Goal: Task Accomplishment & Management: Use online tool/utility

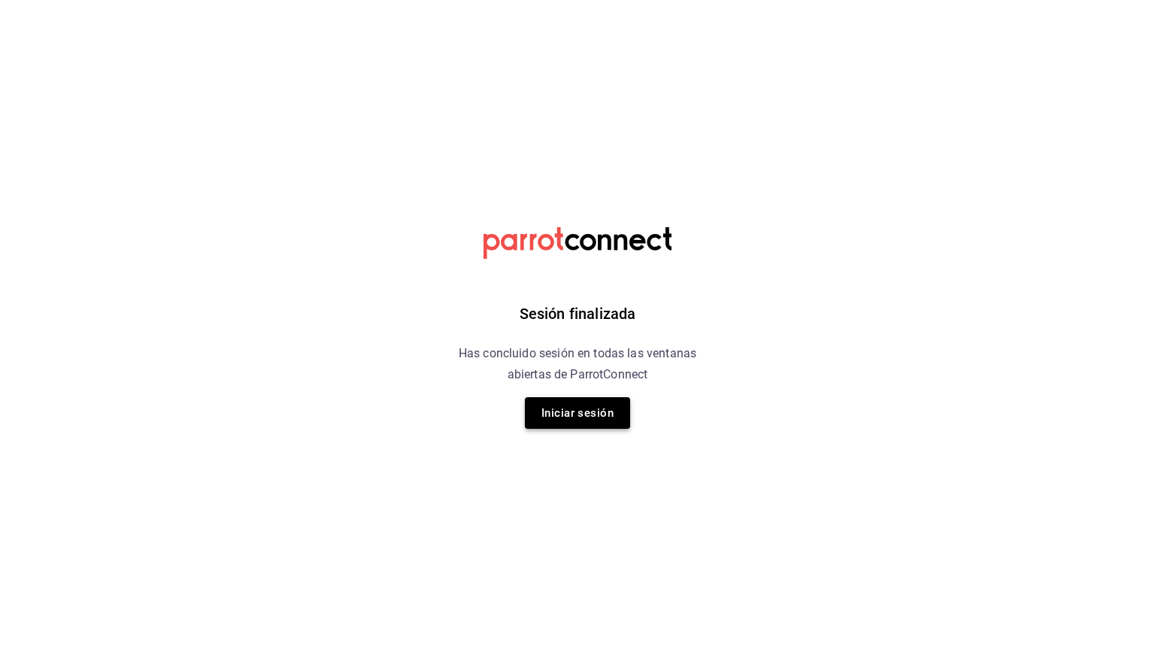
click at [566, 422] on button "Iniciar sesión" at bounding box center [577, 413] width 105 height 32
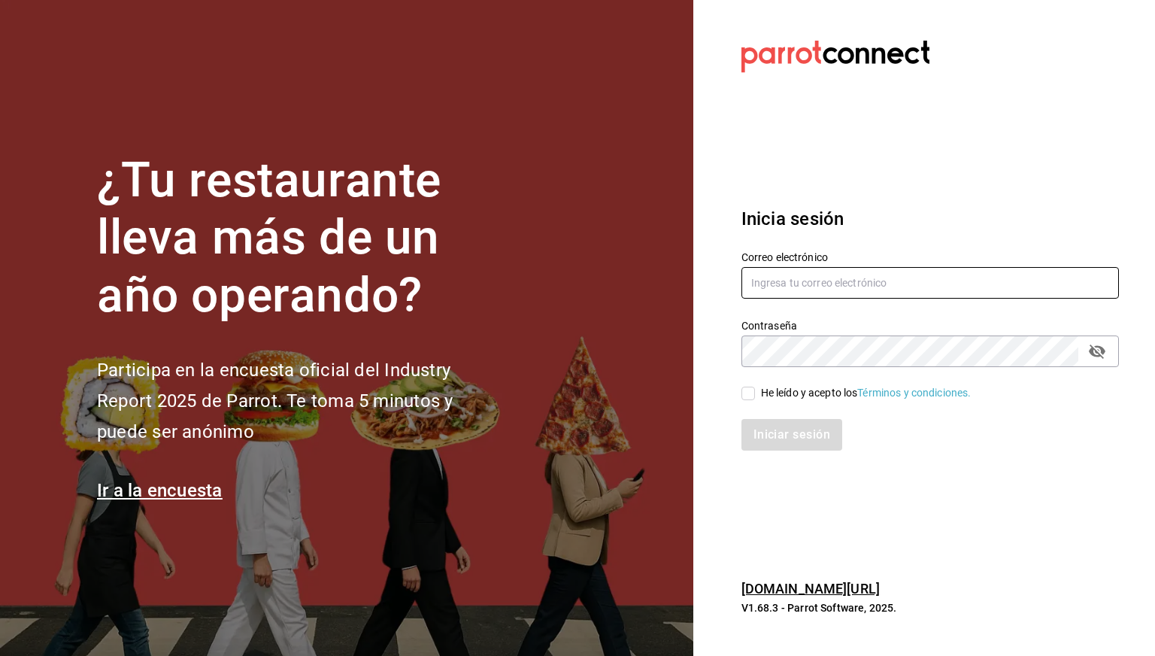
type input "cesar.zamarripa@grupocosteno.com"
click at [791, 393] on div "He leído y acepto los Términos y condiciones." at bounding box center [866, 393] width 211 height 16
click at [755, 393] on input "He leído y acepto los Términos y condiciones." at bounding box center [749, 394] width 14 height 14
checkbox input "true"
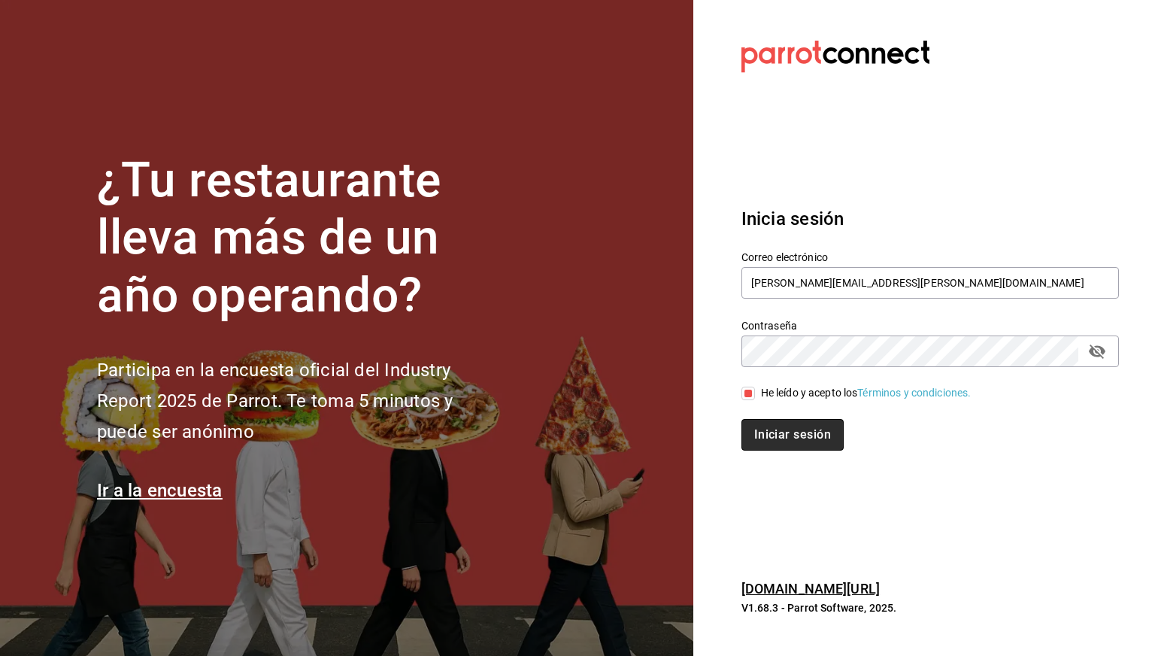
click at [788, 435] on button "Iniciar sesión" at bounding box center [793, 435] width 102 height 32
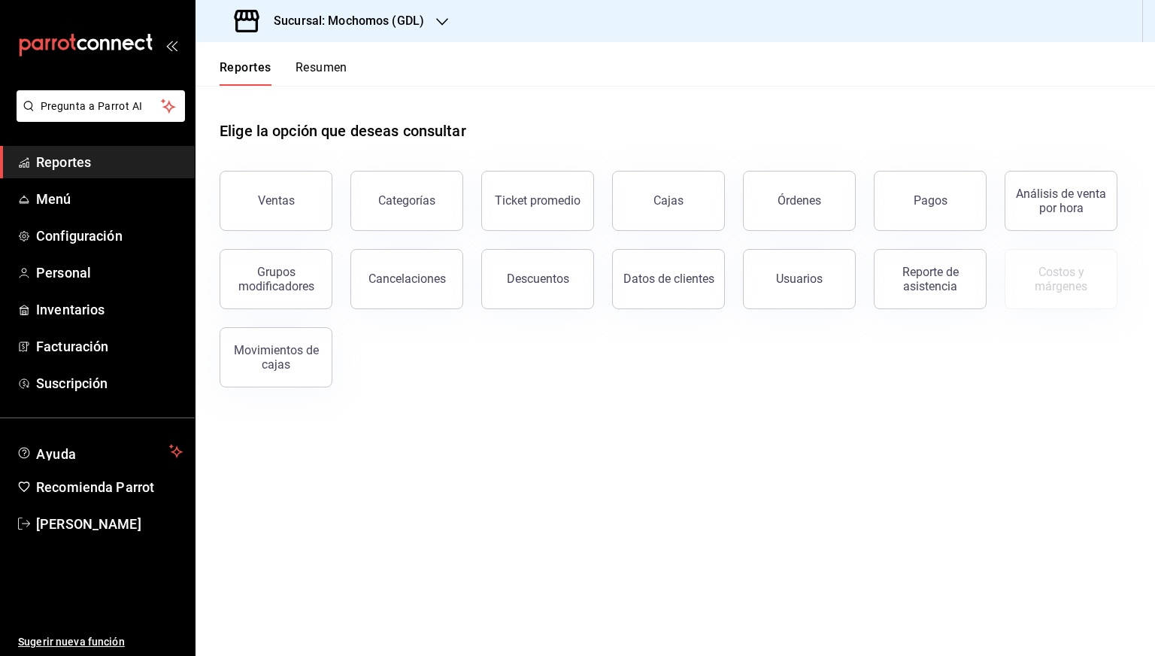
click at [373, 27] on h3 "Sucursal: Mochomos (GDL)" at bounding box center [343, 21] width 162 height 18
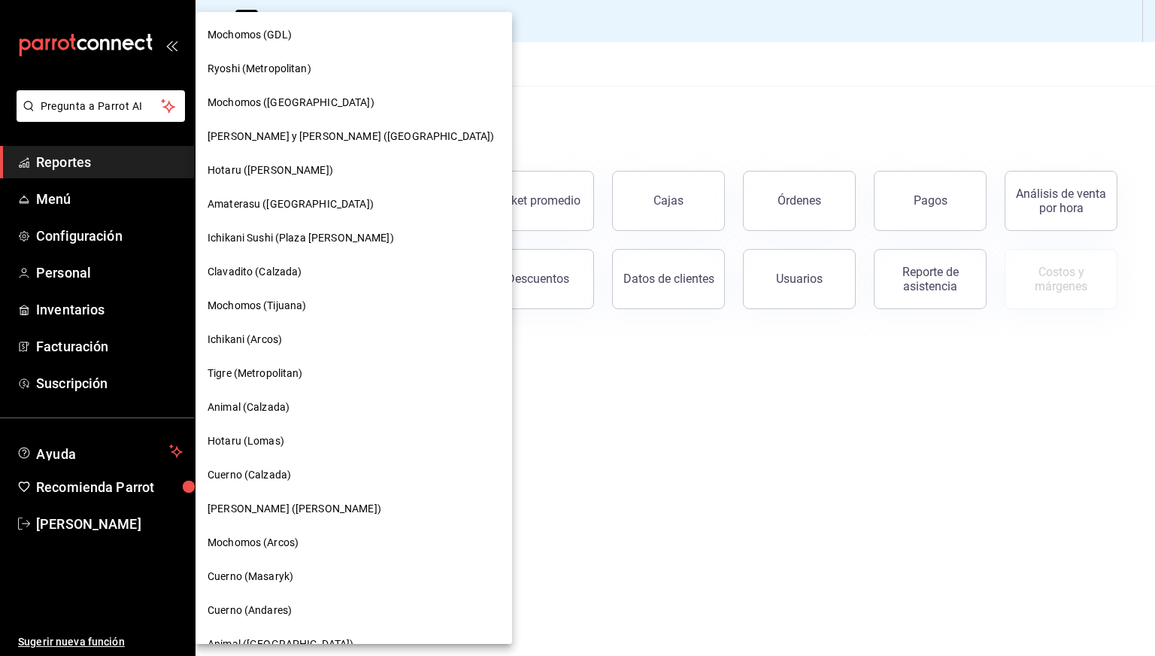
click at [254, 471] on span "Cuerno (Calzada)" at bounding box center [249, 475] width 83 height 16
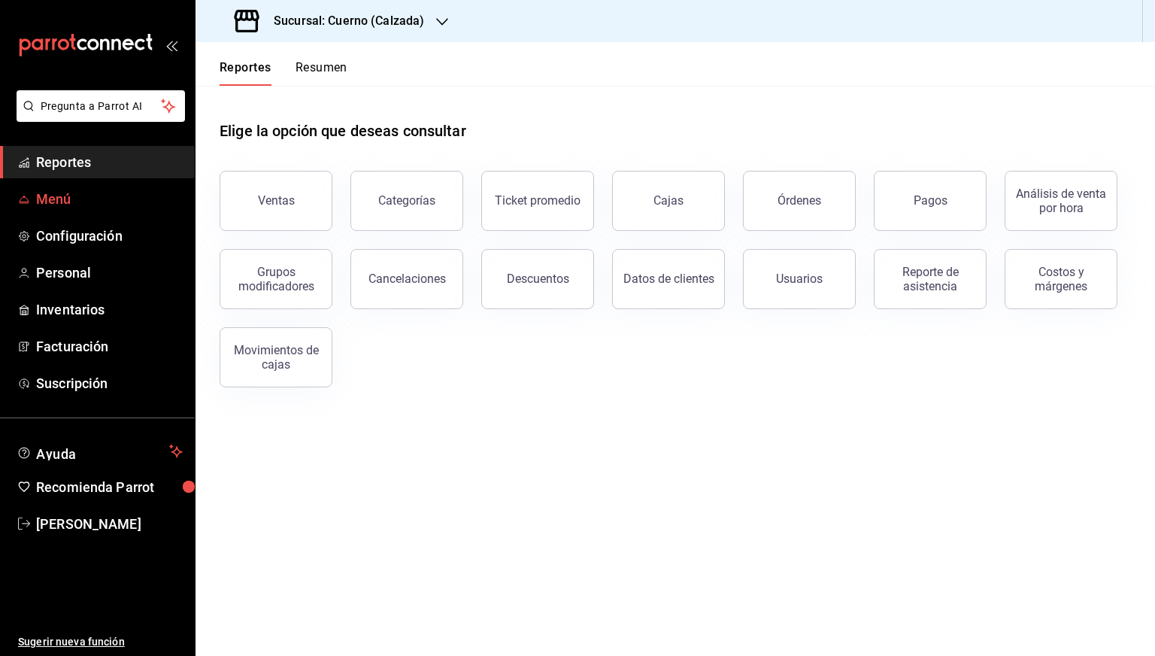
click at [107, 203] on span "Menú" at bounding box center [109, 199] width 147 height 20
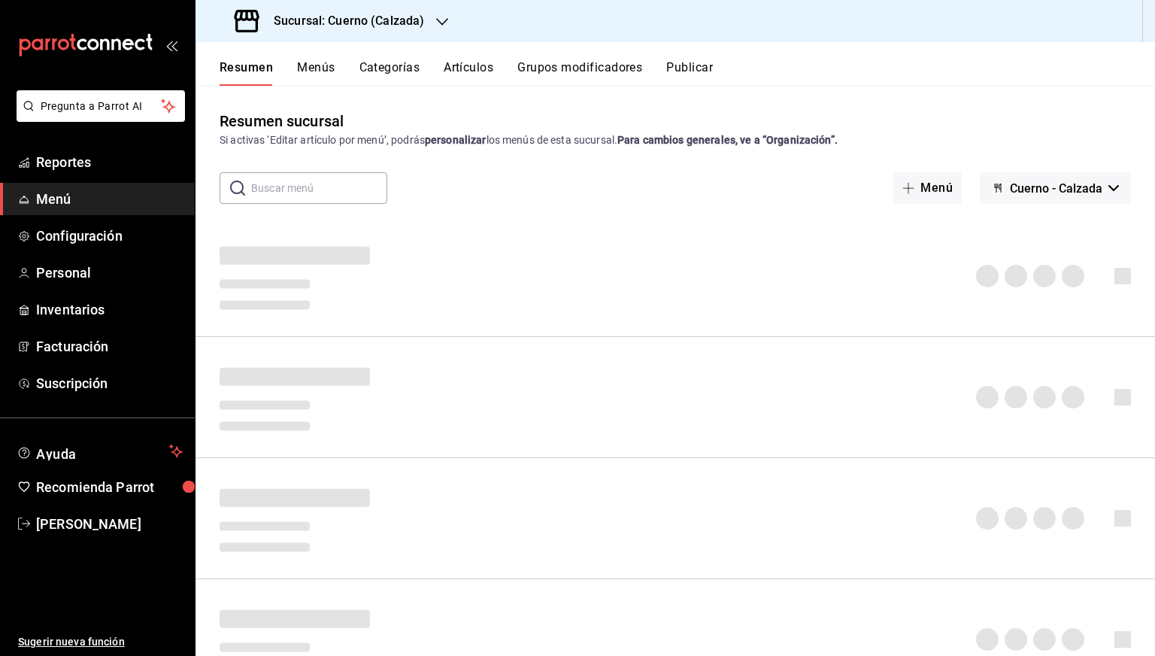
click at [465, 70] on button "Artículos" at bounding box center [469, 73] width 50 height 26
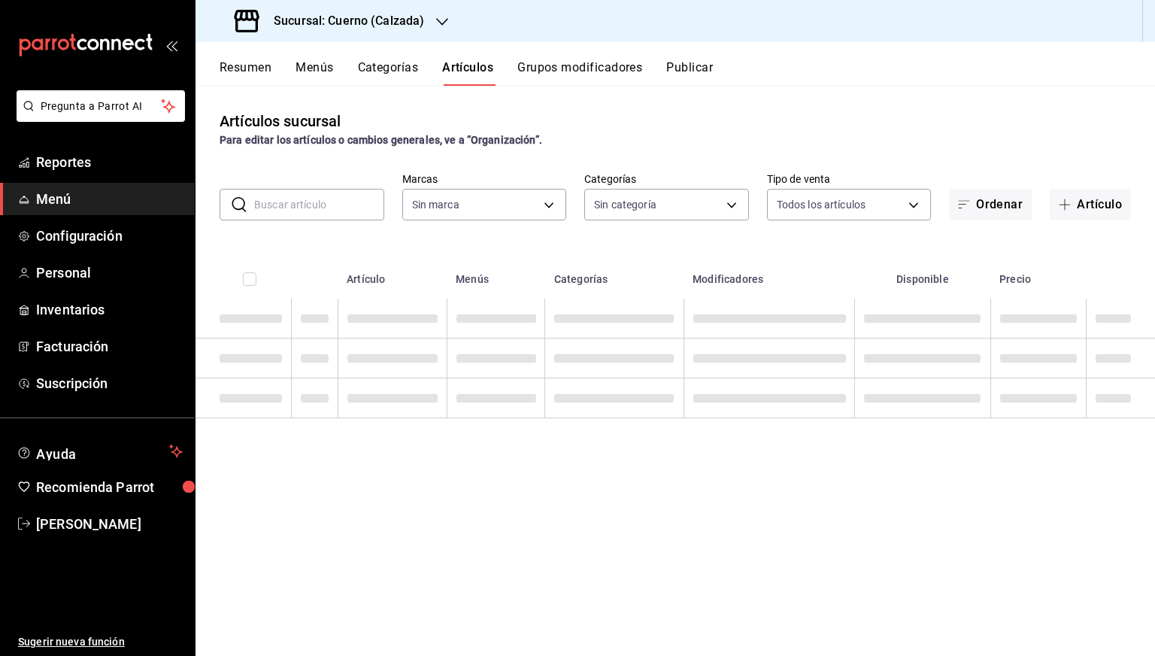
type input "b7ae777b-2dfc-42e0-9650-6cefdf37a424,c000f1c0-fb9f-4016-8e6a-f0d1e83e893d"
click at [311, 199] on input "text" at bounding box center [319, 205] width 130 height 30
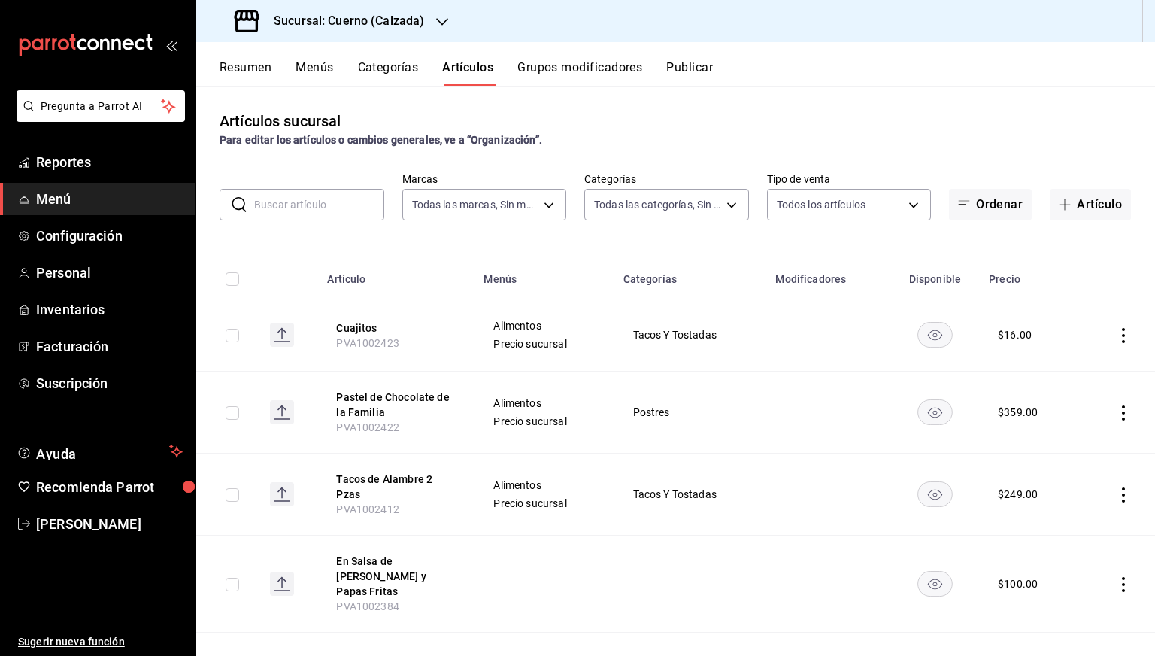
type input "560d4c35-d9fc-4089-91ff-402d238ea400,302845cf-2d1c-4fb1-9d9e-8d4a14396fbe,26243…"
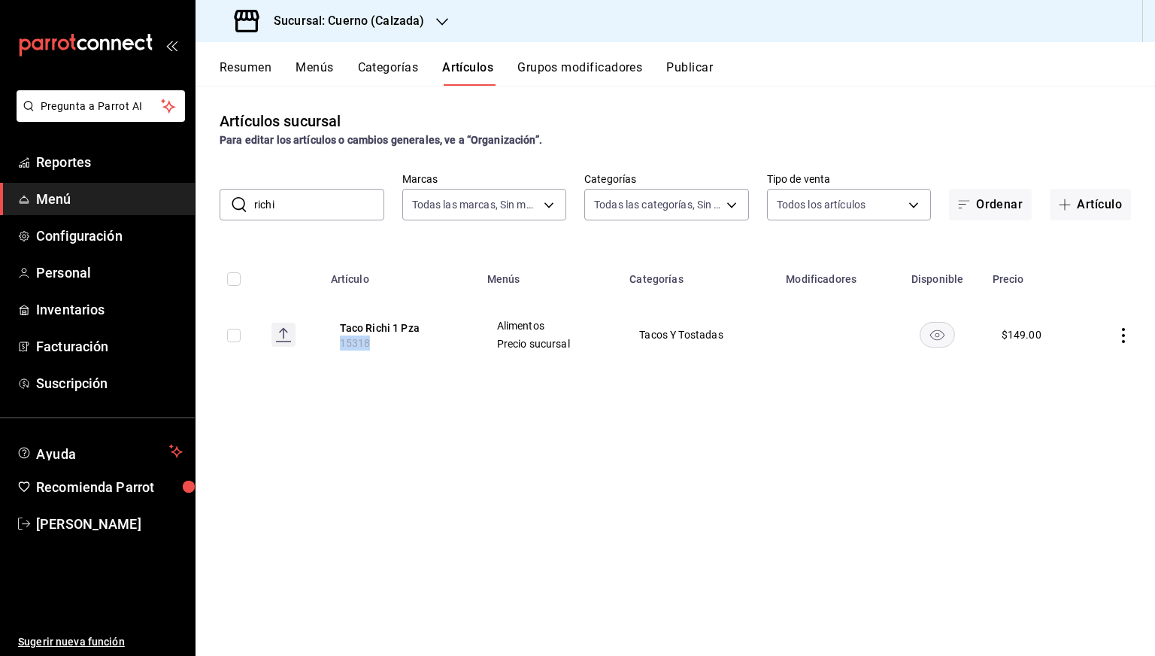
drag, startPoint x: 341, startPoint y: 345, endPoint x: 387, endPoint y: 345, distance: 45.9
click at [387, 345] on th "[PERSON_NAME] 1 Pza 15318" at bounding box center [400, 335] width 156 height 72
copy span "15318"
click at [304, 207] on input "richi" at bounding box center [319, 205] width 130 height 30
click at [373, 5] on div "Sucursal: Cuerno (Calzada)" at bounding box center [331, 21] width 247 height 42
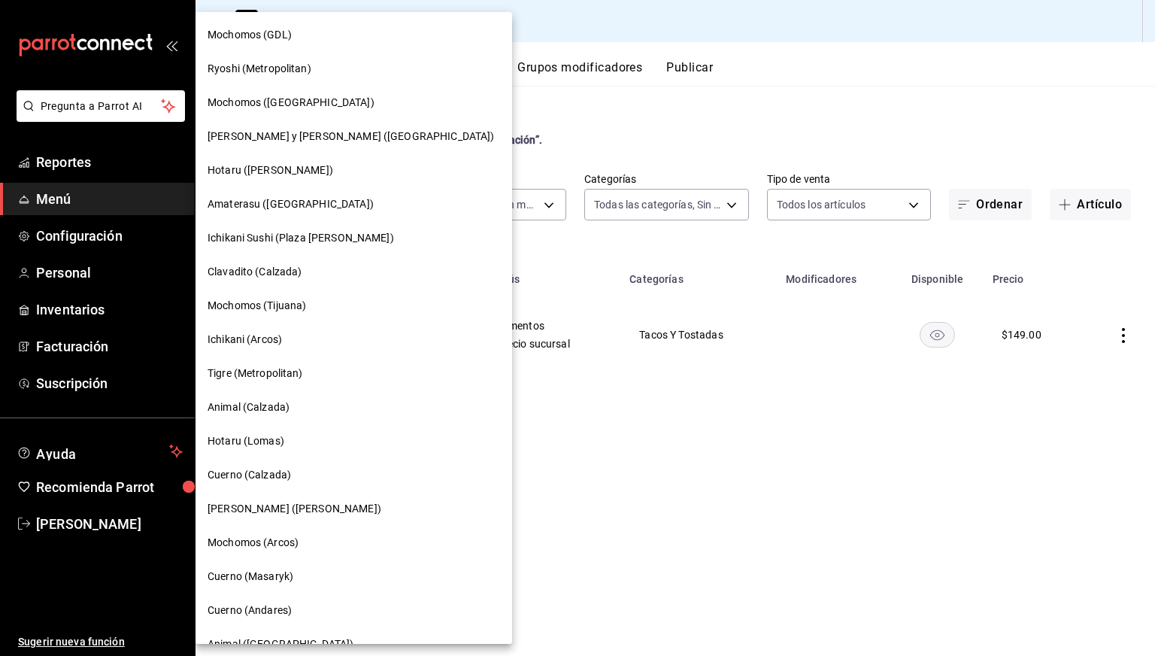
click at [550, 139] on div at bounding box center [577, 328] width 1155 height 656
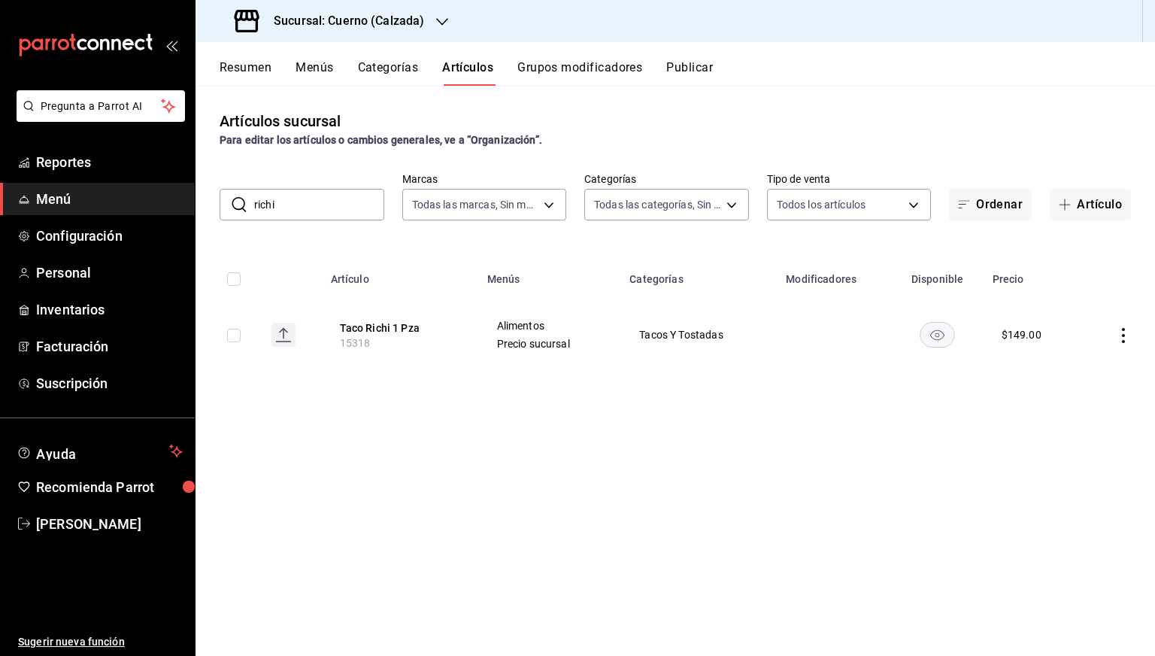
click at [316, 208] on input "richi" at bounding box center [319, 205] width 130 height 30
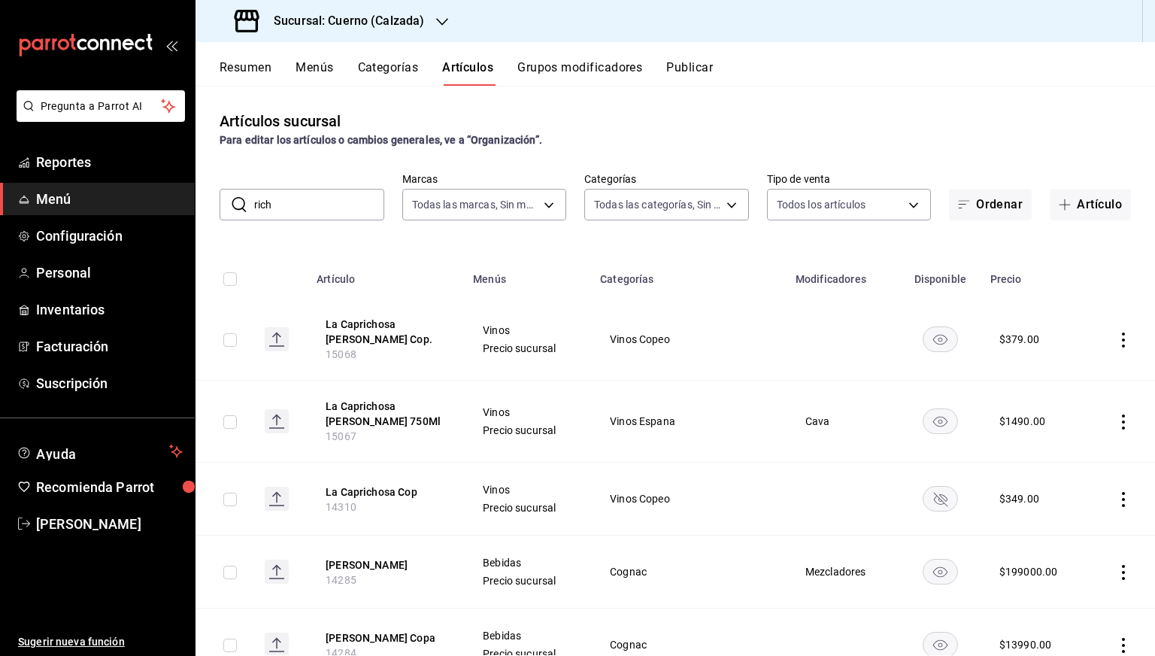
click at [322, 205] on input "rich" at bounding box center [319, 205] width 130 height 30
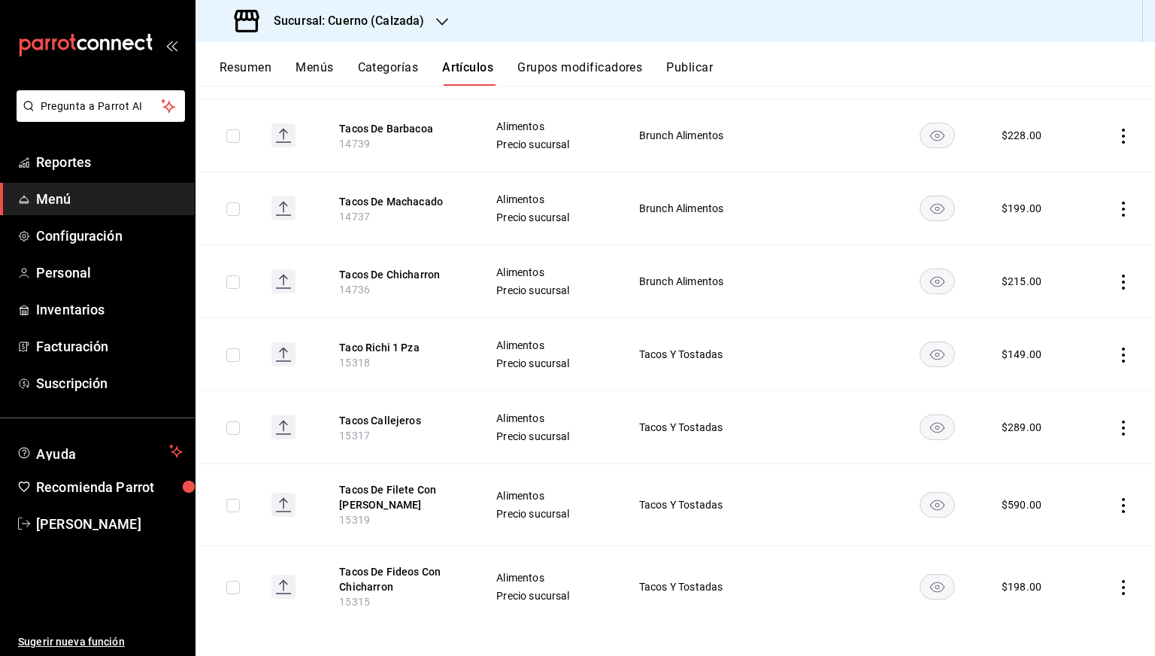
scroll to position [1408, 0]
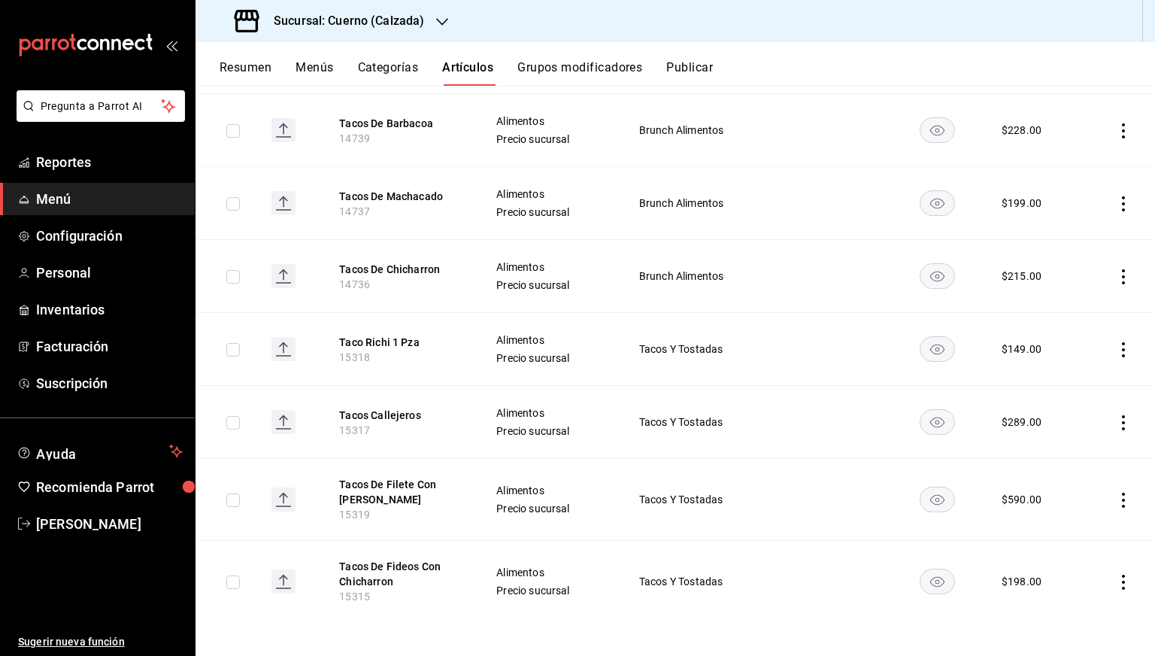
type input "taco"
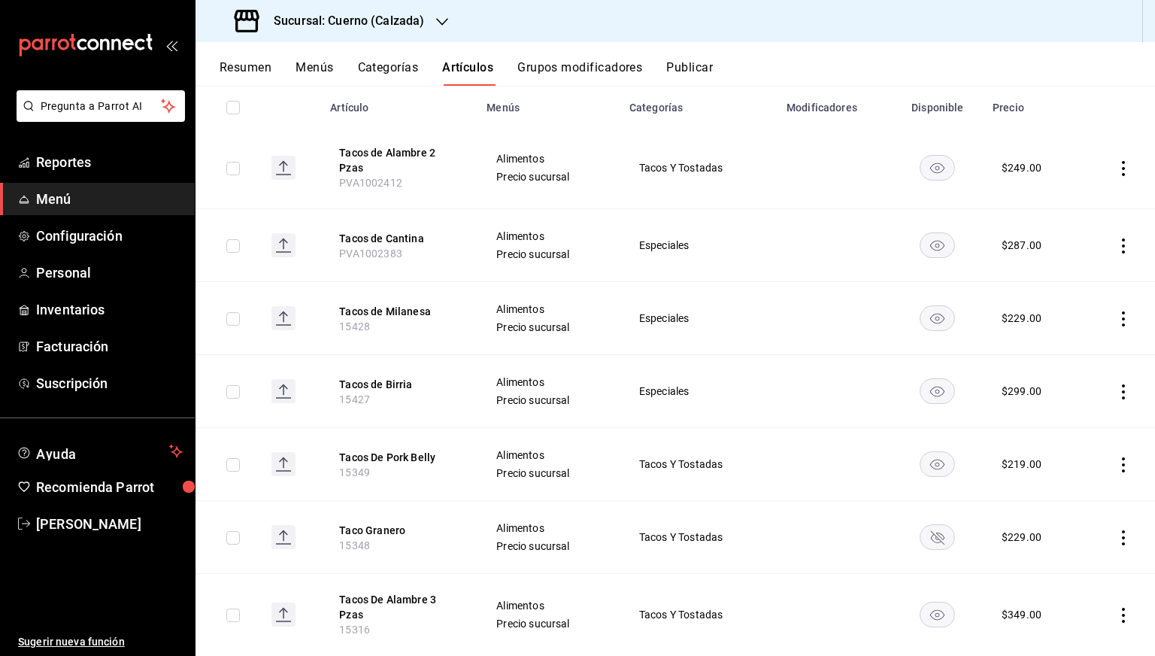
scroll to position [0, 0]
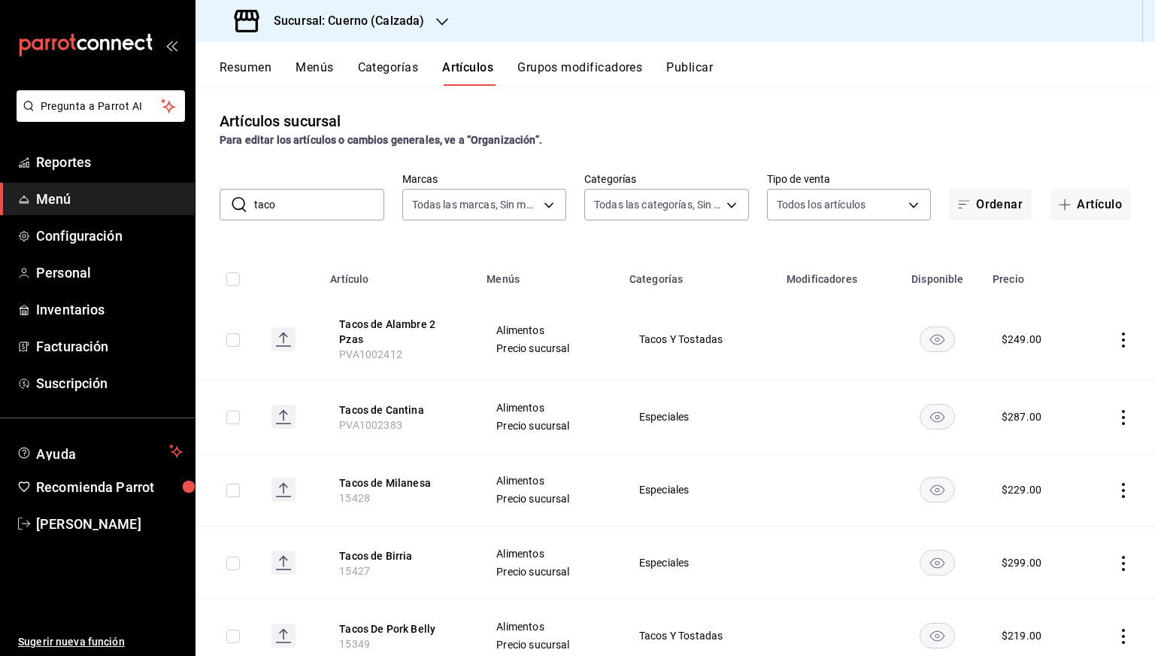
click at [291, 190] on input "taco" at bounding box center [319, 205] width 130 height 30
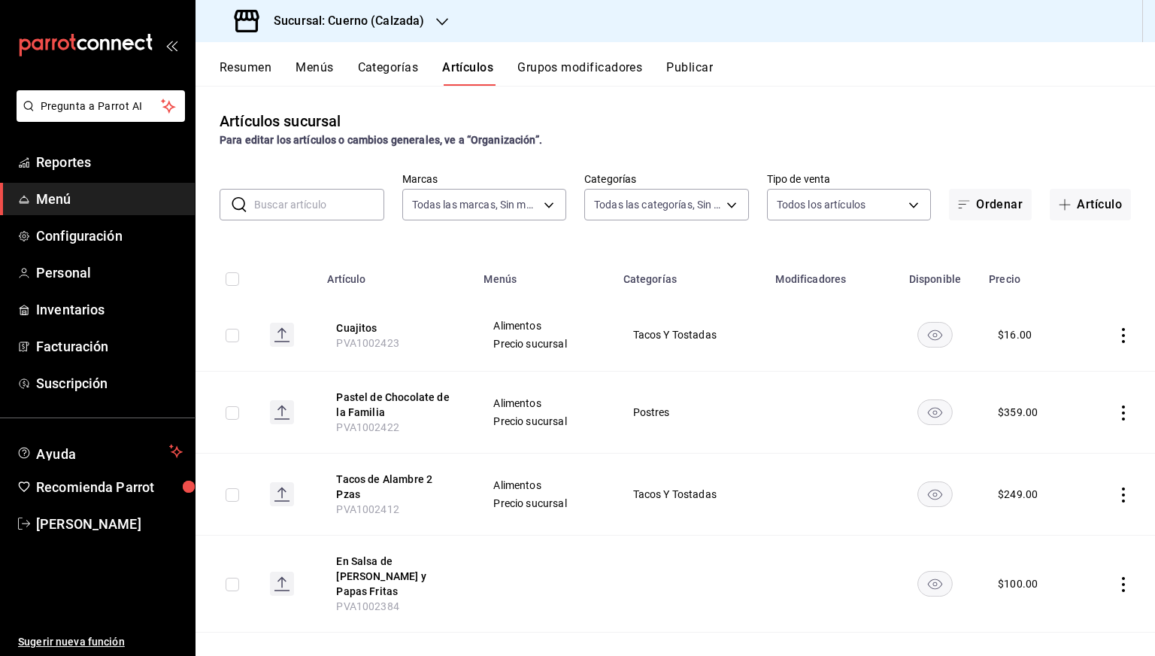
click at [378, 40] on div "Sucursal: Cuerno (Calzada)" at bounding box center [331, 21] width 247 height 42
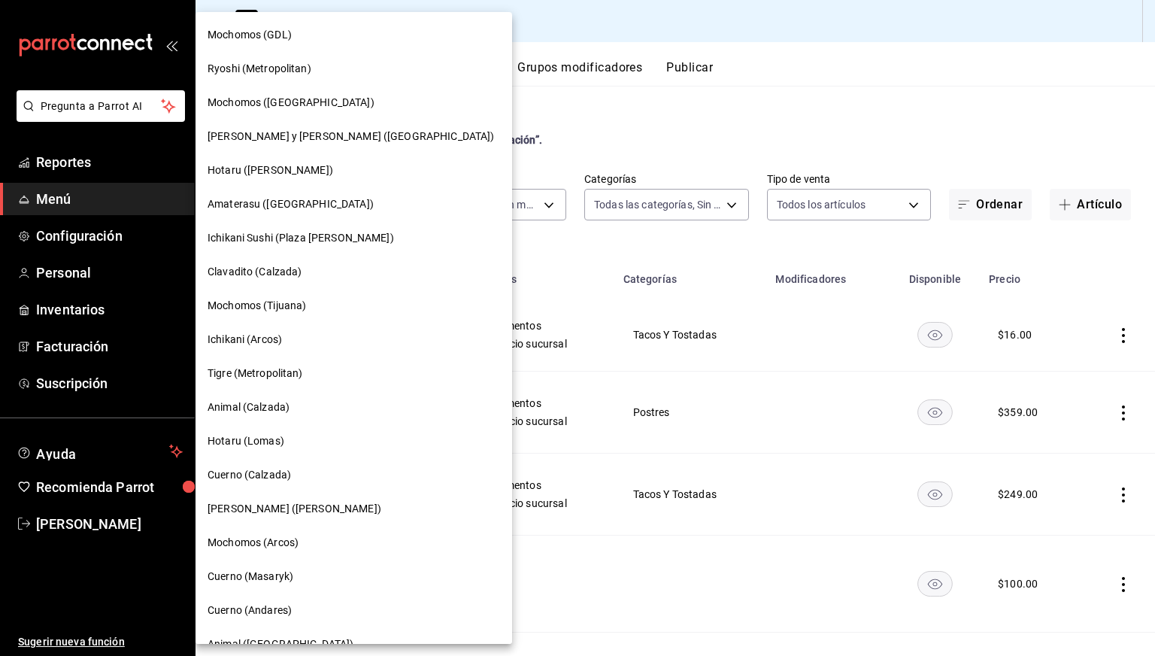
click at [272, 414] on span "Animal (Calzada)" at bounding box center [249, 407] width 82 height 16
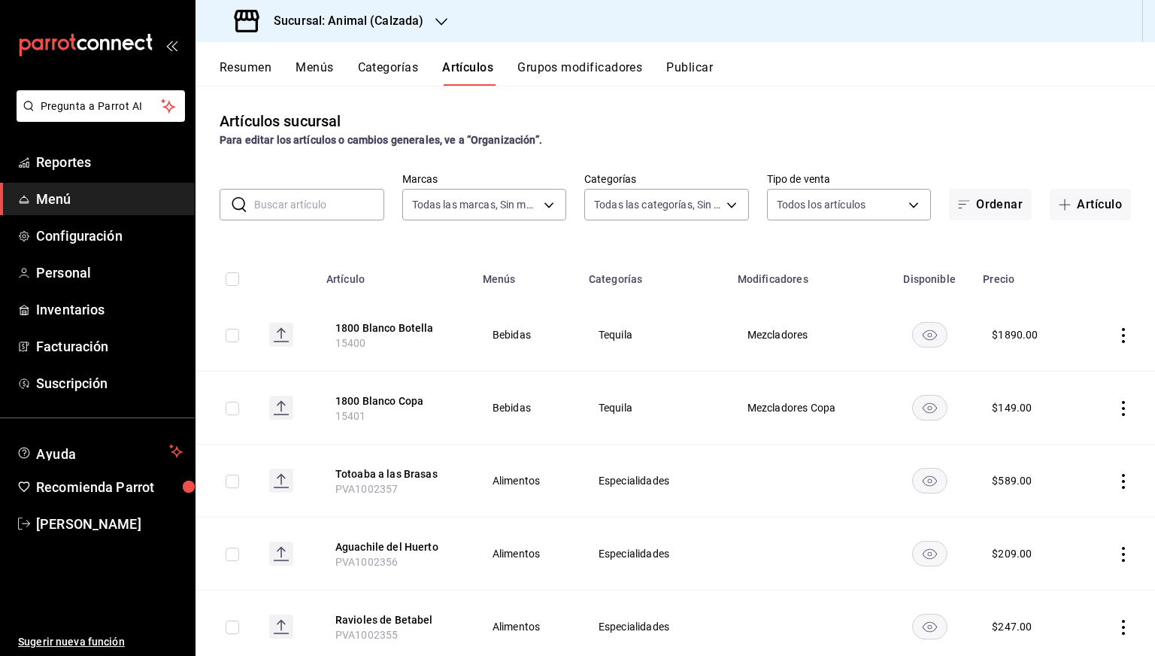
type input "e26472f3-9262-489d-bcba-4c6b034529c7"
type input "5d35a5f4-3063-4397-a550-a8f4eca83956,9bcdf976-3d2d-44f2-8aa2-d656f6bc4aaa,d84f4…"
click at [291, 217] on input "text" at bounding box center [319, 205] width 130 height 30
paste input "Alimentos"
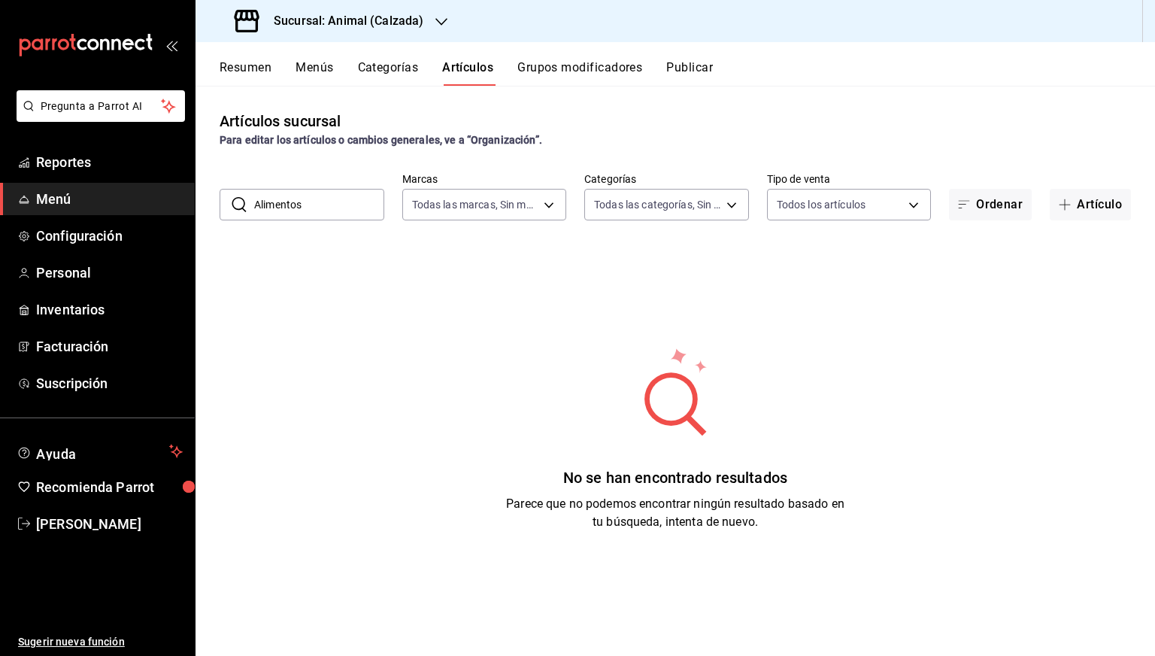
click at [337, 208] on input "Alimentos" at bounding box center [319, 205] width 130 height 30
type input "Alimentos"
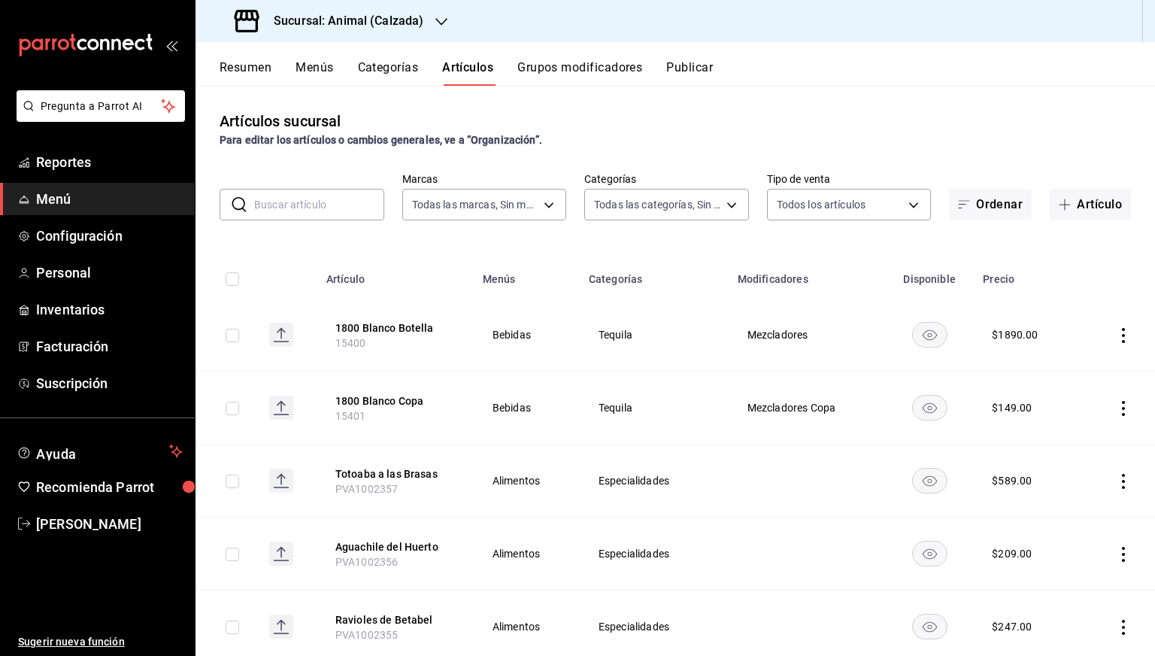
paste input "Abulon Rojo pza"
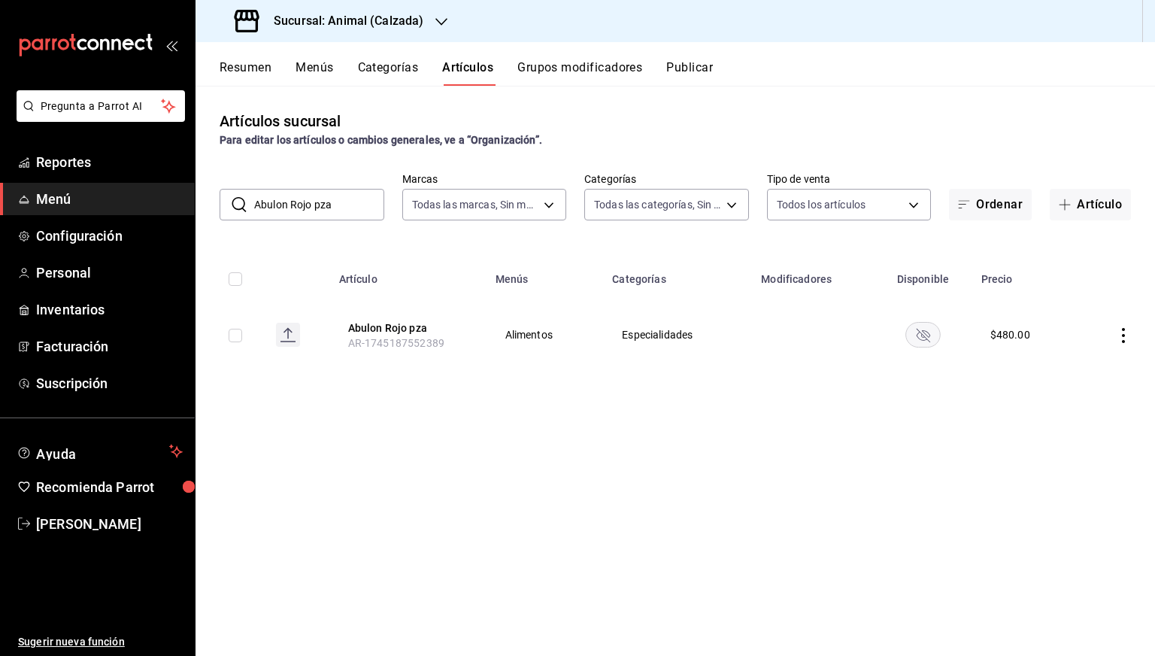
click at [343, 207] on input "Abulon Rojo pza" at bounding box center [319, 205] width 130 height 30
paste input "13064"
click at [343, 207] on input "13064" at bounding box center [319, 205] width 130 height 30
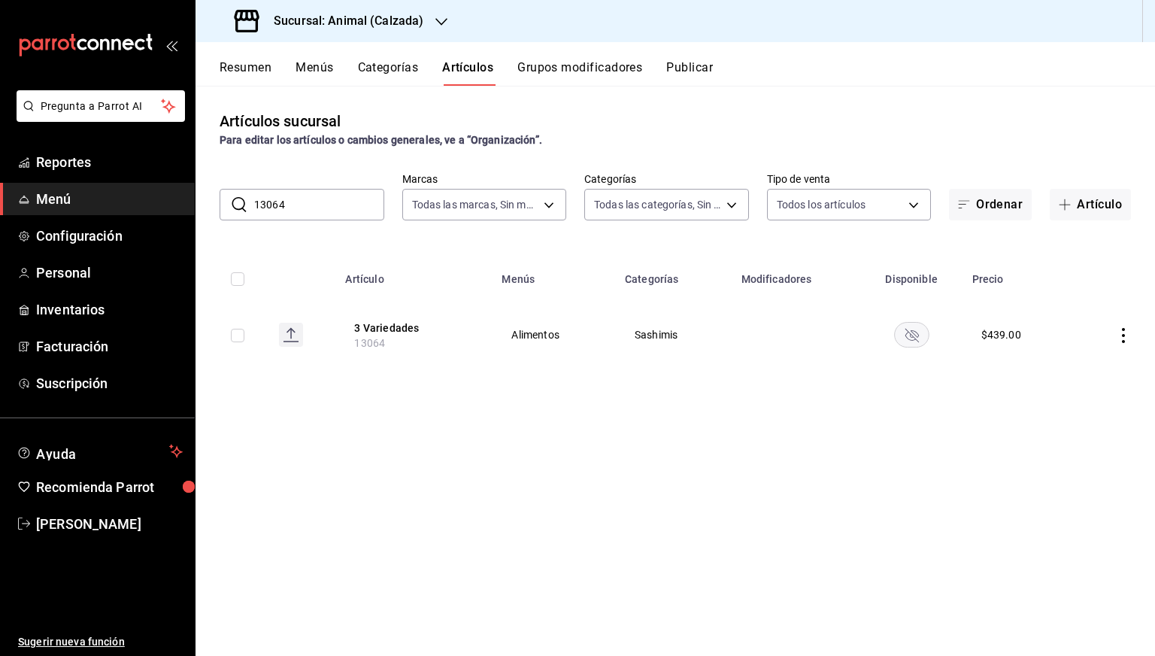
click at [343, 207] on input "13064" at bounding box center [319, 205] width 130 height 30
paste input "18"
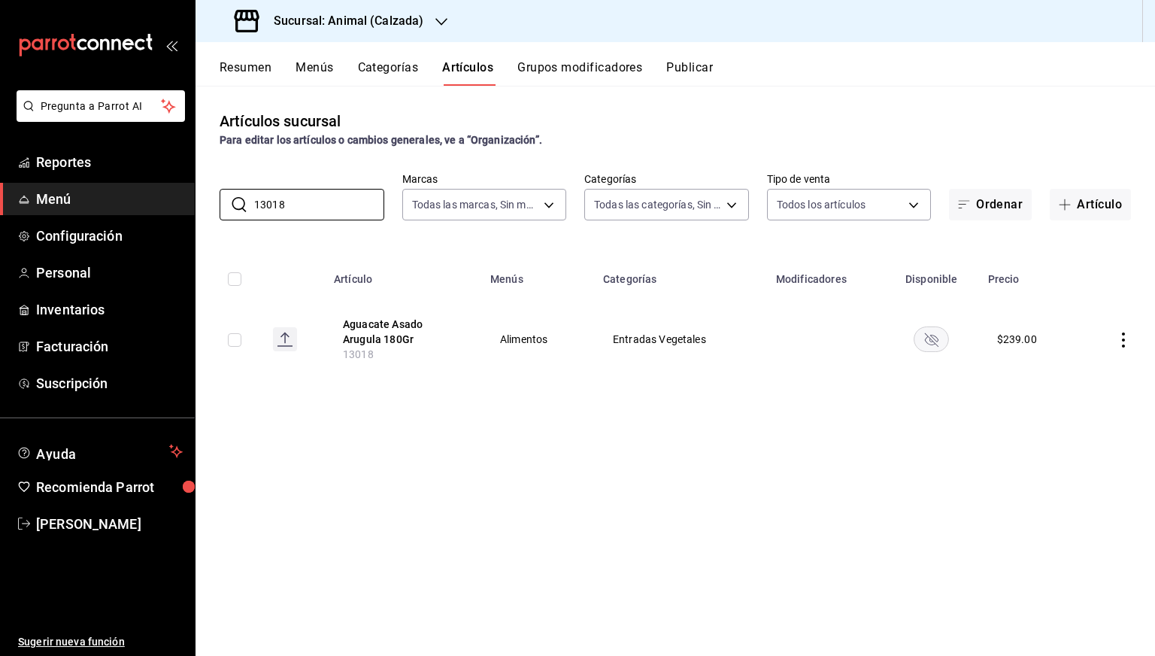
paste input "5266"
paste input "441"
paste input "274"
paste input "4912"
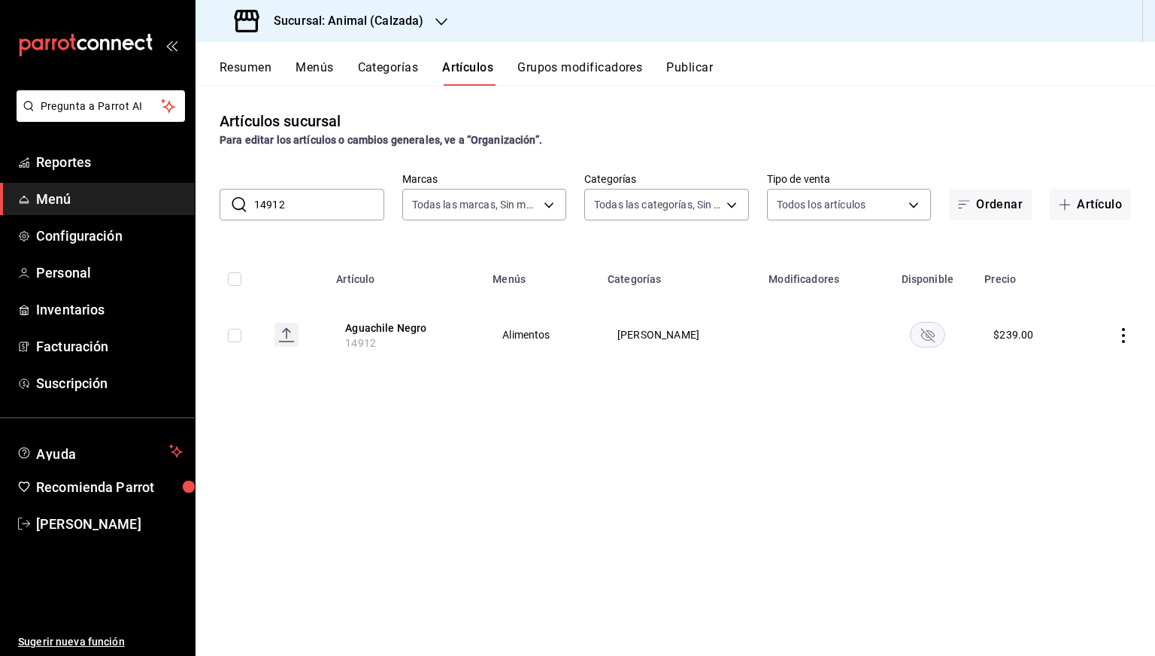
click at [307, 204] on input "14912" at bounding box center [319, 205] width 130 height 30
paste input "5434"
click at [307, 204] on input "15434" at bounding box center [319, 205] width 130 height 30
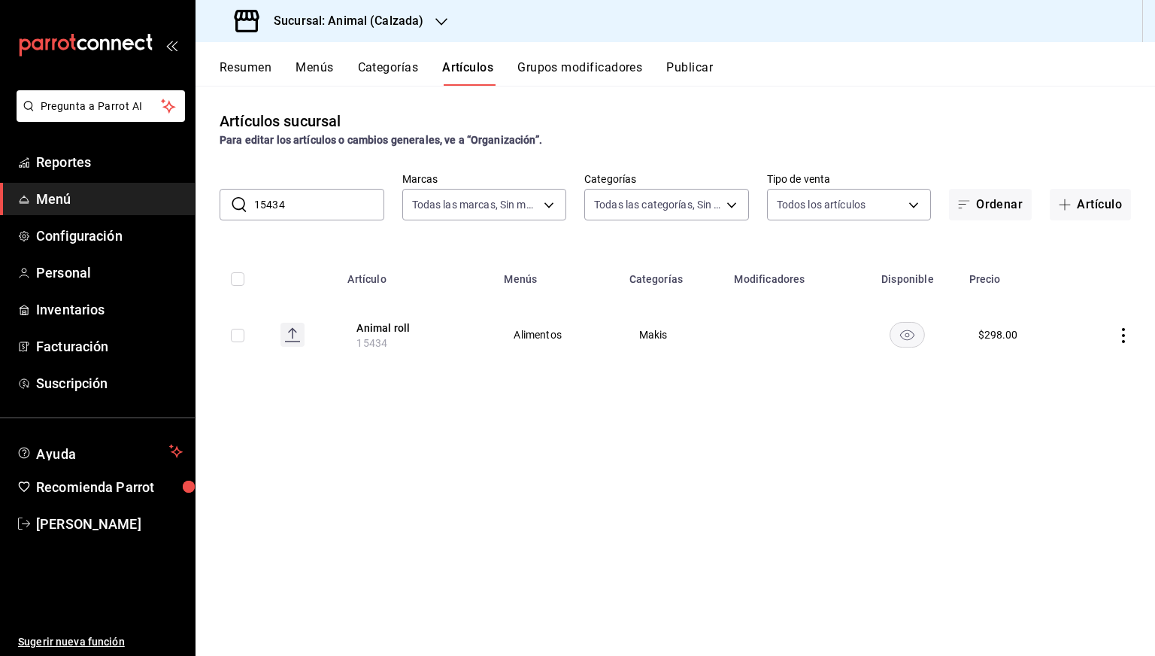
paste input "3066"
click at [300, 206] on input "13066" at bounding box center [319, 205] width 130 height 30
paste input "5288"
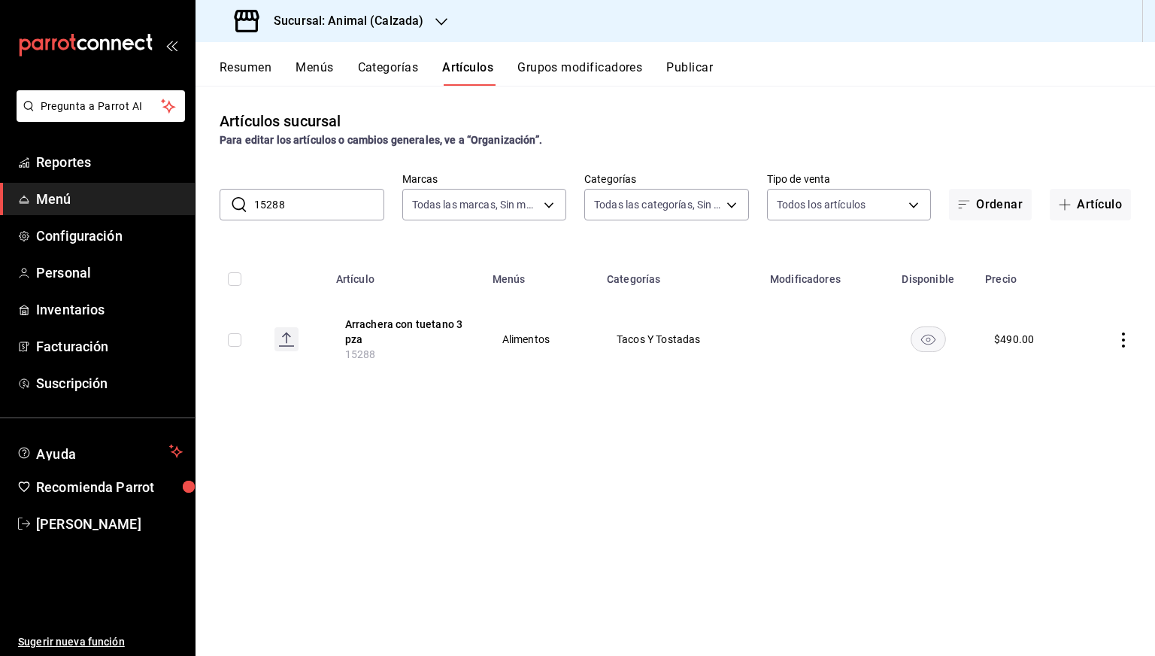
click at [300, 206] on input "15288" at bounding box center [319, 205] width 130 height 30
paste input "19"
click at [300, 206] on input "15198" at bounding box center [319, 205] width 130 height 30
click at [307, 205] on input "15198" at bounding box center [319, 205] width 130 height 30
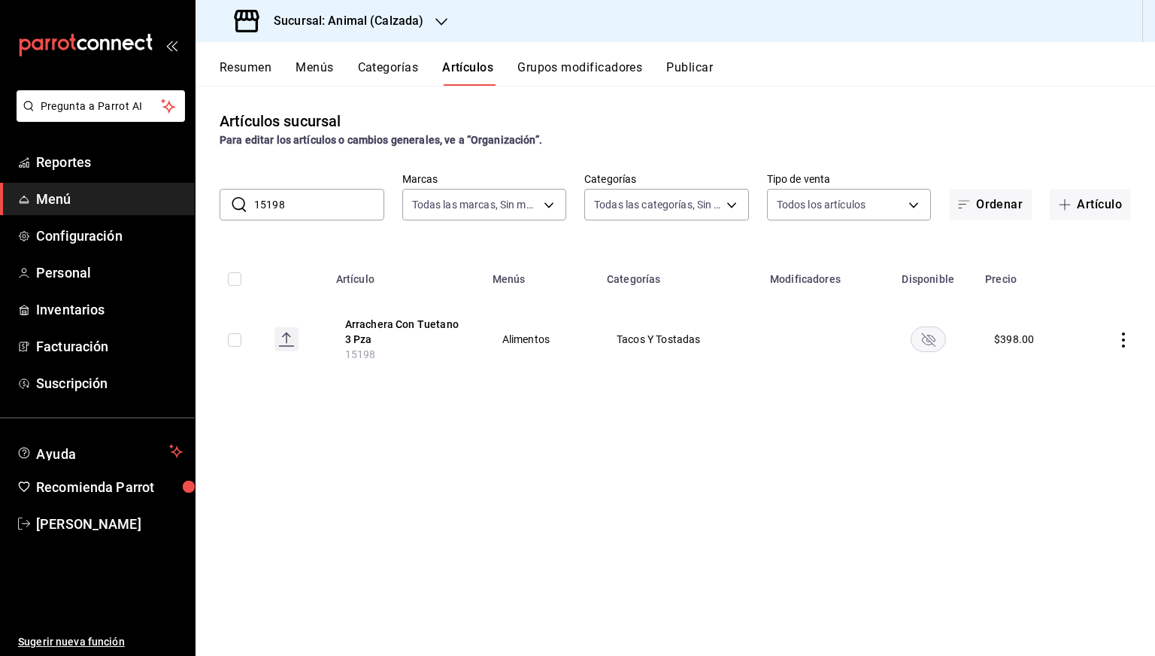
click at [307, 205] on input "15198" at bounding box center [319, 205] width 130 height 30
paste input "311"
click at [307, 205] on input "15311" at bounding box center [319, 205] width 130 height 30
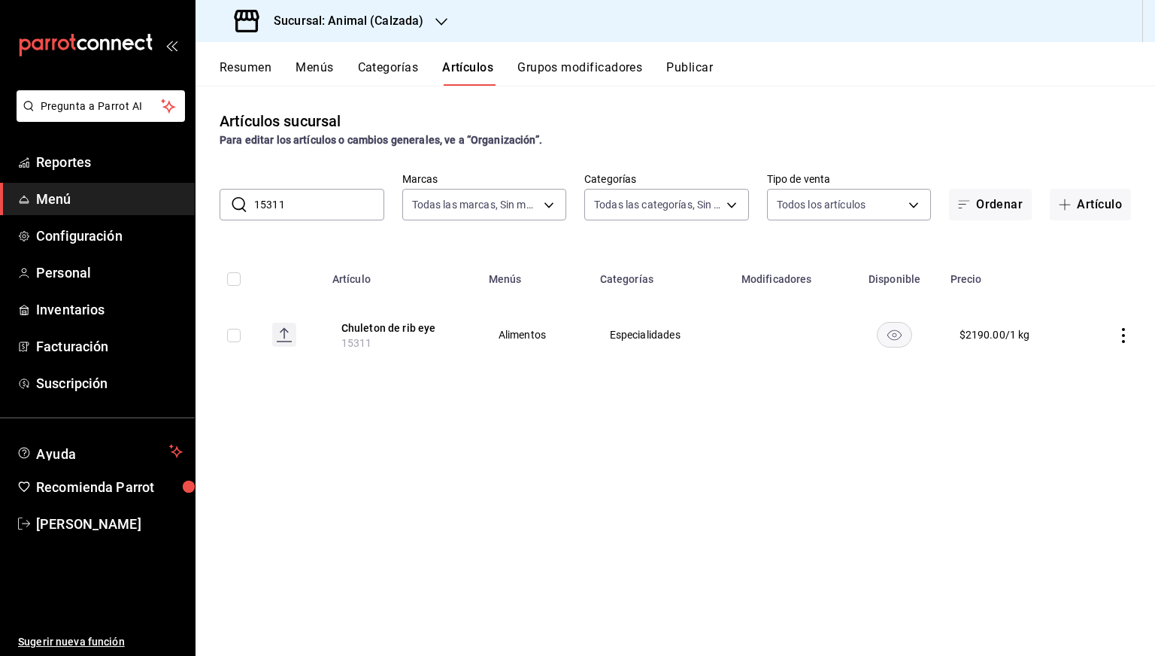
click at [307, 205] on input "15311" at bounding box center [319, 205] width 130 height 30
paste input "3036"
click at [307, 205] on input "13036" at bounding box center [319, 205] width 130 height 30
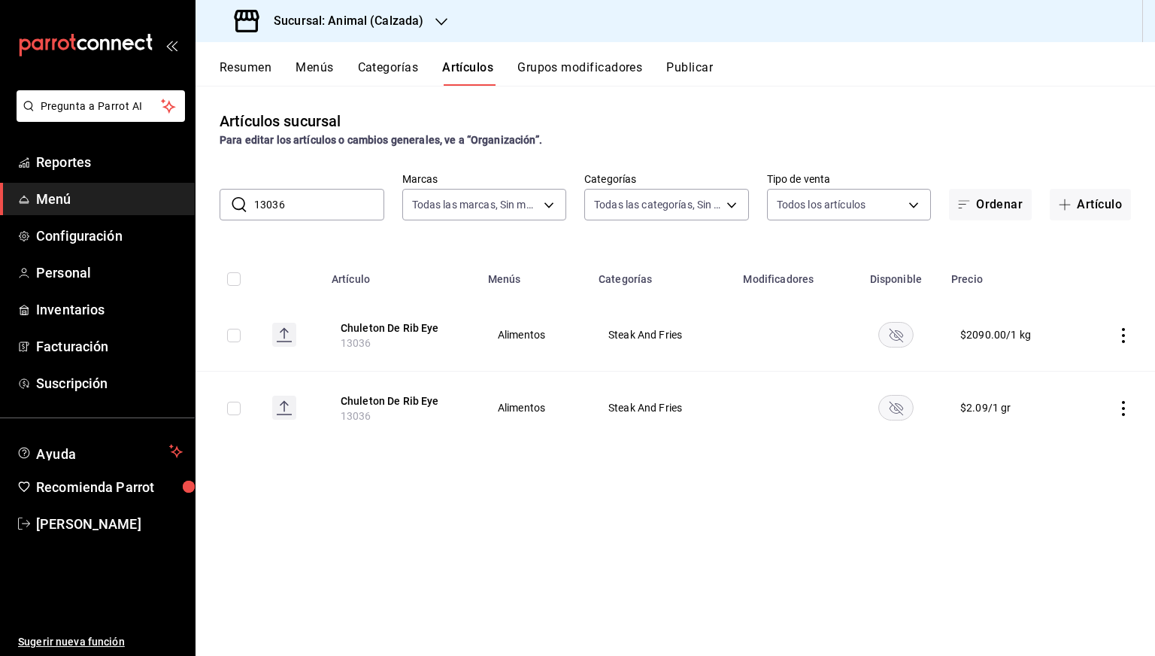
click at [307, 205] on input "13036" at bounding box center [319, 205] width 130 height 30
click at [323, 209] on input "13036" at bounding box center [319, 205] width 130 height 30
paste input "5221"
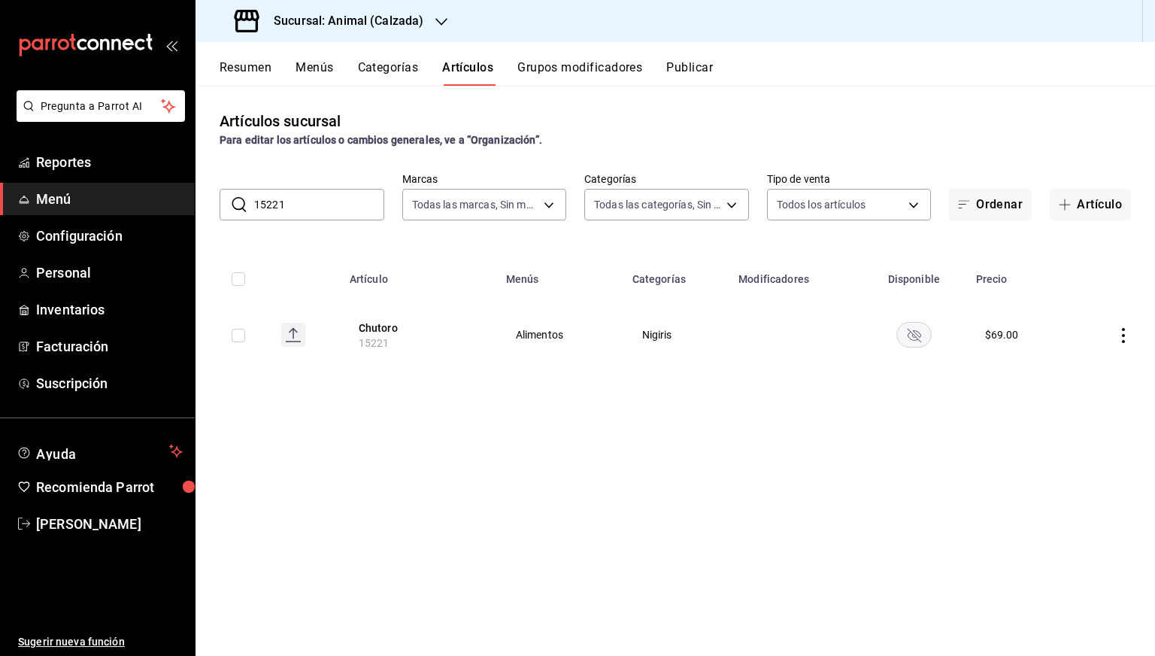
click at [306, 210] on input "15221" at bounding box center [319, 205] width 130 height 30
paste input "78"
click at [306, 210] on input "15221" at bounding box center [319, 205] width 130 height 30
click at [306, 210] on input "15278" at bounding box center [319, 205] width 130 height 30
click at [351, 211] on input "15278" at bounding box center [319, 205] width 130 height 30
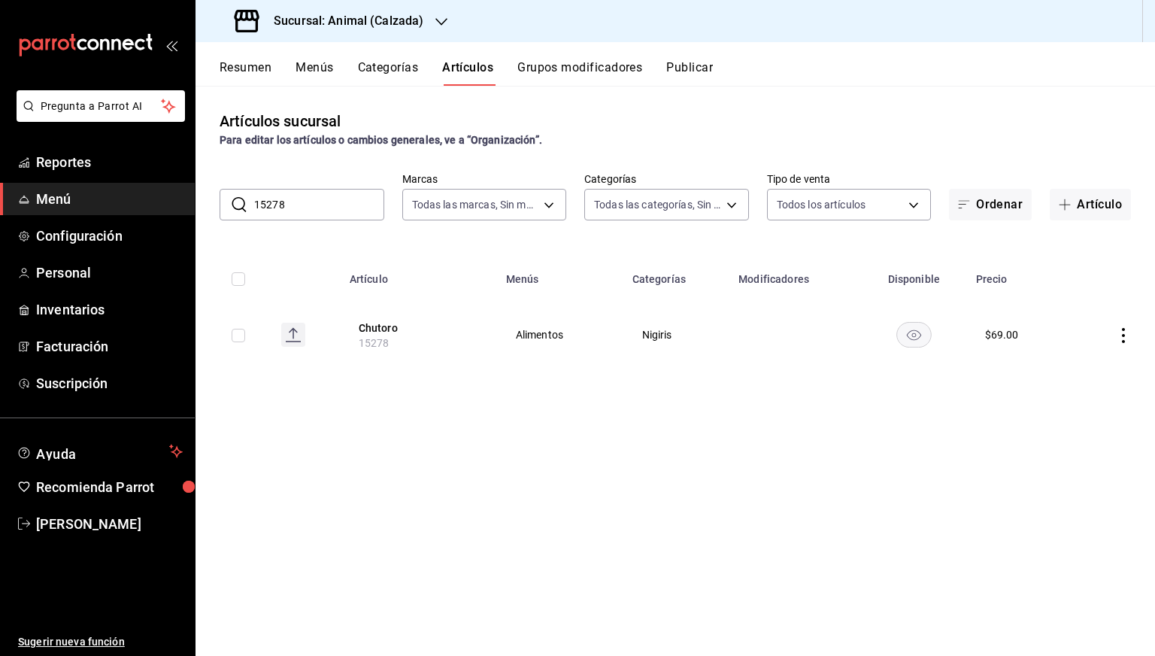
click at [351, 211] on input "15278" at bounding box center [319, 205] width 130 height 30
paste input "312"
click at [351, 211] on input "15312" at bounding box center [319, 205] width 130 height 30
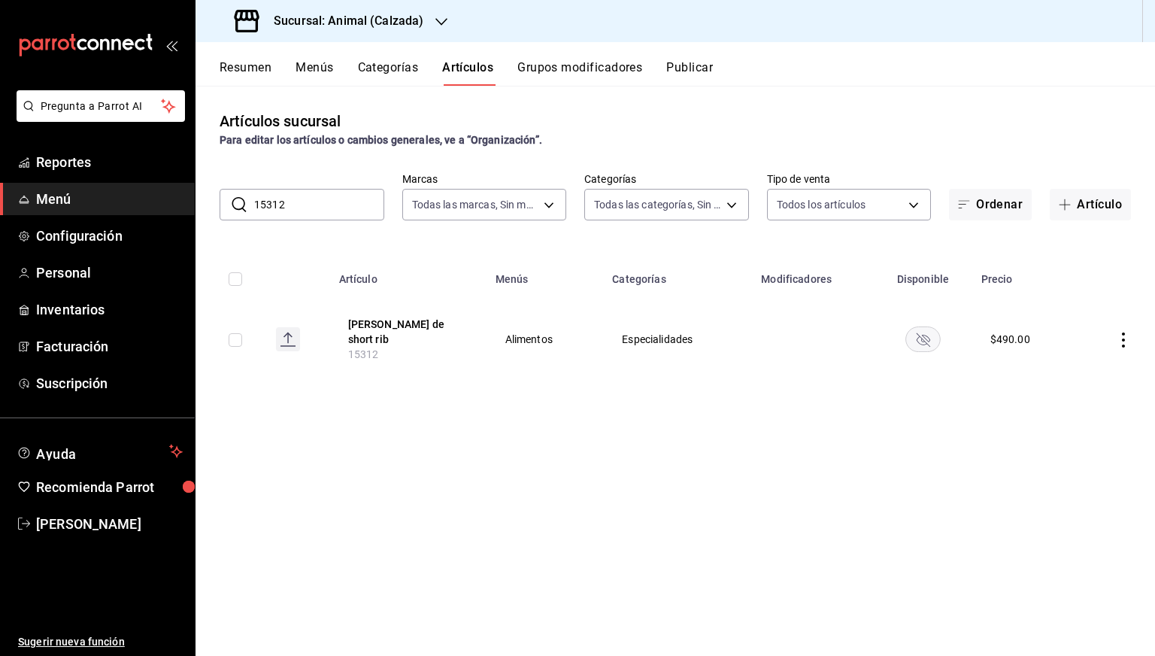
click at [351, 211] on input "15312" at bounding box center [319, 205] width 130 height 30
paste input "237"
click at [305, 200] on input "15237" at bounding box center [319, 205] width 130 height 30
paste input "76"
click at [305, 200] on input "15276" at bounding box center [319, 205] width 130 height 30
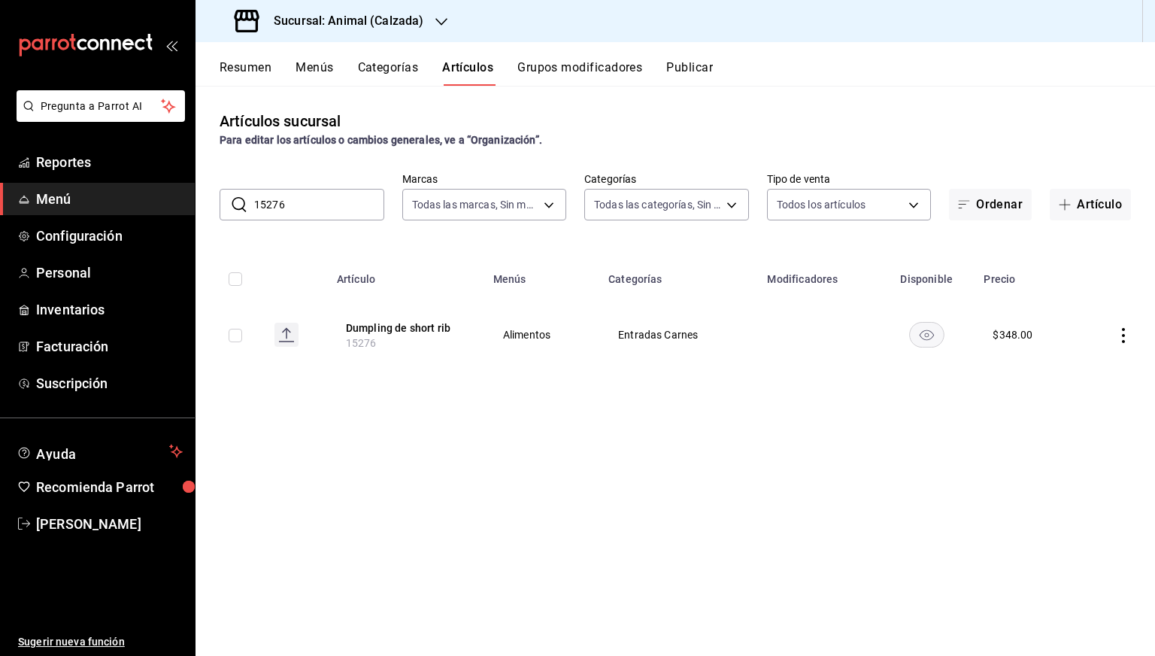
click at [305, 200] on input "15276" at bounding box center [319, 205] width 130 height 30
paste input "31"
click at [305, 200] on input "15231" at bounding box center [319, 205] width 130 height 30
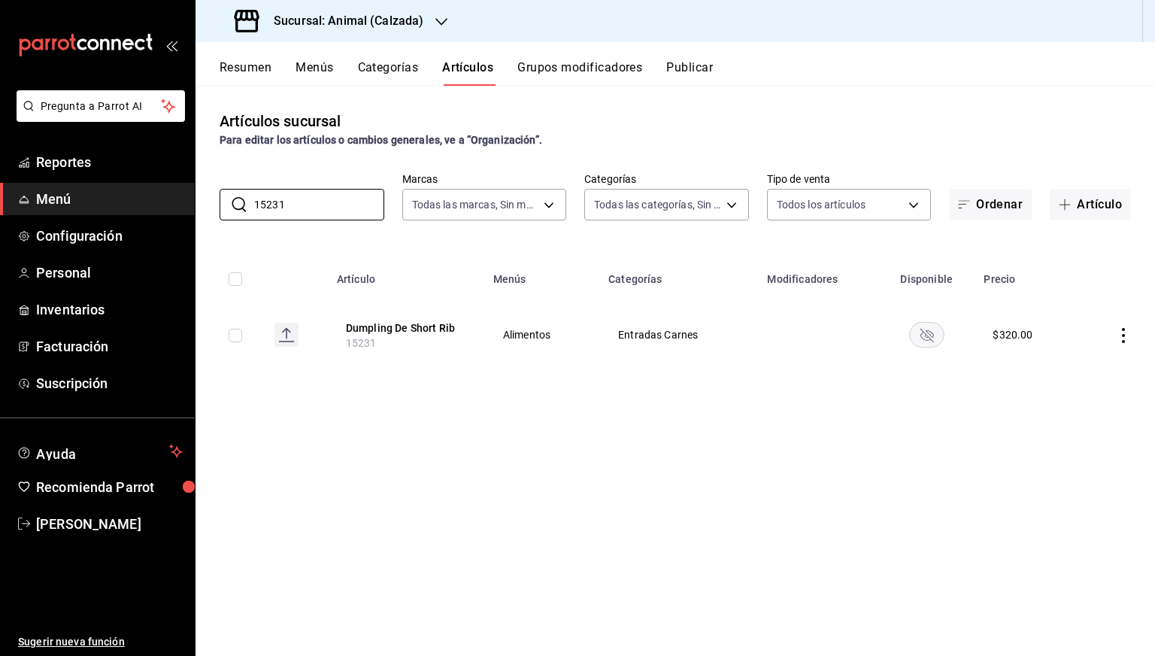
paste input "69"
click at [314, 203] on input "15269" at bounding box center [319, 205] width 130 height 30
paste input "301"
click at [314, 203] on input "13019" at bounding box center [319, 205] width 130 height 30
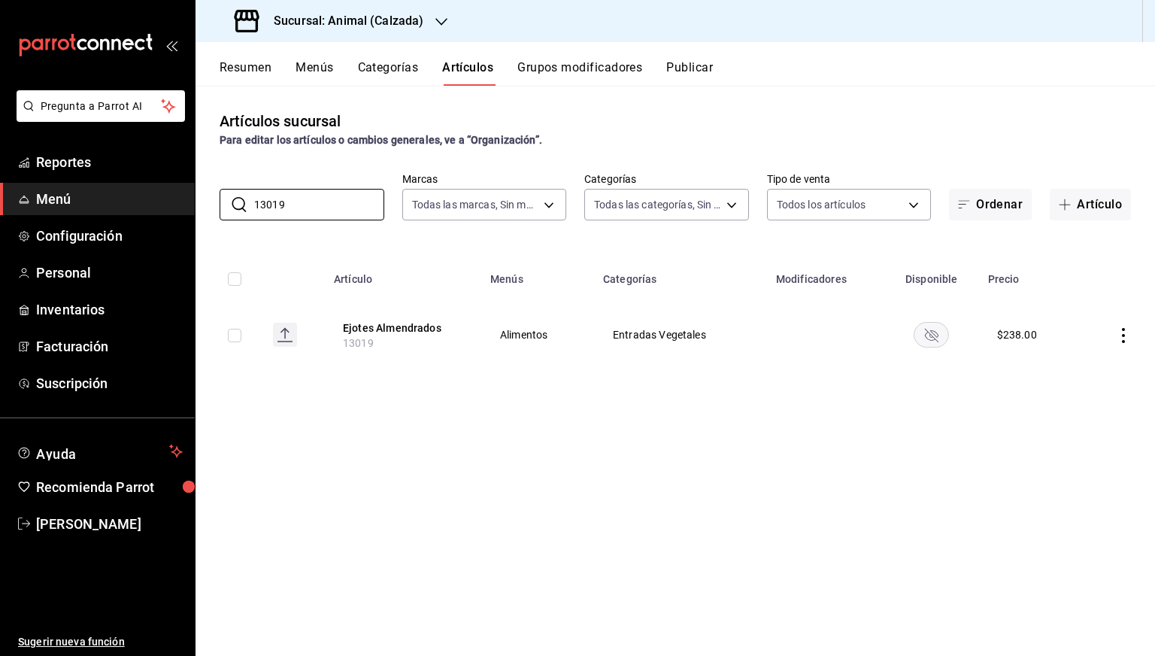
paste input "5314"
click at [311, 202] on input "15314" at bounding box center [319, 205] width 130 height 30
paste input "4883"
click at [312, 215] on input "14883" at bounding box center [319, 205] width 130 height 30
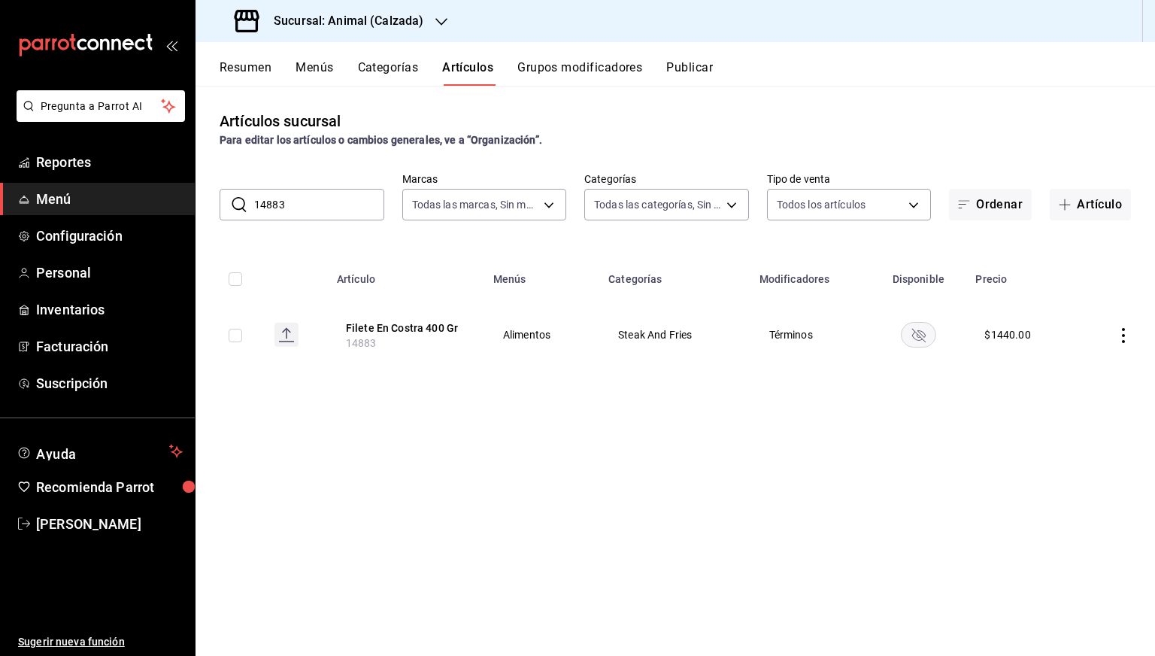
click at [312, 215] on input "14883" at bounding box center [319, 205] width 130 height 30
paste input "5294"
click at [312, 215] on input "15294" at bounding box center [319, 205] width 130 height 30
paste input "3077"
click at [312, 215] on input "13077" at bounding box center [319, 205] width 130 height 30
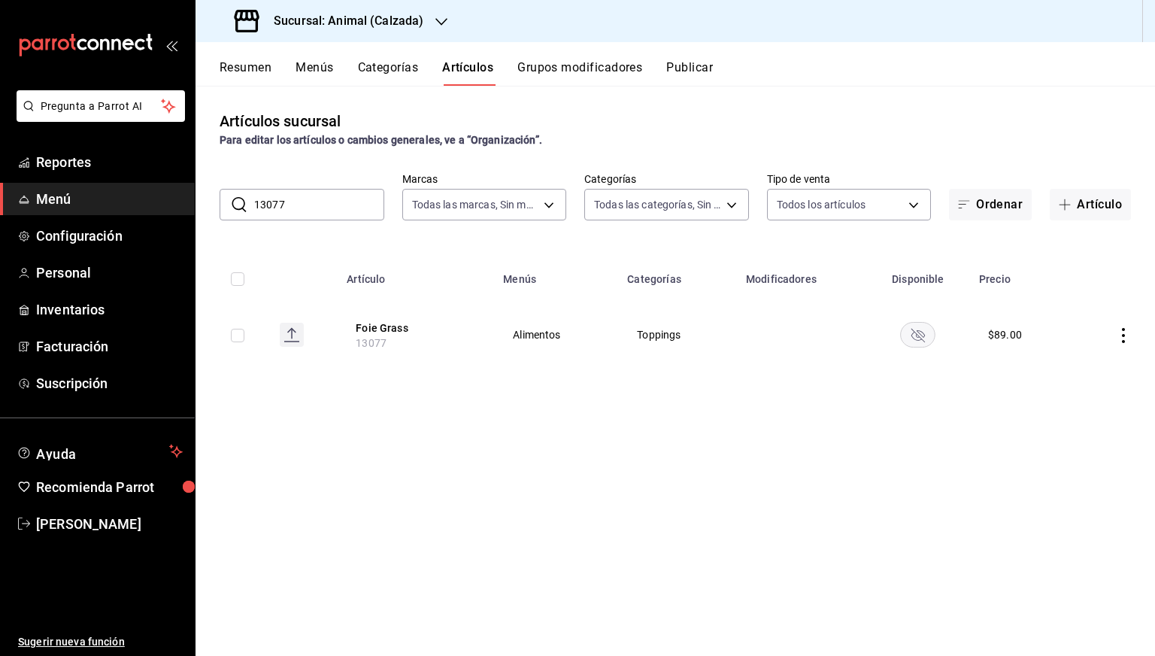
click at [312, 215] on input "13077" at bounding box center [319, 205] width 130 height 30
paste input "5279"
click at [310, 208] on input "15279" at bounding box center [319, 205] width 130 height 30
paste input "4641"
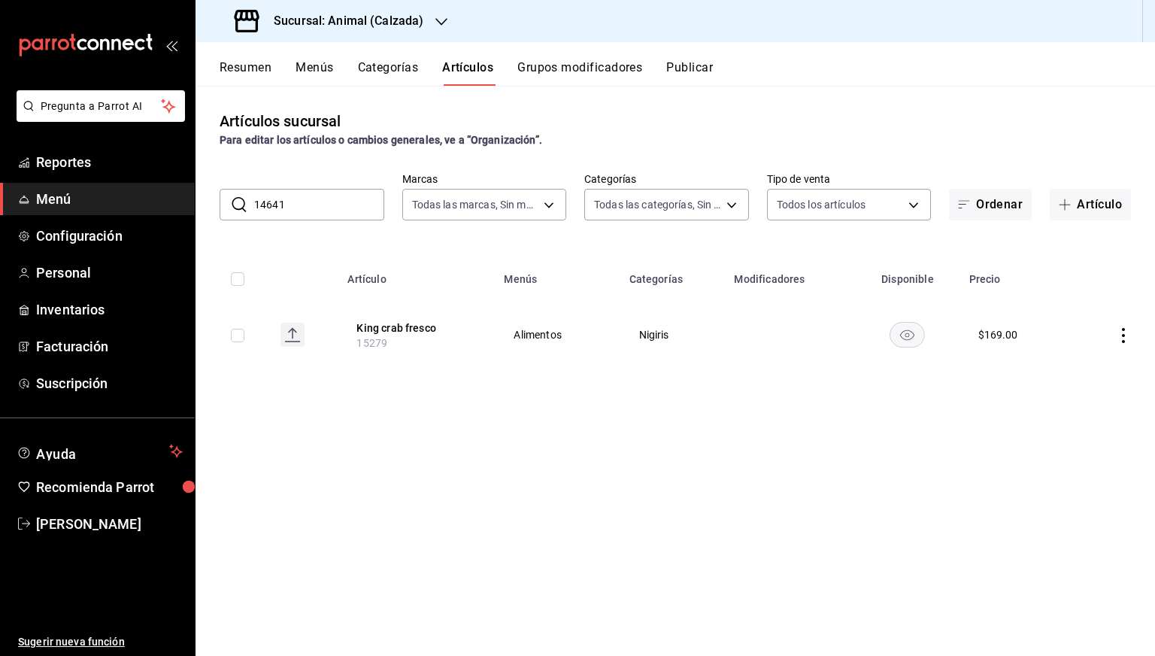
click at [310, 208] on input "14641" at bounding box center [319, 205] width 130 height 30
paste input "5298"
click at [305, 211] on input "15298" at bounding box center [319, 205] width 130 height 30
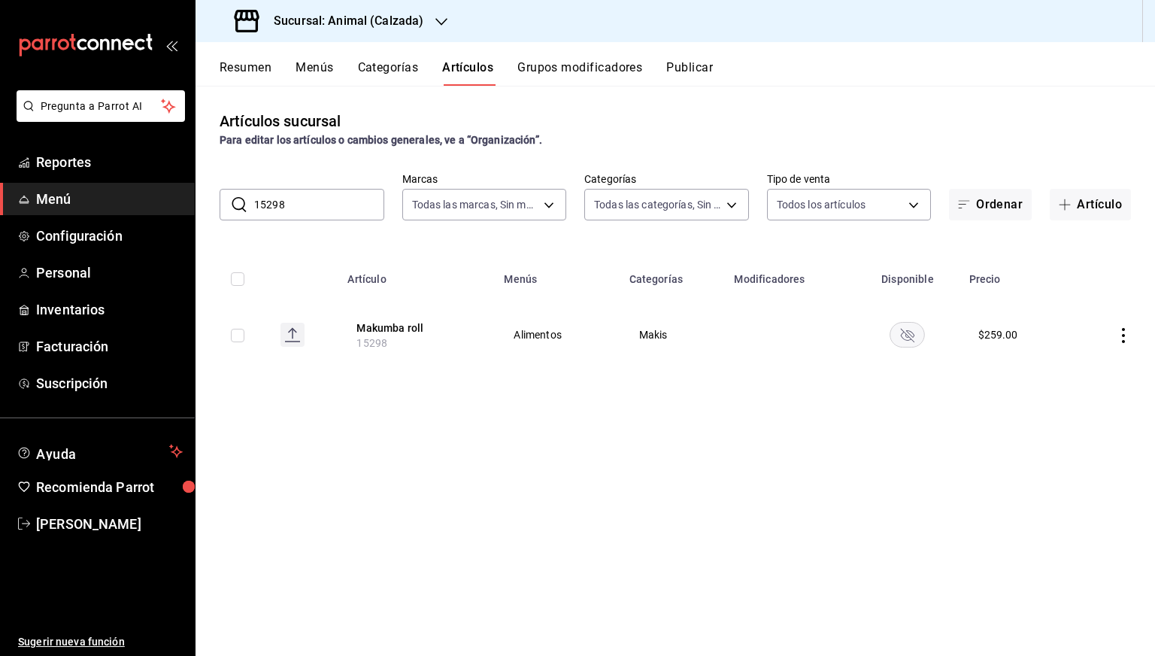
click at [305, 211] on input "15298" at bounding box center [319, 205] width 130 height 30
paste input "4812"
click at [309, 199] on input "14812" at bounding box center [319, 205] width 130 height 30
paste input "528"
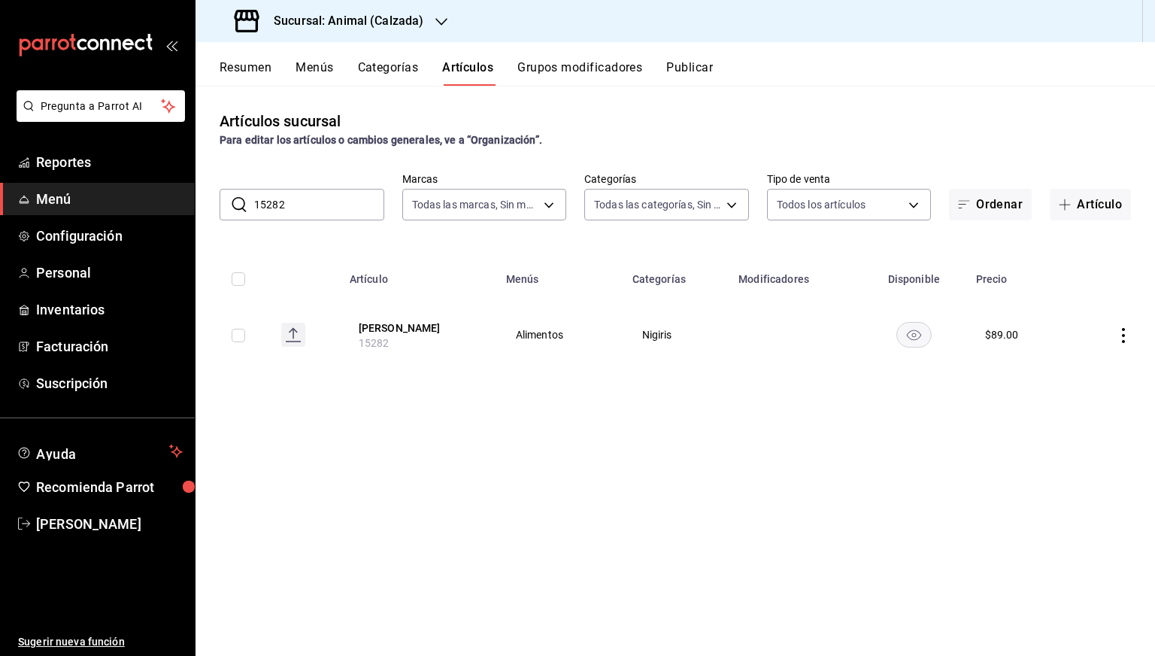
click at [301, 199] on input "15282" at bounding box center [319, 205] width 130 height 30
paste input "3060"
click at [301, 199] on input "15282" at bounding box center [319, 205] width 130 height 30
click at [304, 208] on input "13060" at bounding box center [319, 205] width 130 height 30
paste input "5283"
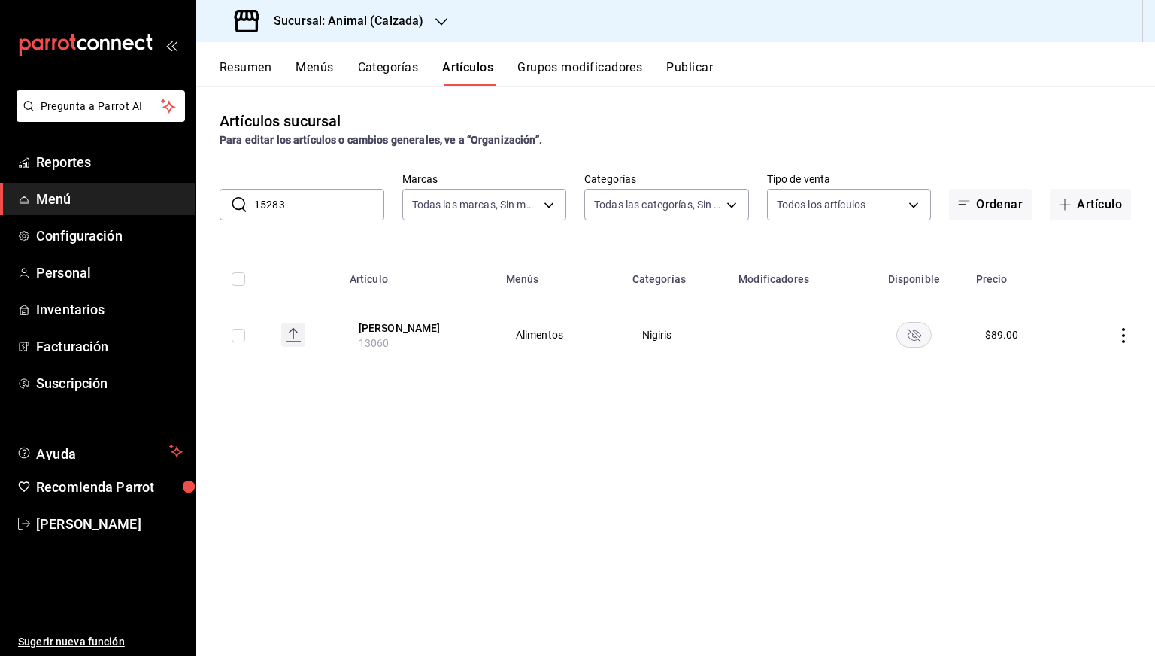
click at [304, 208] on input "15283" at bounding box center [319, 205] width 130 height 30
click at [308, 190] on input "15283" at bounding box center [319, 205] width 130 height 30
paste input "3060"
click at [308, 190] on input "13060" at bounding box center [319, 205] width 130 height 30
click at [306, 205] on input "13060" at bounding box center [319, 205] width 130 height 30
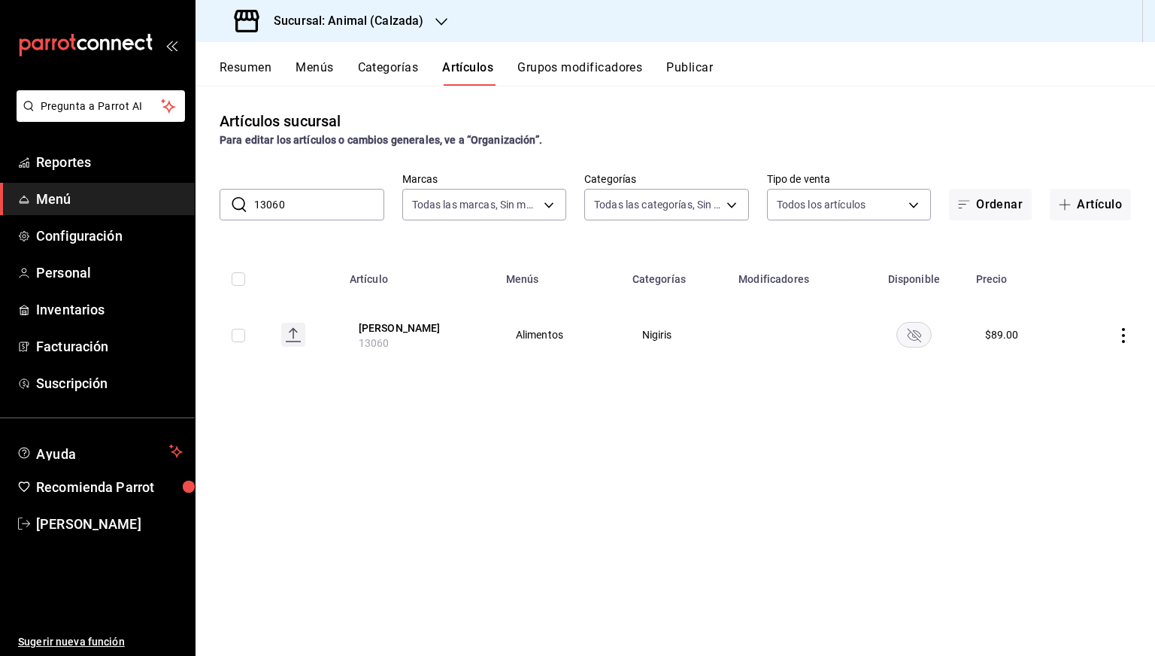
click at [306, 205] on input "13060" at bounding box center [319, 205] width 130 height 30
paste input "5282"
click at [306, 205] on input "15282" at bounding box center [319, 205] width 130 height 30
click at [311, 208] on input "15282" at bounding box center [319, 205] width 130 height 30
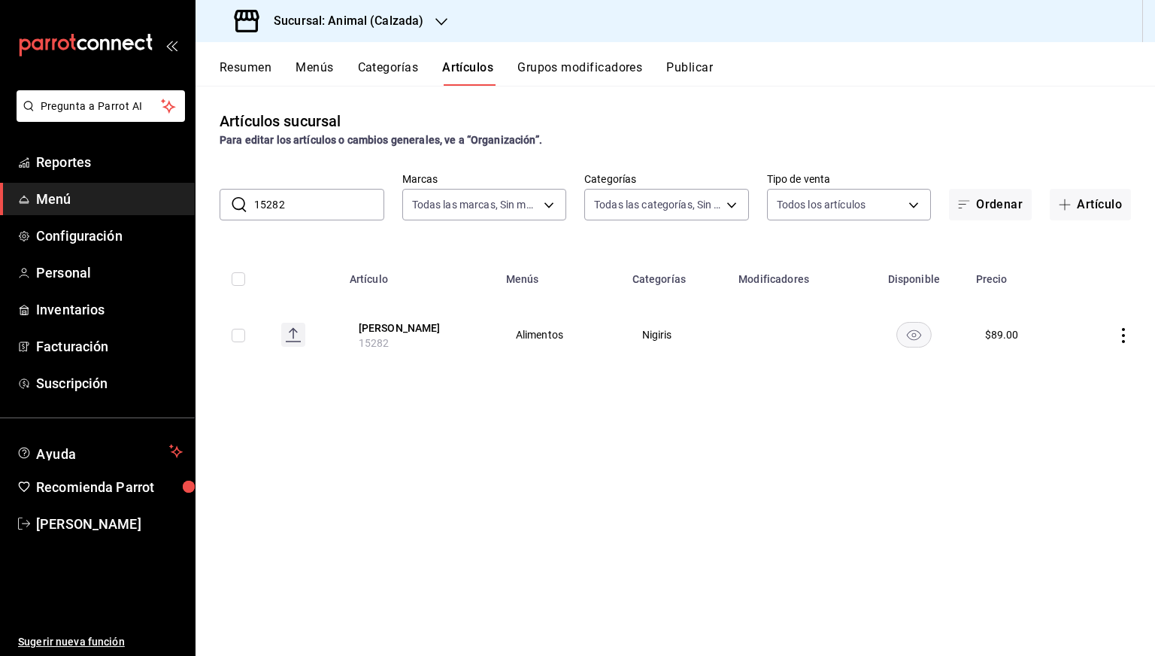
paste input "481"
click at [311, 208] on input "14812" at bounding box center [319, 205] width 130 height 30
paste input "5298"
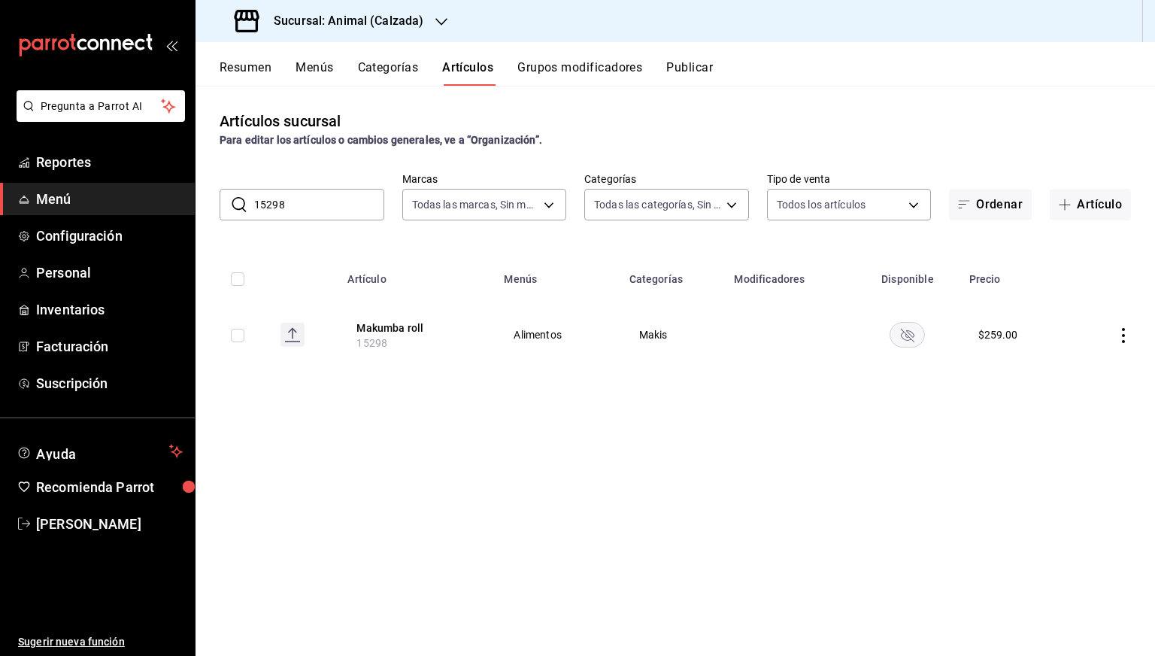
click at [311, 208] on input "15298" at bounding box center [319, 205] width 130 height 30
paste input "4641"
click at [311, 208] on input "14641" at bounding box center [319, 205] width 130 height 30
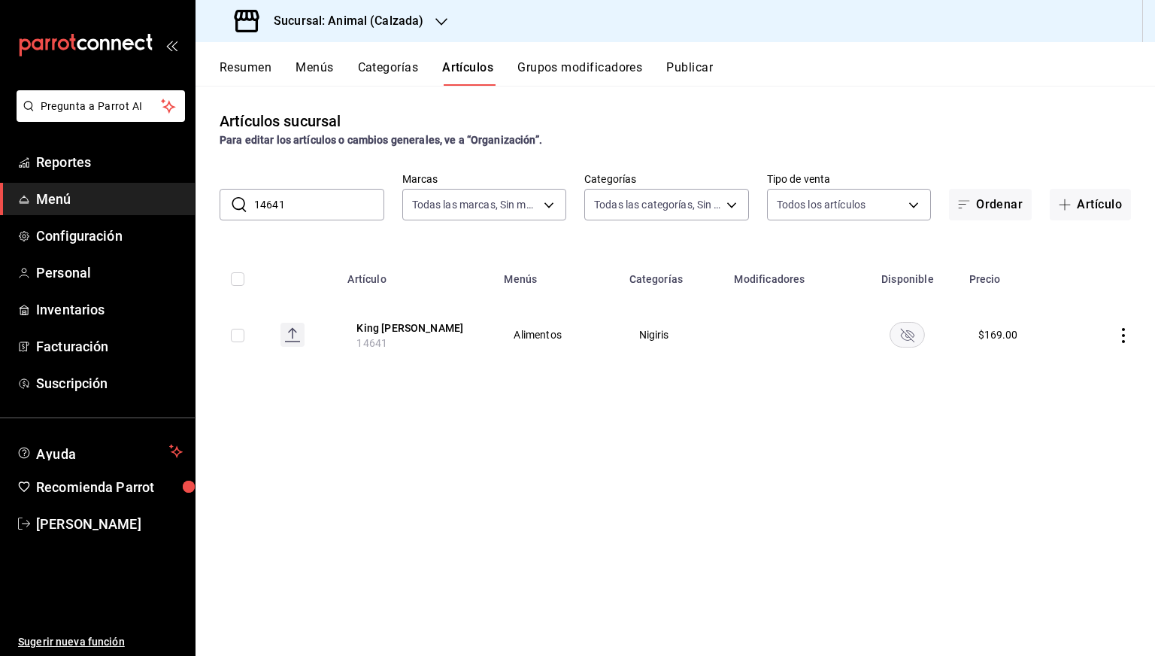
paste input "5283"
click at [311, 208] on input "15283" at bounding box center [319, 205] width 130 height 30
paste input "48"
click at [311, 208] on input "15248" at bounding box center [319, 205] width 130 height 30
click at [311, 207] on input "15248" at bounding box center [319, 205] width 130 height 30
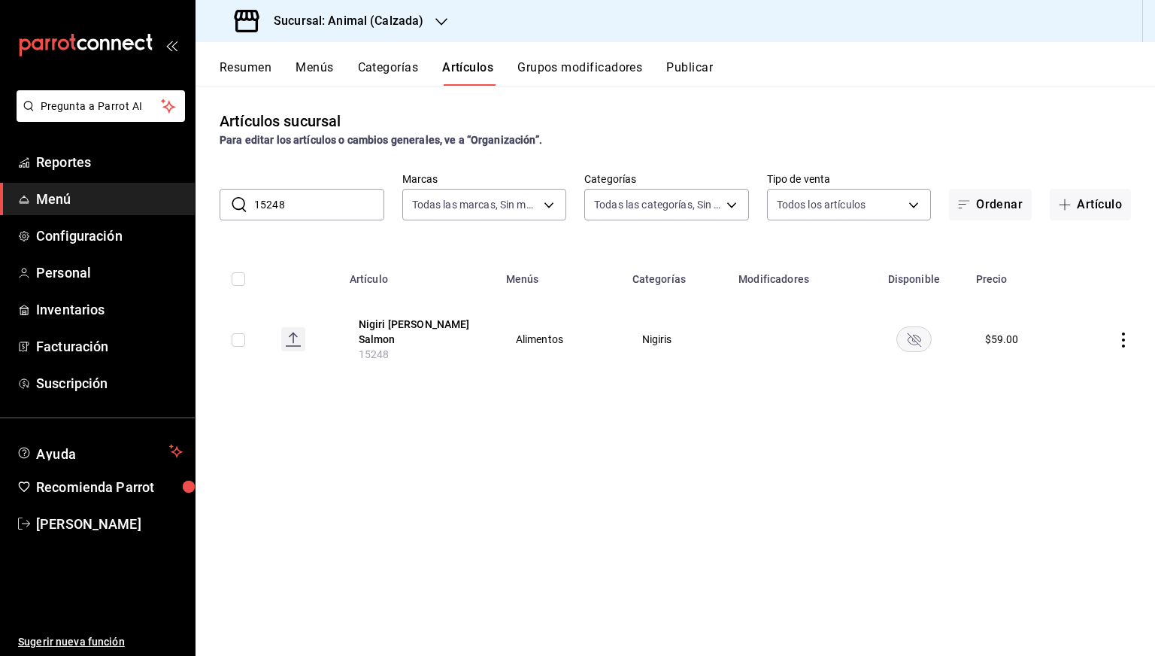
paste input "9"
click at [311, 207] on input "15298" at bounding box center [319, 205] width 130 height 30
click at [323, 211] on input "15298" at bounding box center [319, 205] width 130 height 30
paste input "84"
click at [323, 211] on input "15284" at bounding box center [319, 205] width 130 height 30
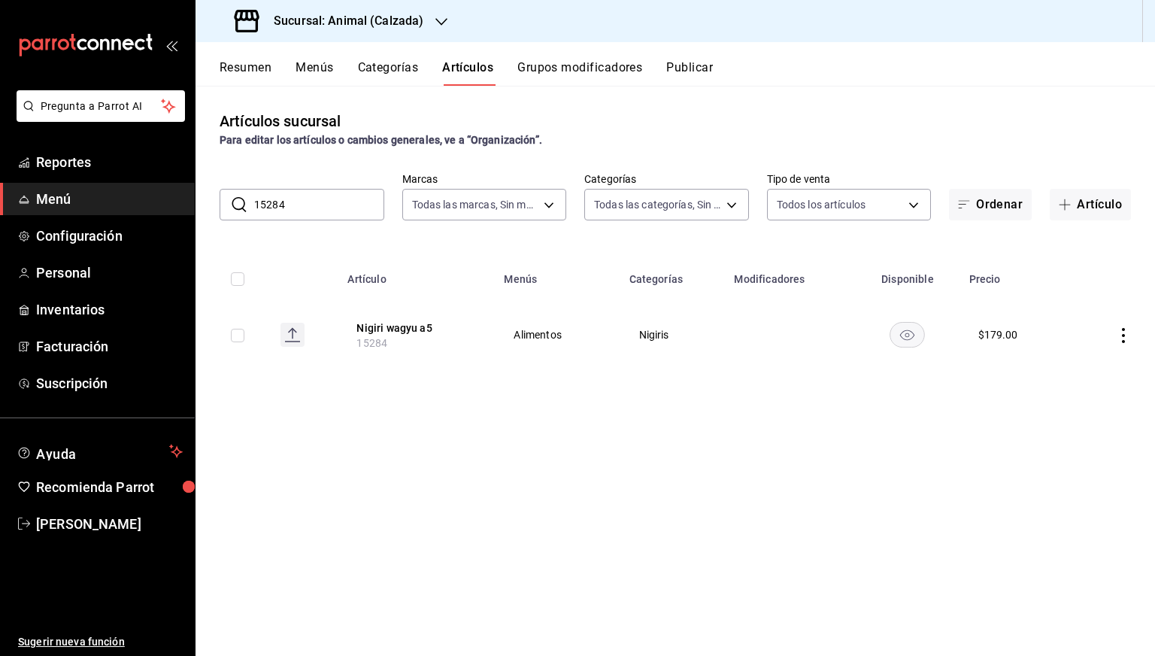
click at [323, 211] on input "15284" at bounding box center [319, 205] width 130 height 30
paste input "3063"
click at [323, 211] on input "13063" at bounding box center [319, 205] width 130 height 30
click at [319, 199] on input "13063" at bounding box center [319, 205] width 130 height 30
paste input "5326"
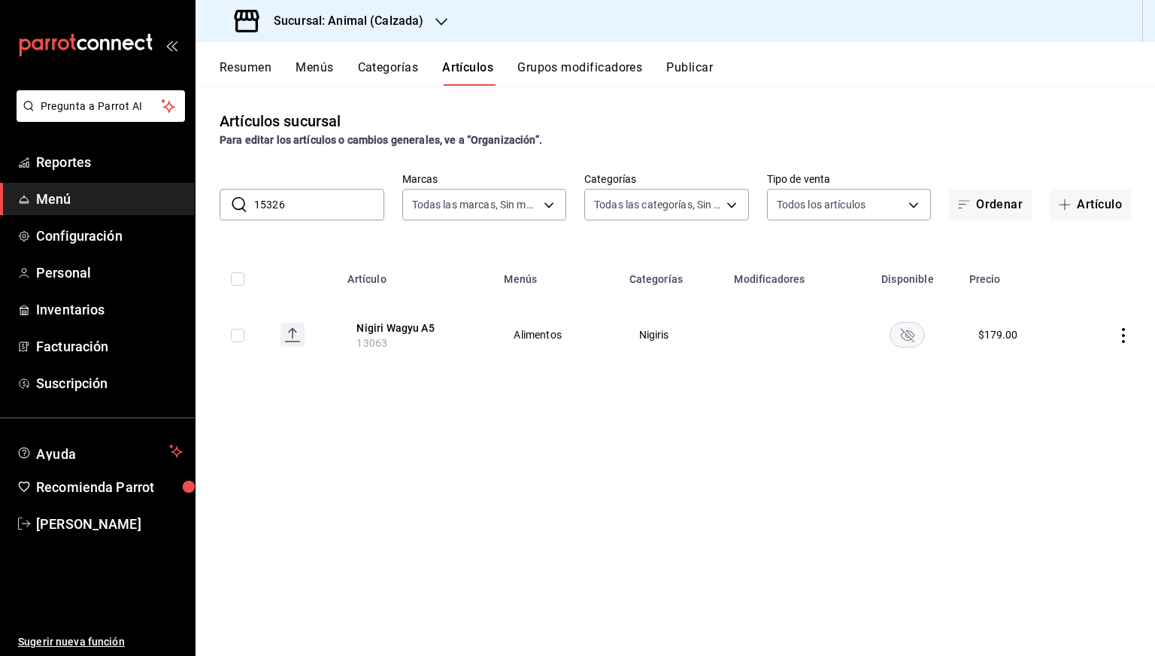
click at [319, 199] on input "15326" at bounding box center [319, 205] width 130 height 30
paste input "4813"
click at [319, 199] on input "14813" at bounding box center [319, 205] width 130 height 30
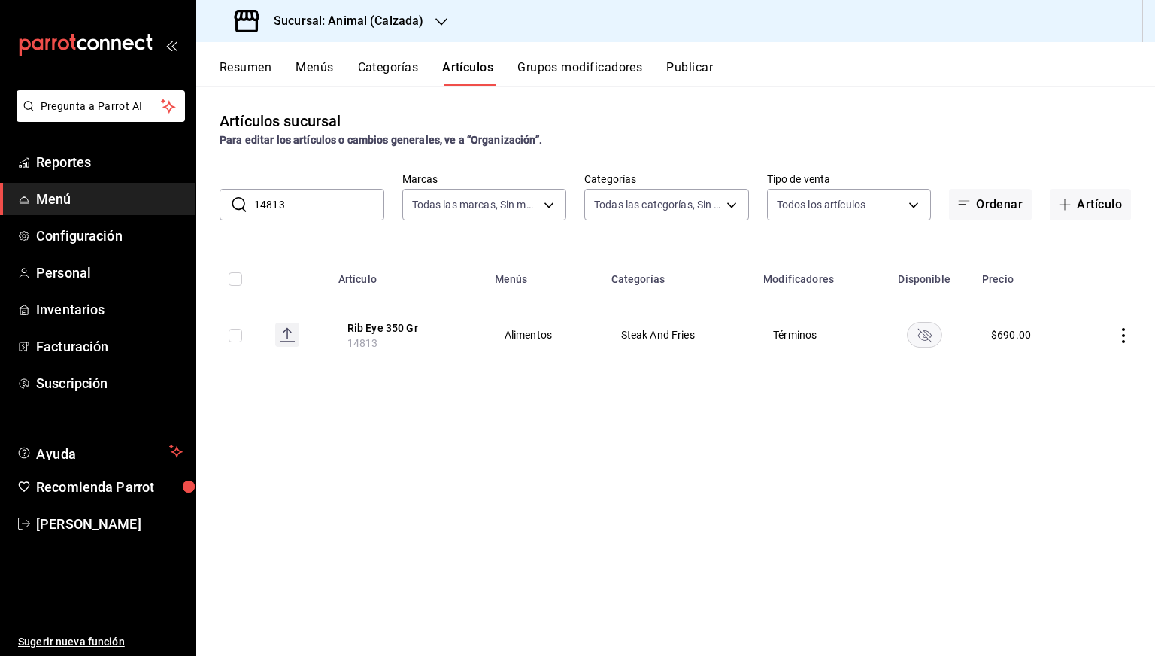
click at [319, 199] on input "14813" at bounding box center [319, 205] width 130 height 30
paste input "5435"
click at [320, 200] on input "15435" at bounding box center [319, 205] width 130 height 30
paste input "4637"
click at [320, 200] on input "14637" at bounding box center [319, 205] width 130 height 30
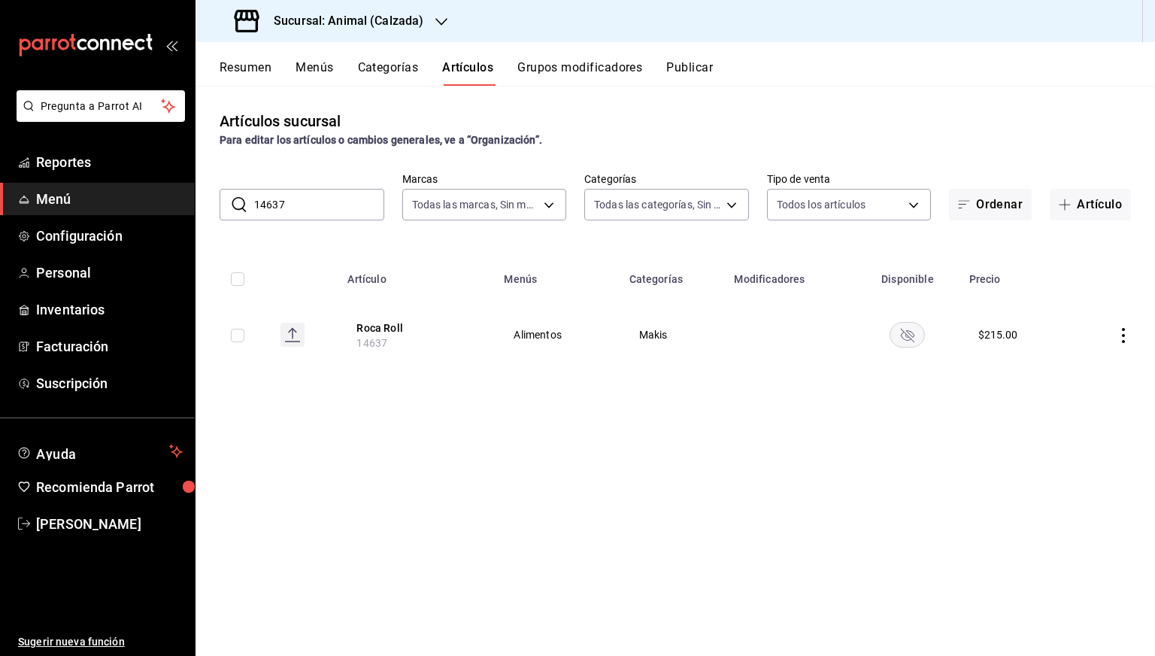
click at [310, 195] on input "14637" at bounding box center [319, 205] width 130 height 30
paste input "530"
click at [310, 195] on input "15307" at bounding box center [319, 205] width 130 height 30
click at [326, 208] on input "15307" at bounding box center [319, 205] width 130 height 30
paste input "249"
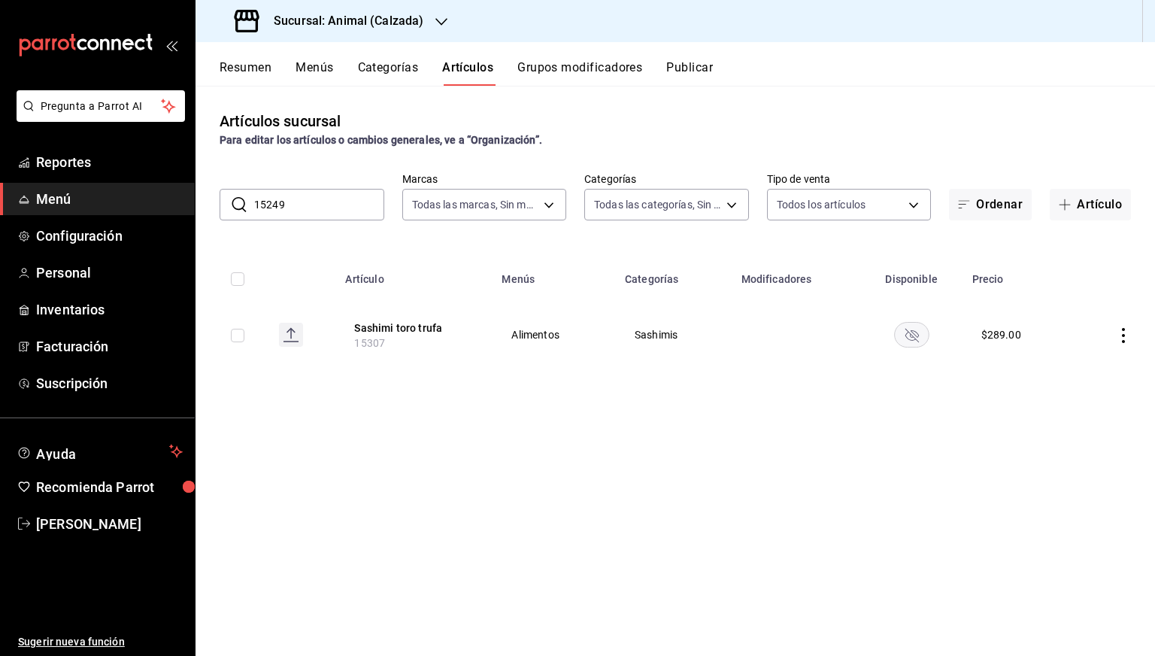
click at [326, 208] on input "15249" at bounding box center [319, 205] width 130 height 30
click at [291, 194] on input "15249" at bounding box center [319, 205] width 130 height 30
paste input "307"
click at [291, 194] on input "15249" at bounding box center [319, 205] width 130 height 30
click at [305, 214] on input "15307" at bounding box center [319, 205] width 130 height 30
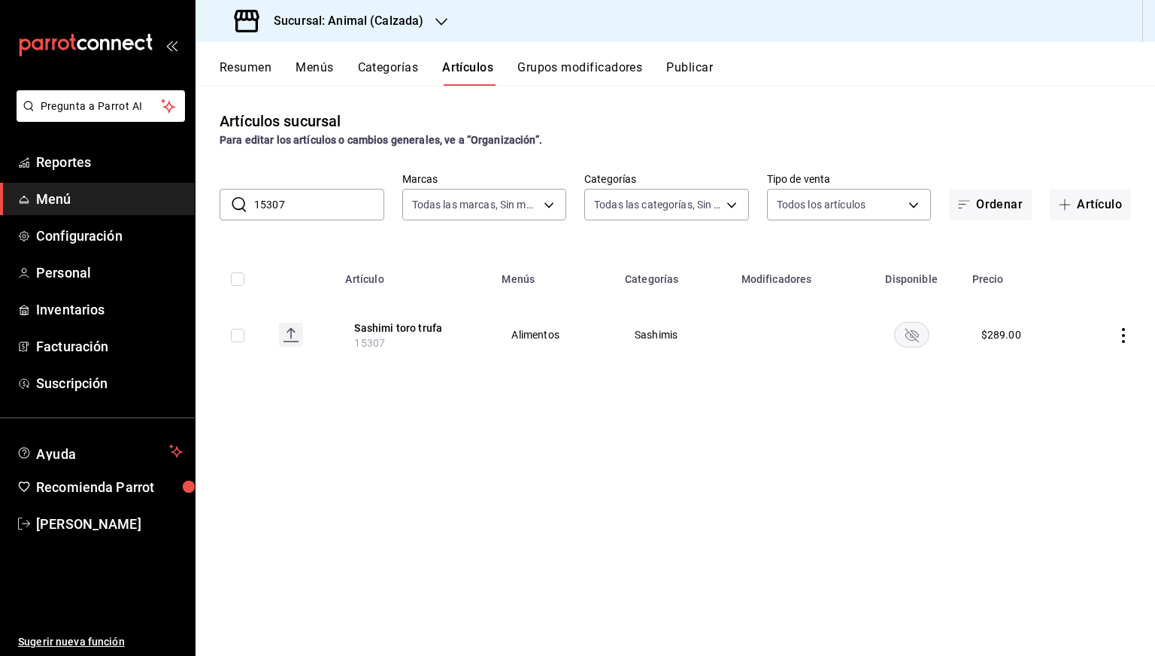
paste input "249"
click at [305, 214] on input "15249" at bounding box center [319, 205] width 130 height 30
paste input "30"
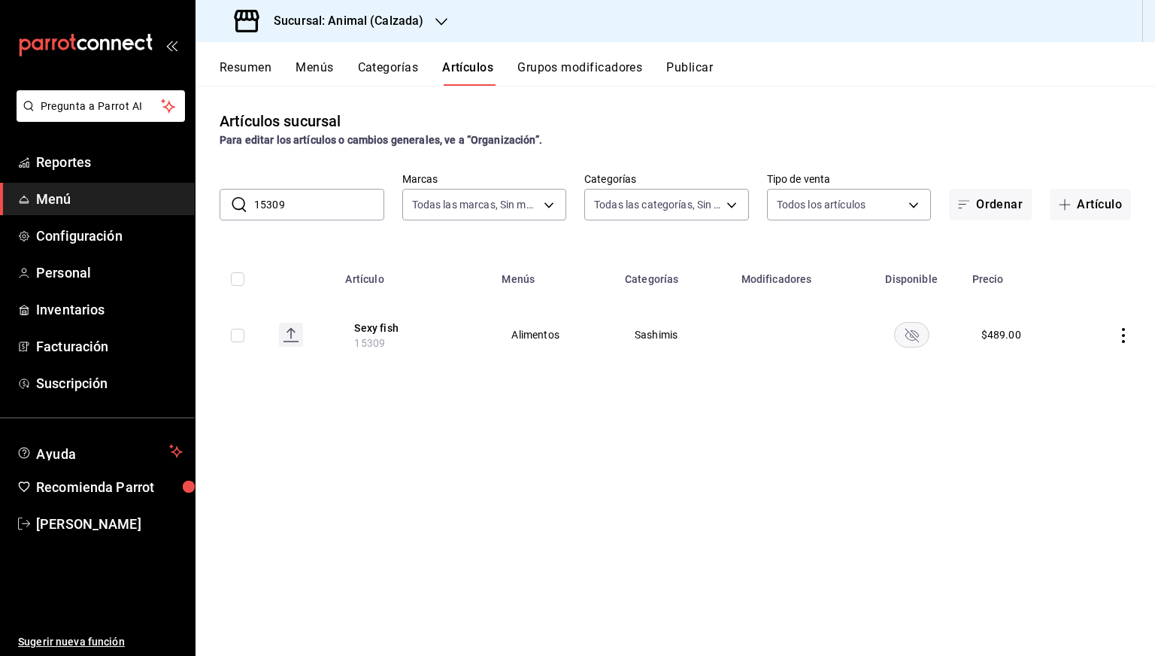
click at [304, 194] on input "15309" at bounding box center [319, 205] width 130 height 30
paste input "427"
click at [304, 194] on input "15427" at bounding box center [319, 205] width 130 height 30
click at [299, 205] on input "15427" at bounding box center [319, 205] width 130 height 30
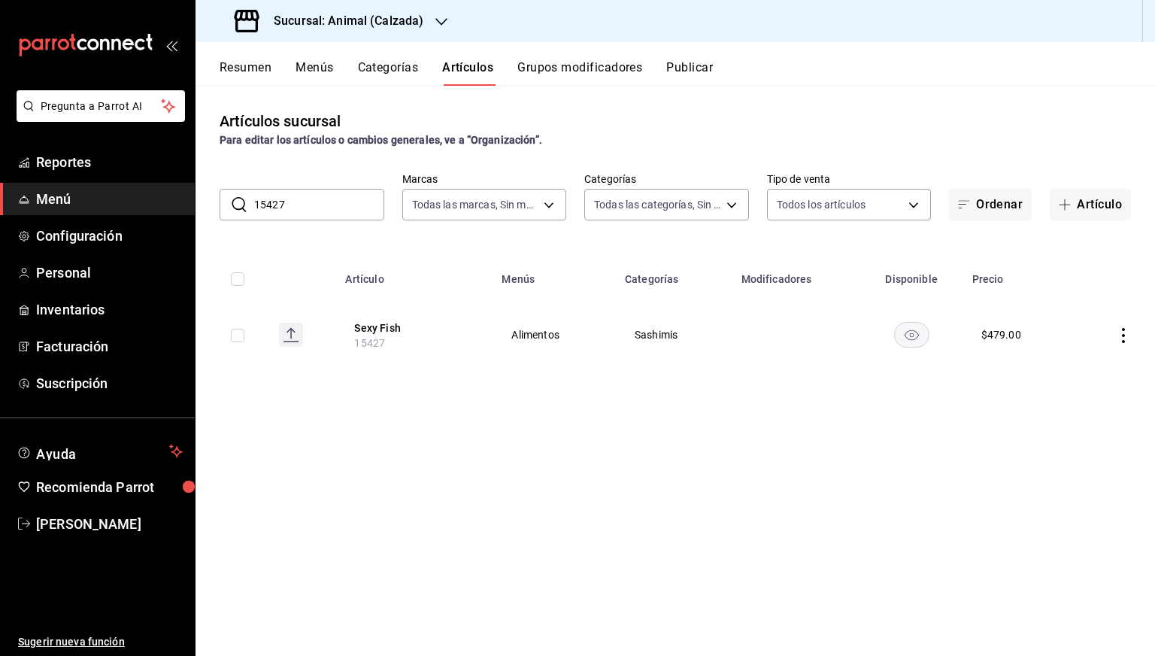
paste input "36"
click at [299, 205] on input "15436" at bounding box center [319, 205] width 130 height 30
paste input "3068"
click at [299, 205] on input "15436" at bounding box center [319, 205] width 130 height 30
click at [314, 211] on input "13068" at bounding box center [319, 205] width 130 height 30
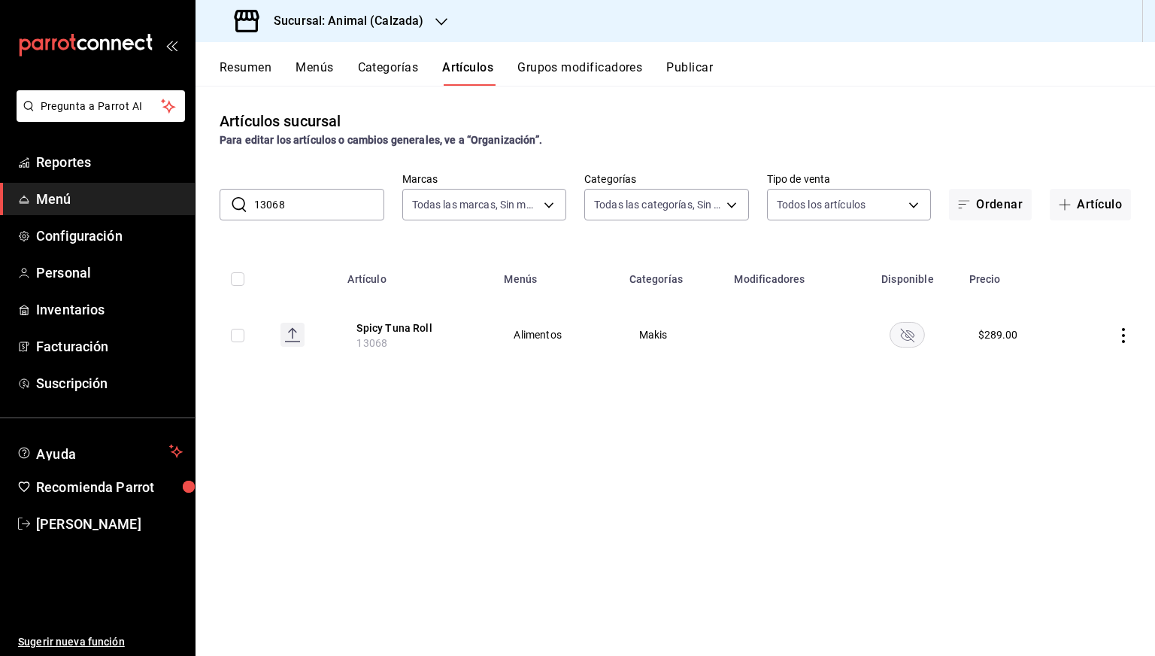
click at [314, 211] on input "13068" at bounding box center [319, 205] width 130 height 30
paste input "5342"
click at [314, 211] on input "15342" at bounding box center [319, 205] width 130 height 30
paste input "AR-1750682369034"
click at [314, 211] on input "AR-1750682369034" at bounding box center [319, 205] width 130 height 30
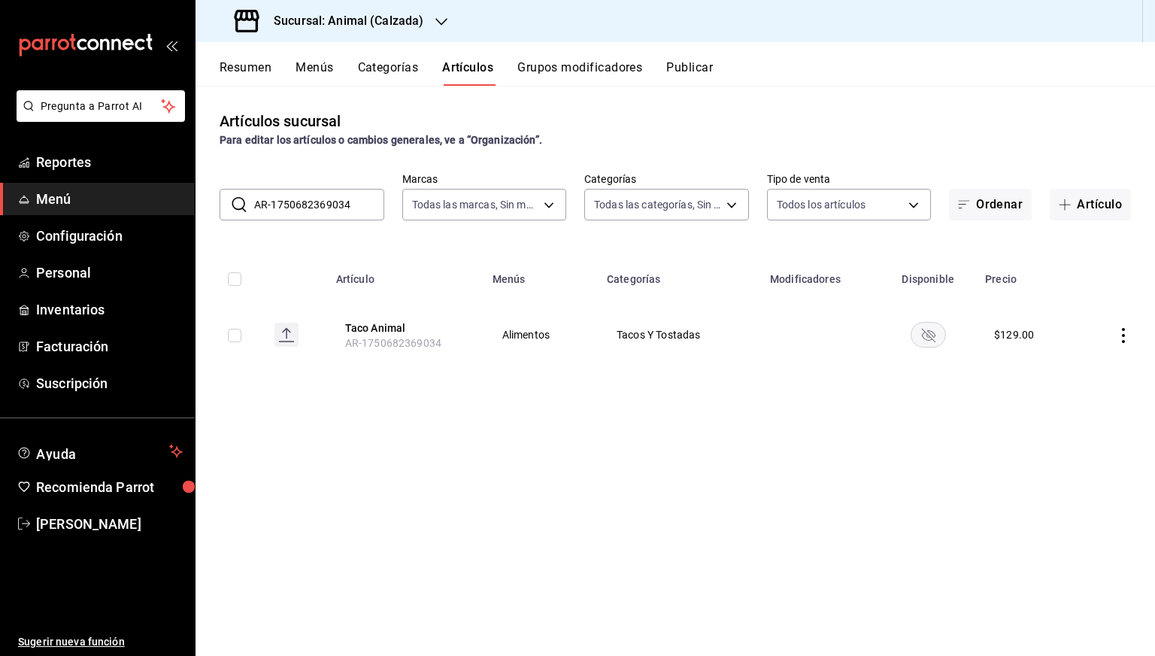
click at [356, 217] on input "AR-1750682369034" at bounding box center [319, 205] width 130 height 30
paste input "13025"
click at [356, 217] on input "13025" at bounding box center [319, 205] width 130 height 30
click at [331, 209] on input "13025" at bounding box center [319, 205] width 130 height 30
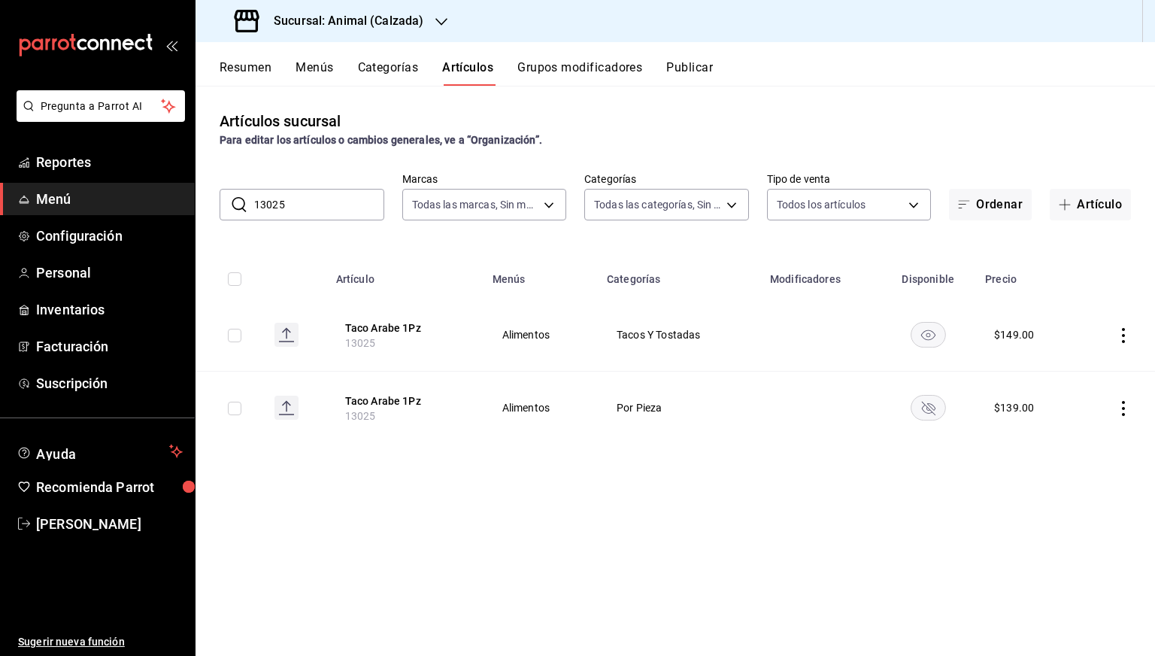
click at [331, 209] on input "13025" at bounding box center [319, 205] width 130 height 30
paste input "5290"
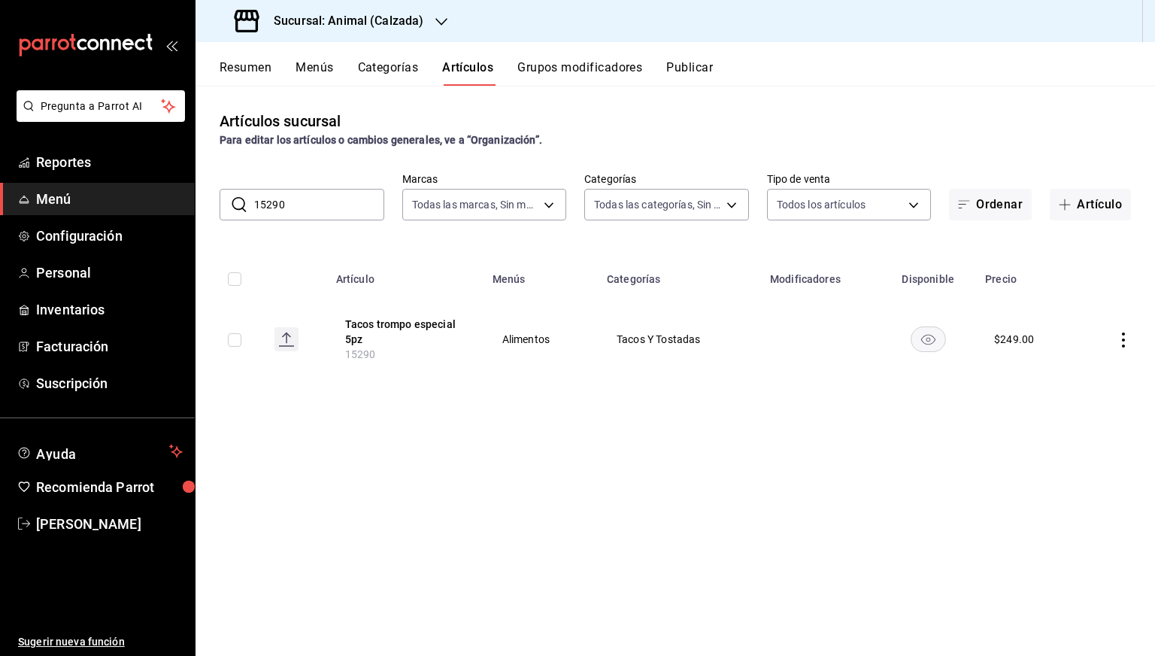
click at [331, 209] on input "15290" at bounding box center [319, 205] width 130 height 30
paste input "3023"
click at [331, 209] on input "13023" at bounding box center [319, 205] width 130 height 30
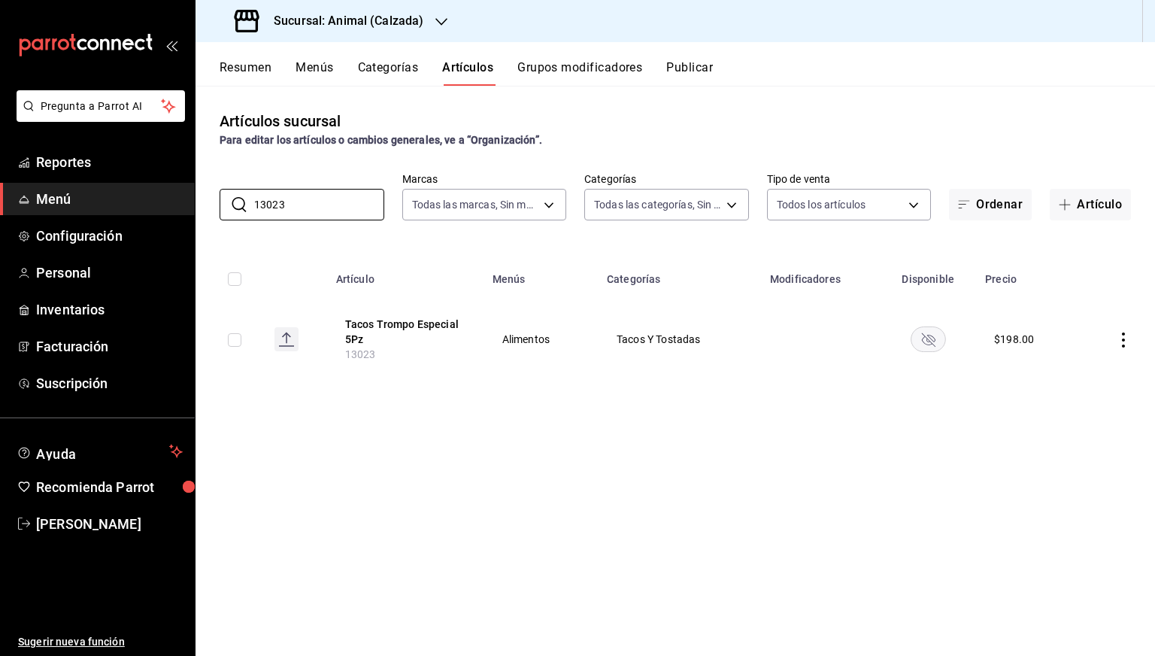
paste input "5277"
paste input "3003"
paste input "15295"
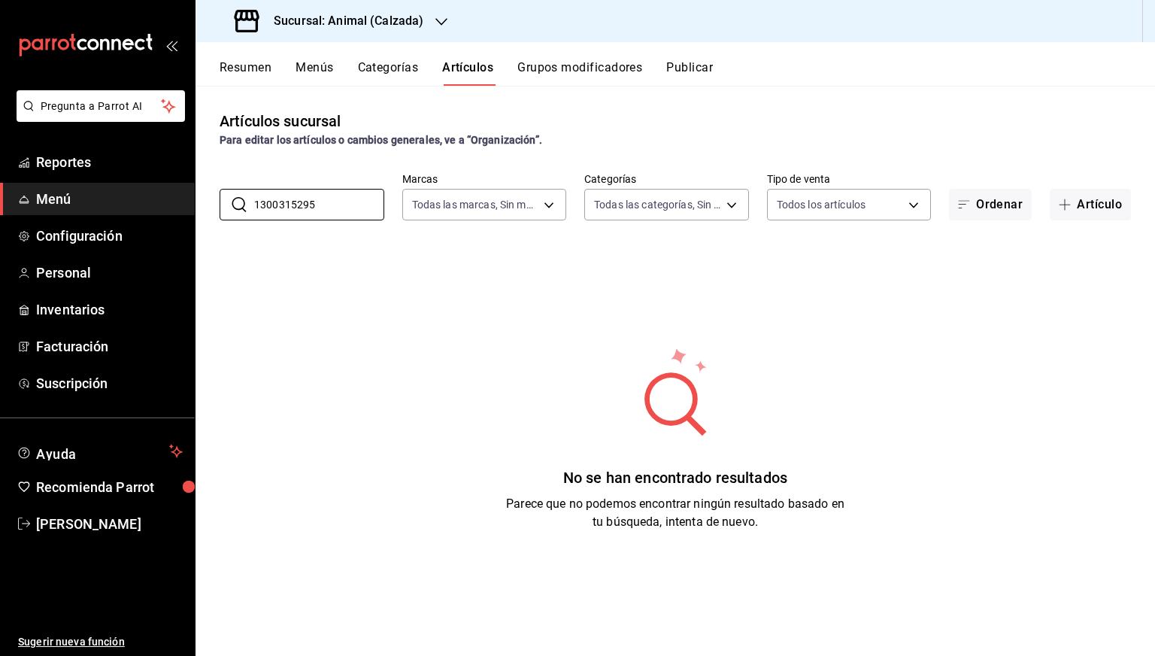
paste input "text"
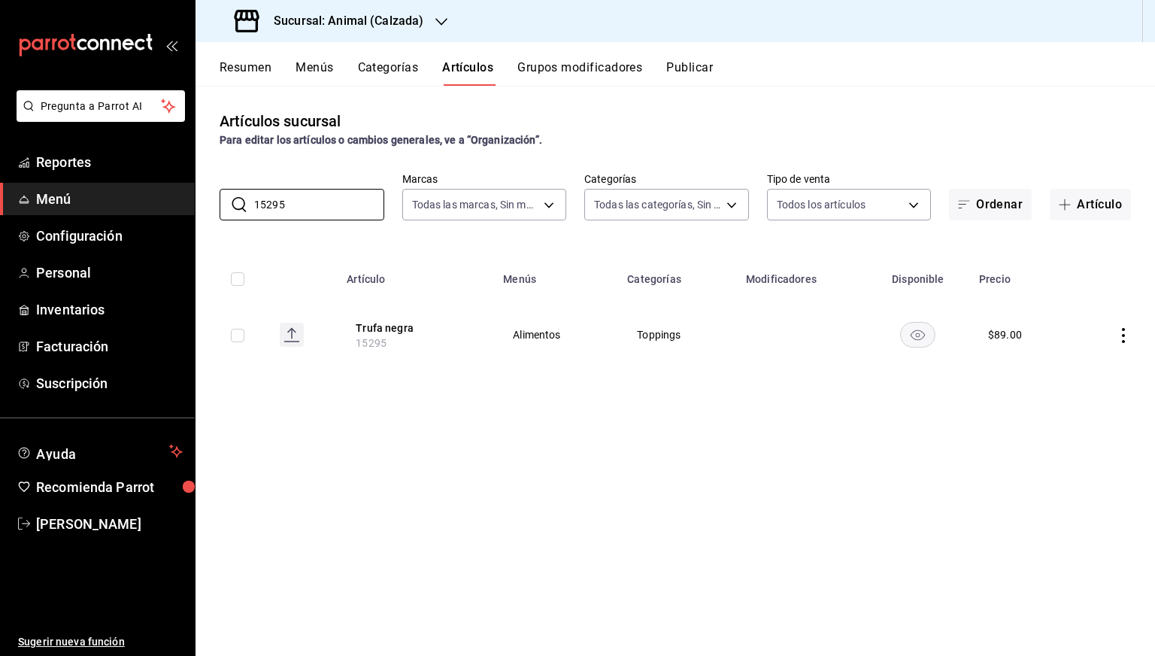
paste input "3076"
paste input "5437"
paste input "213"
paste input "437"
paste input "3003"
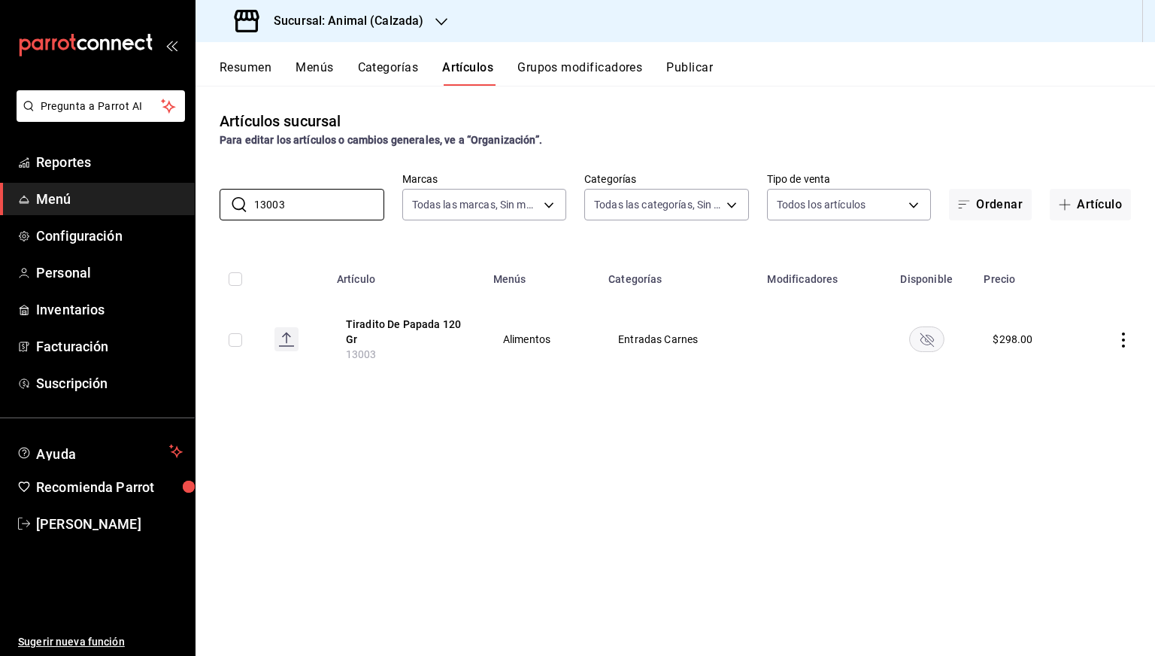
paste input "5437"
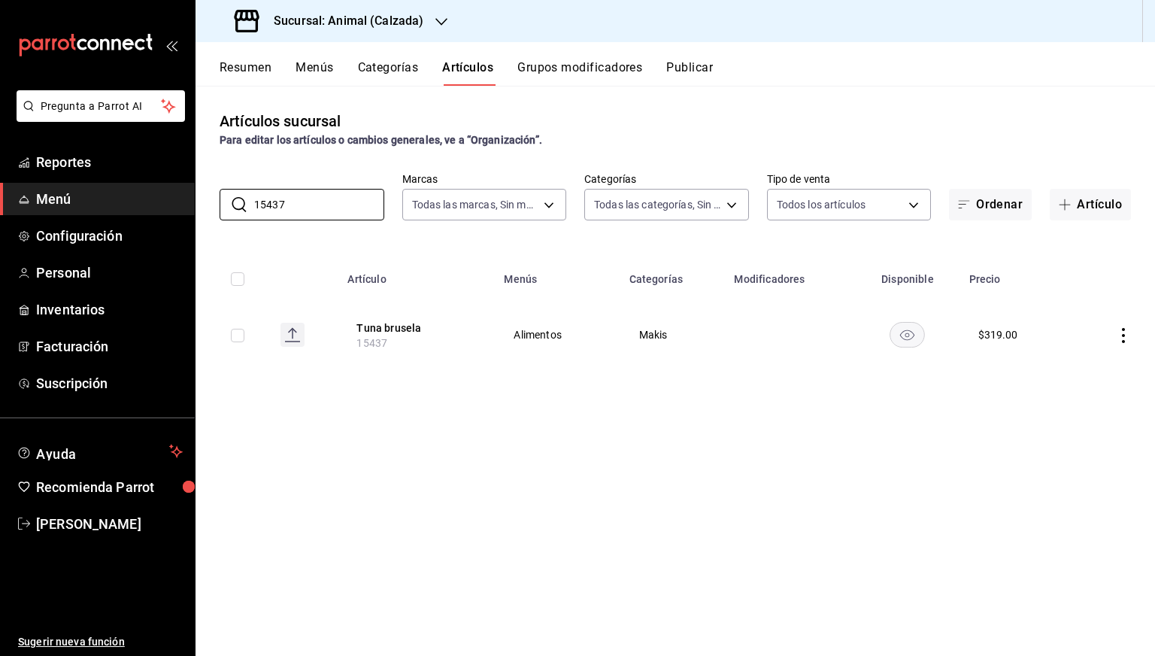
paste input "213"
paste input "96"
paste input "3075"
paste input "5302"
paste input "4983"
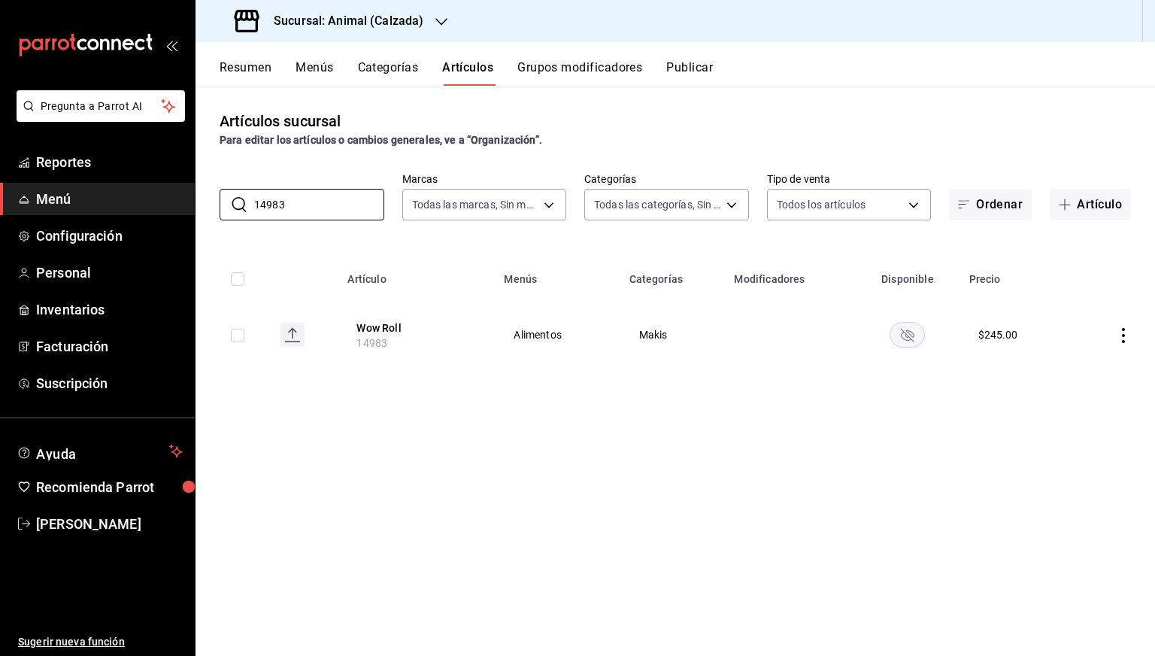
paste input "41"
paste input "3066"
paste input "5198"
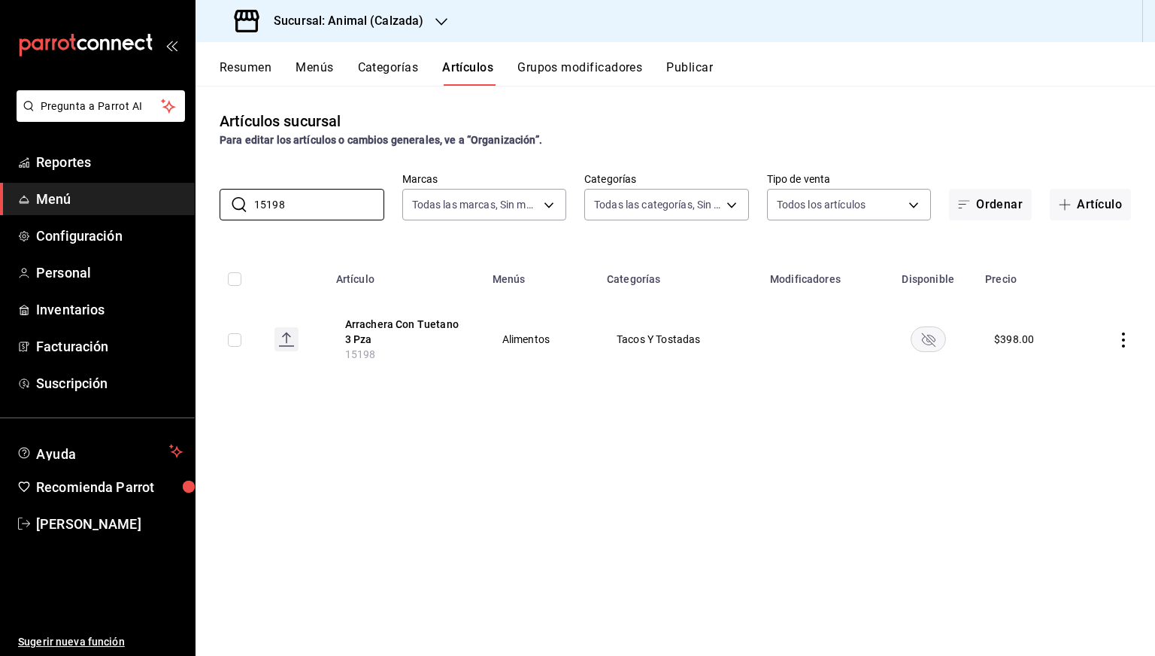
paste input "3036"
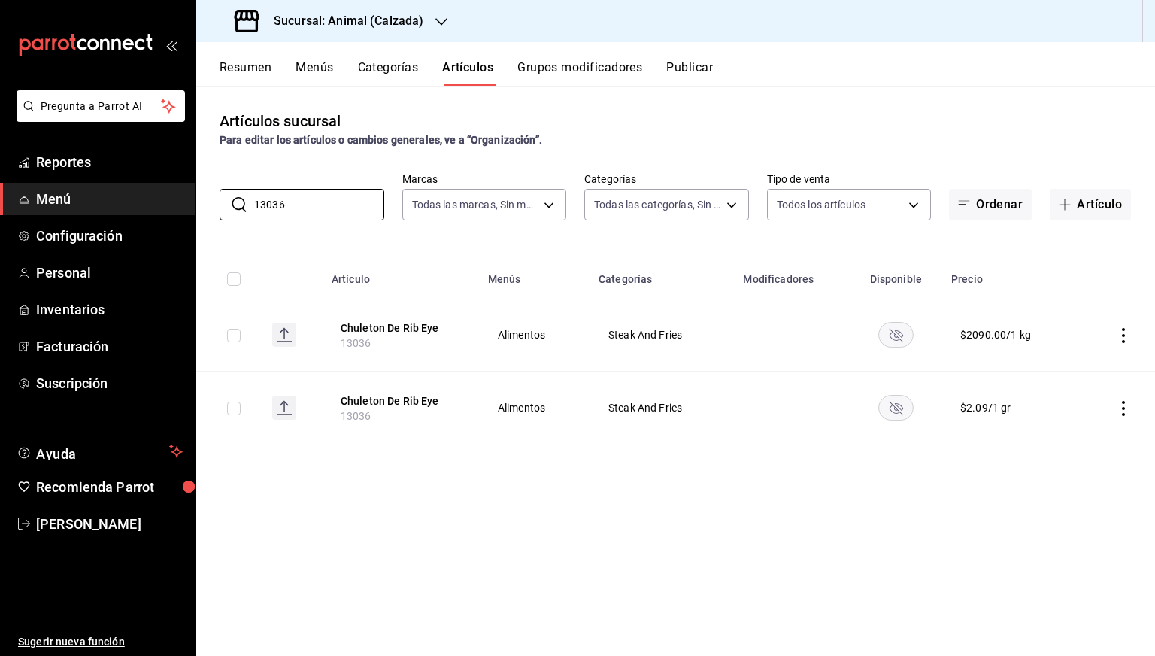
paste input "5221"
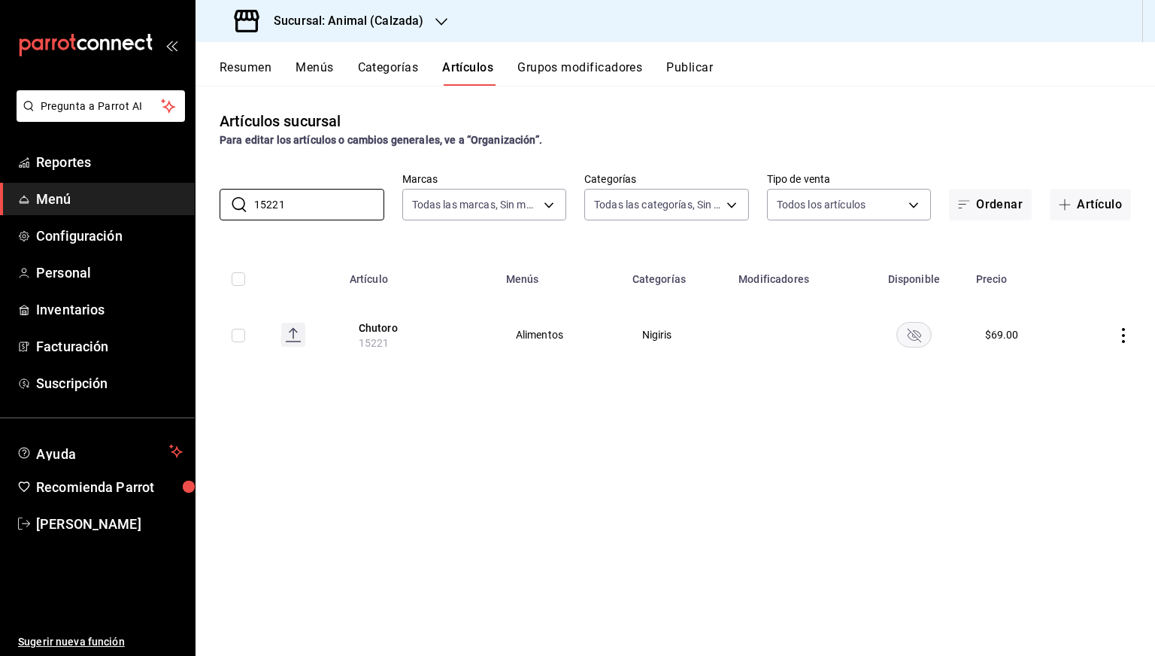
paste input "312"
paste input "237"
paste input "1"
paste input "3019"
paste input "14883"
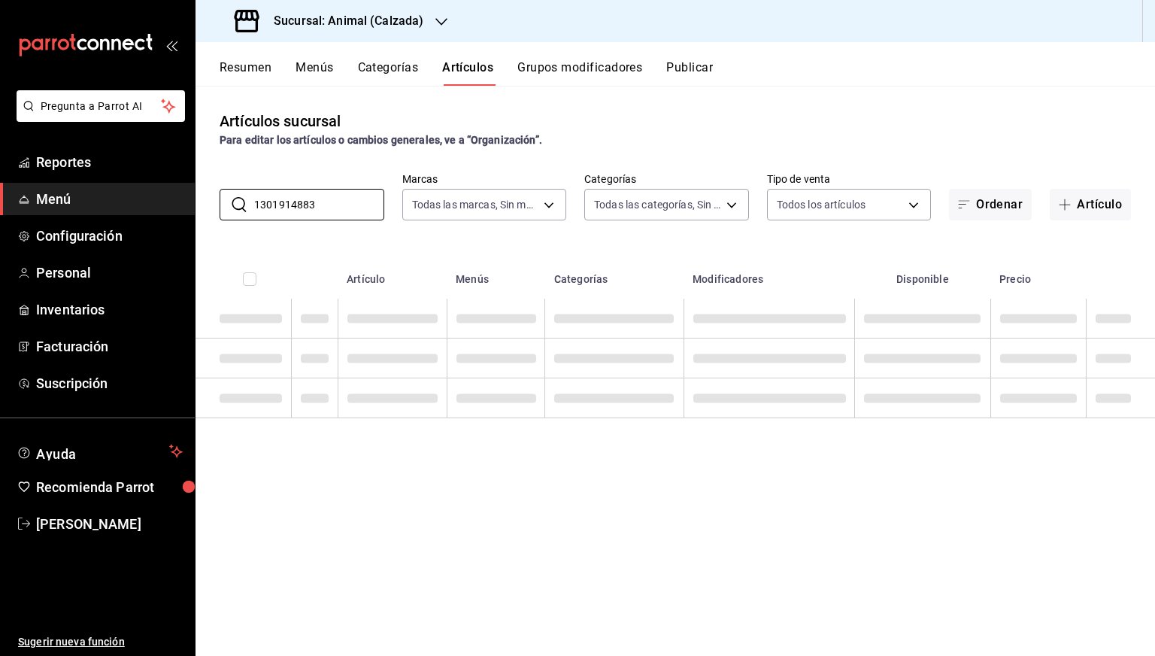
paste input "text"
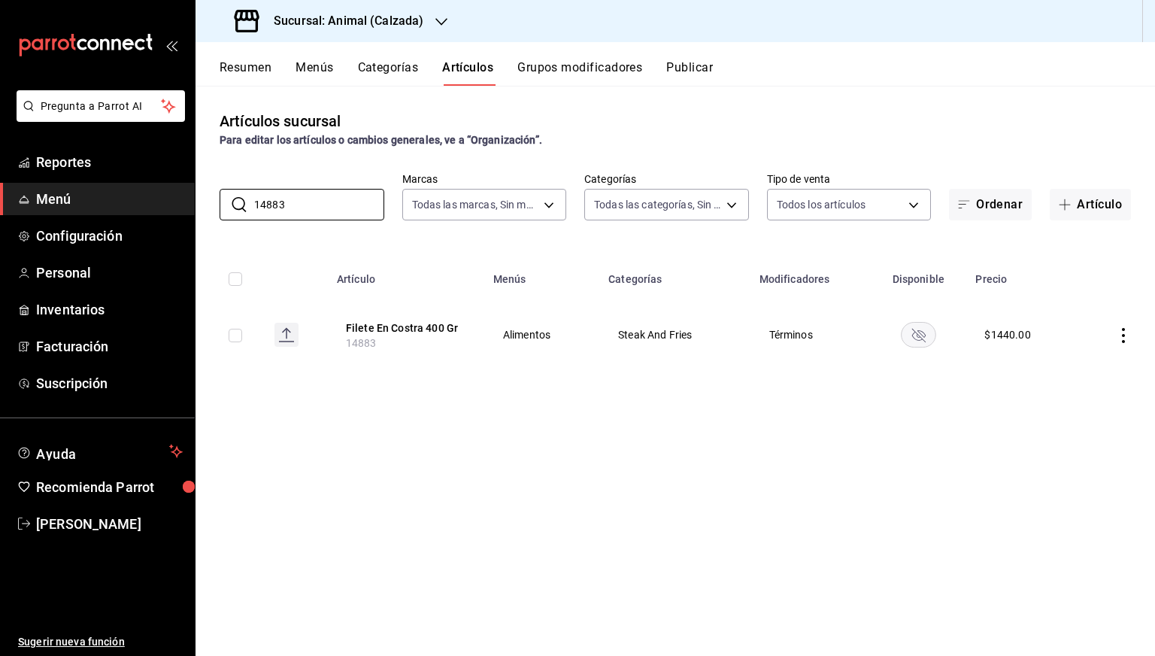
paste input "3077"
paste input "4641"
paste input "5298"
paste input "4812"
paste input "3060"
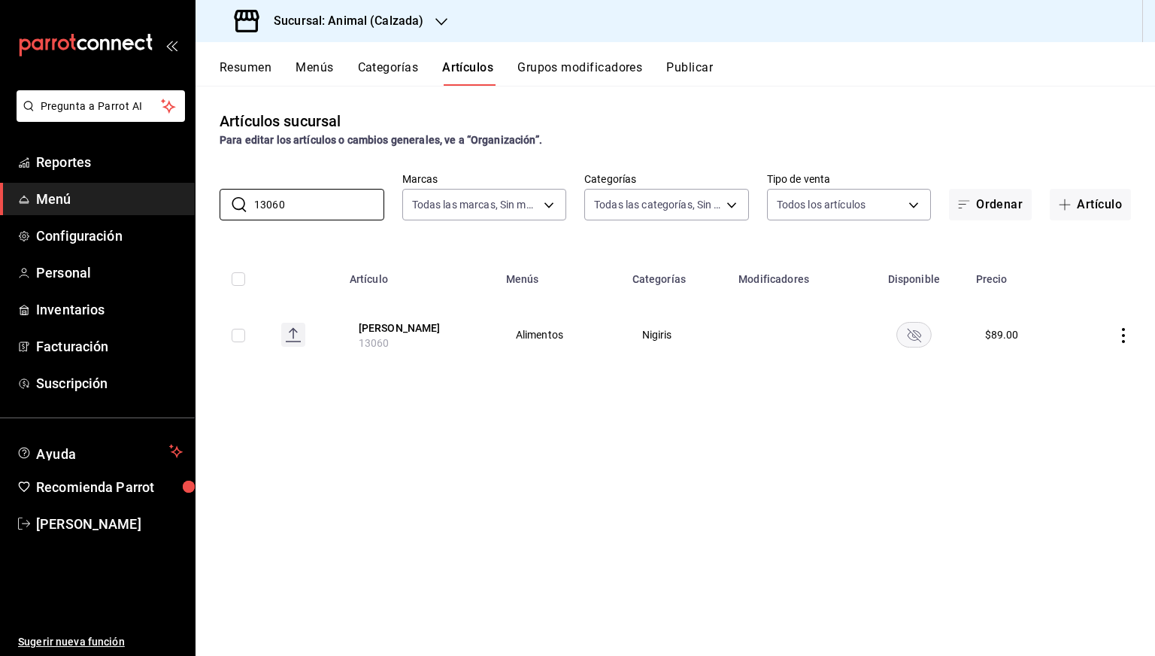
paste input "5248"
paste input "3063"
paste input "481"
paste input "637"
paste input "530"
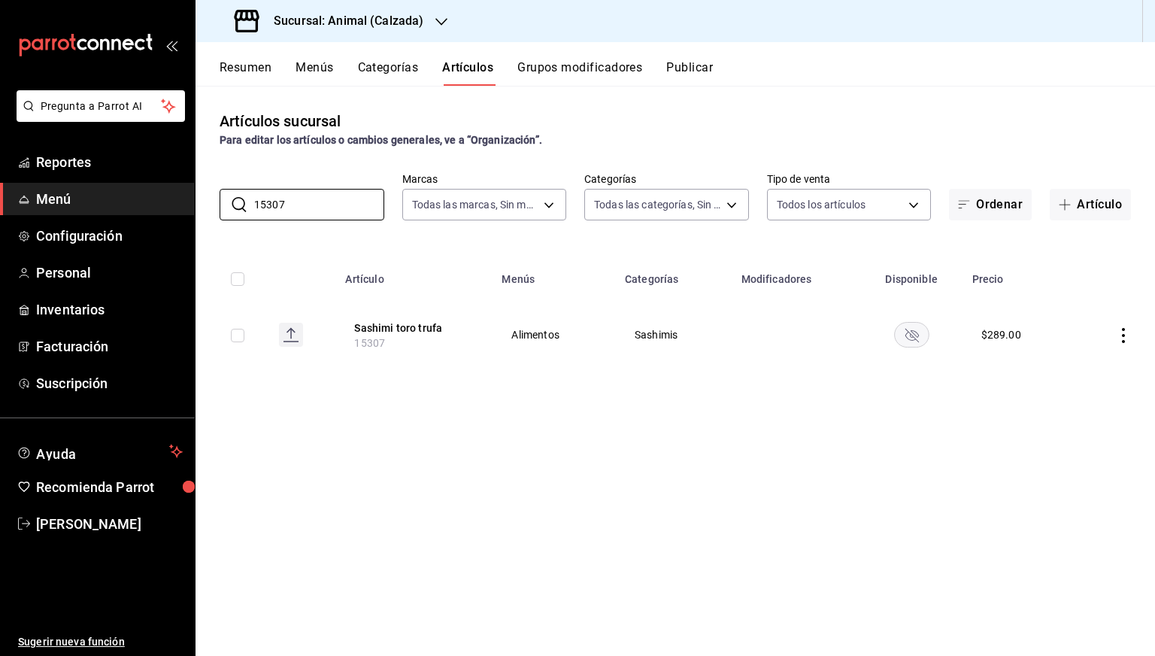
paste input "249"
paste input "30"
paste input "3068"
paste input "AR-1750682369034"
paste
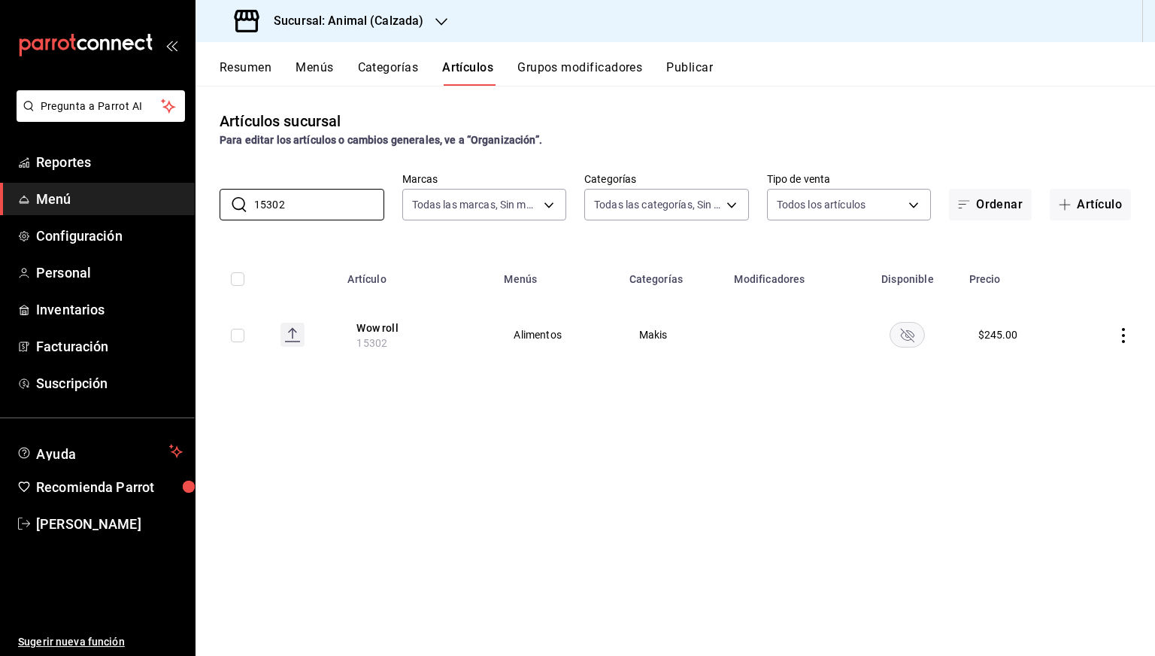
type input "14983"
click at [308, 199] on input "14886" at bounding box center [319, 205] width 130 height 30
click at [308, 199] on input "15445" at bounding box center [319, 205] width 130 height 30
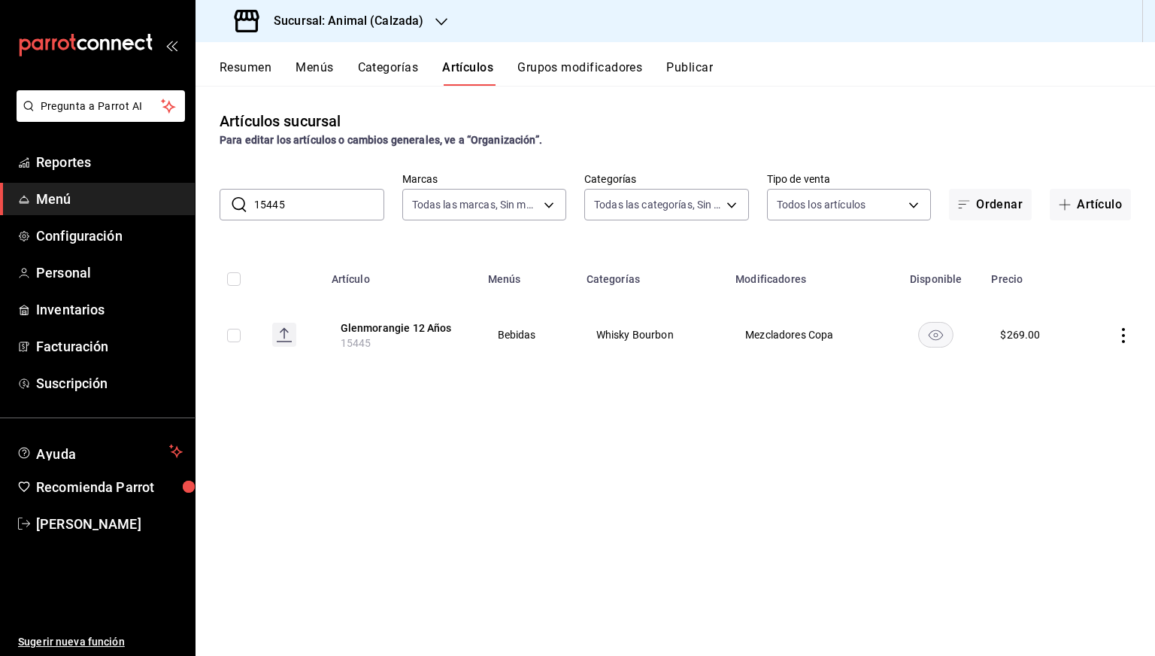
click at [935, 338] on rect "availability-product" at bounding box center [936, 334] width 35 height 25
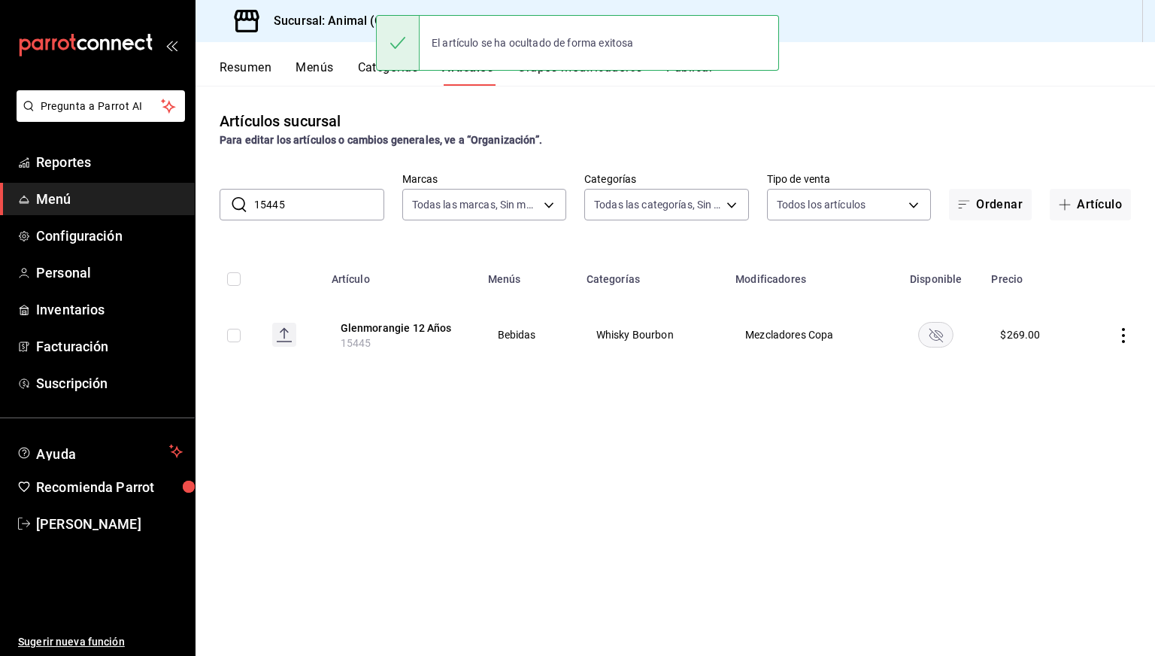
click at [322, 214] on input "15445" at bounding box center [319, 205] width 130 height 30
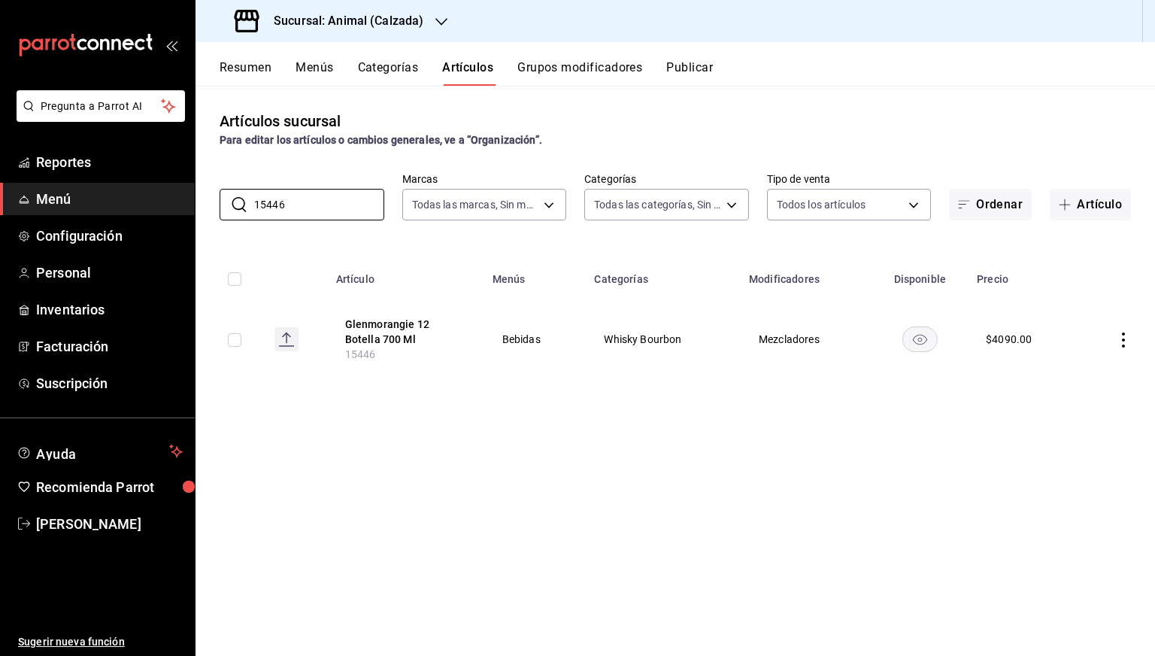
click at [907, 336] on rect "availability-product" at bounding box center [920, 338] width 35 height 25
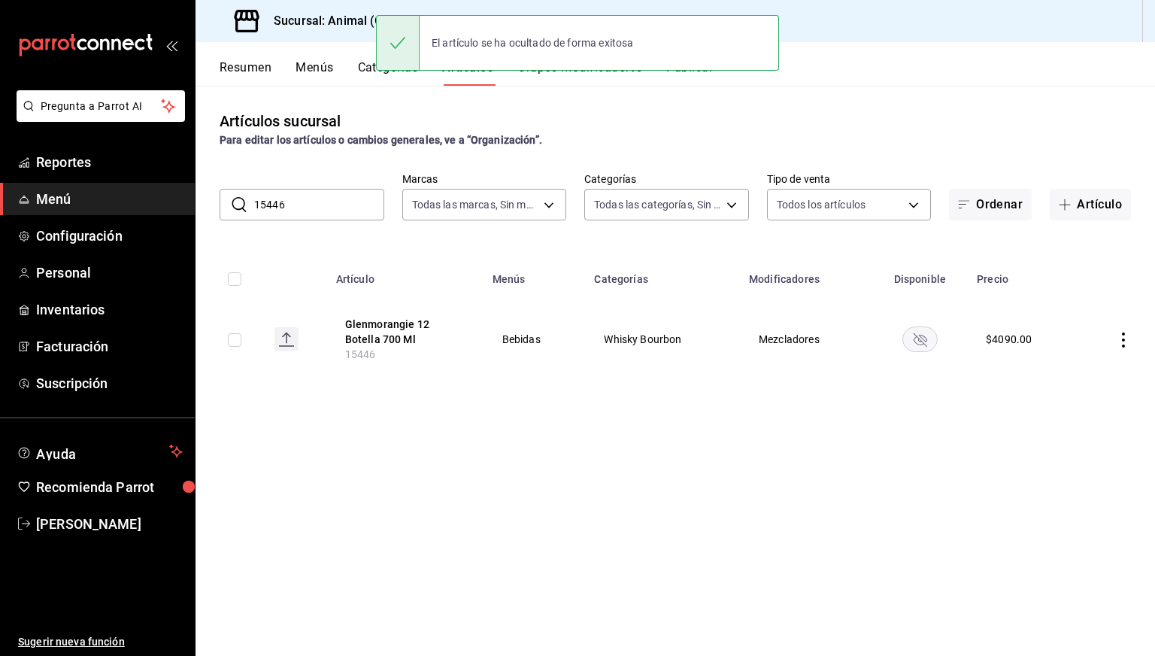
click at [334, 199] on input "15446" at bounding box center [319, 205] width 130 height 30
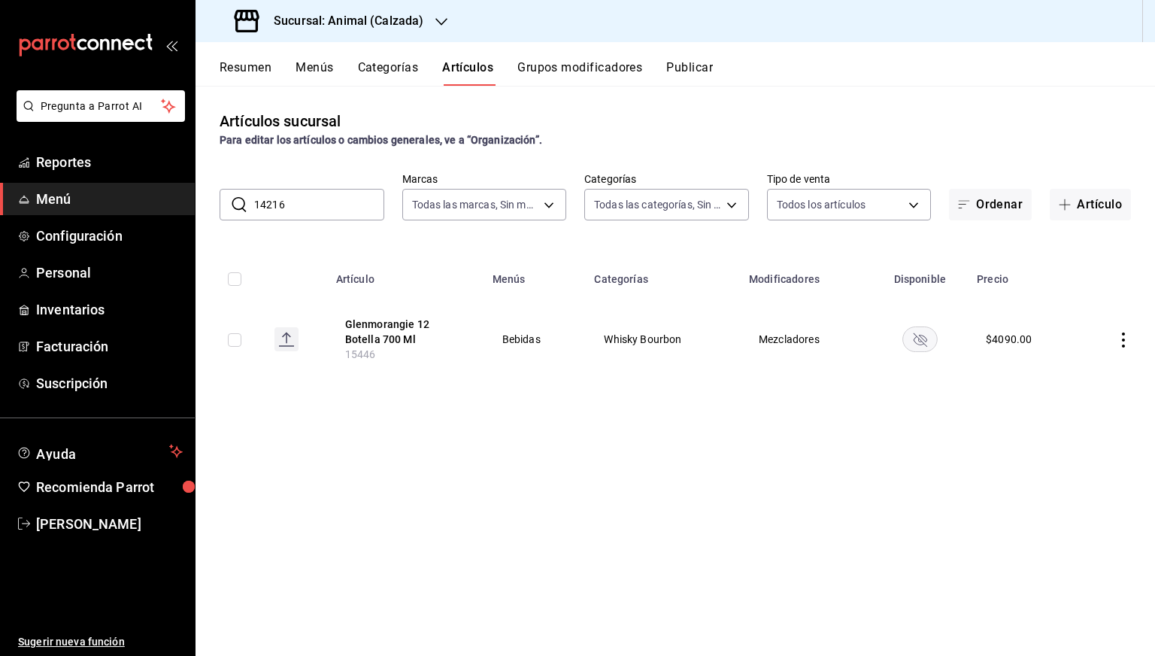
click at [334, 199] on input "14216" at bounding box center [319, 205] width 130 height 30
click at [938, 344] on rect "availability-product" at bounding box center [929, 334] width 35 height 25
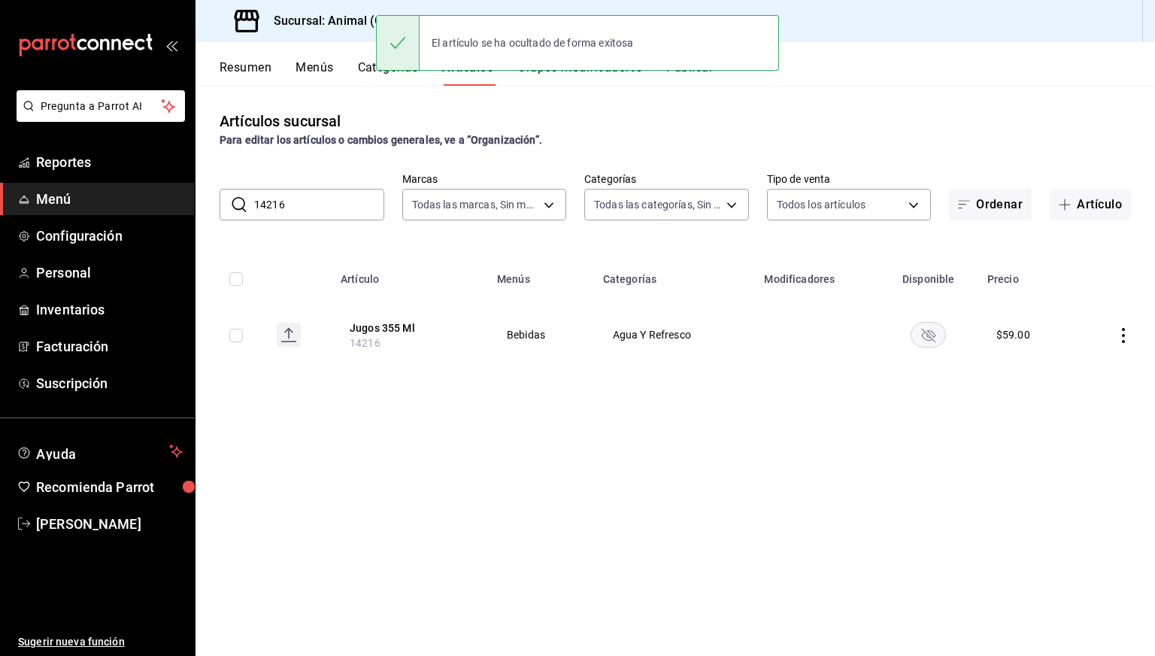
click at [331, 207] on input "14216" at bounding box center [319, 205] width 130 height 30
click at [331, 207] on input "14918" at bounding box center [319, 205] width 130 height 30
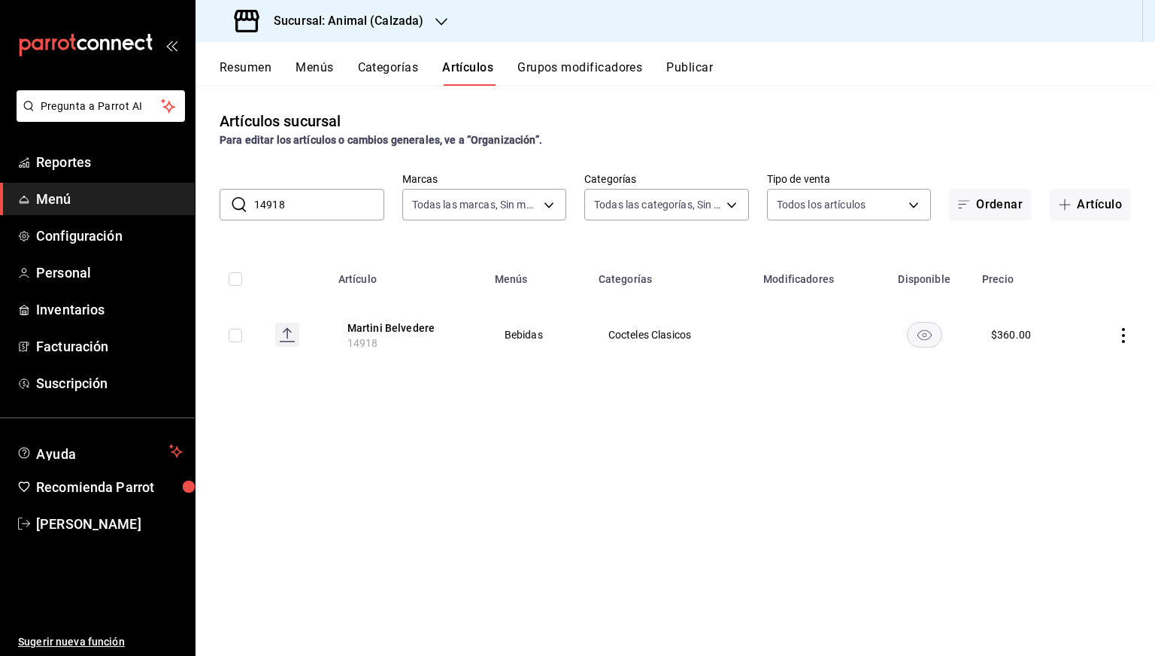
click at [920, 327] on rect "availability-product" at bounding box center [924, 334] width 35 height 25
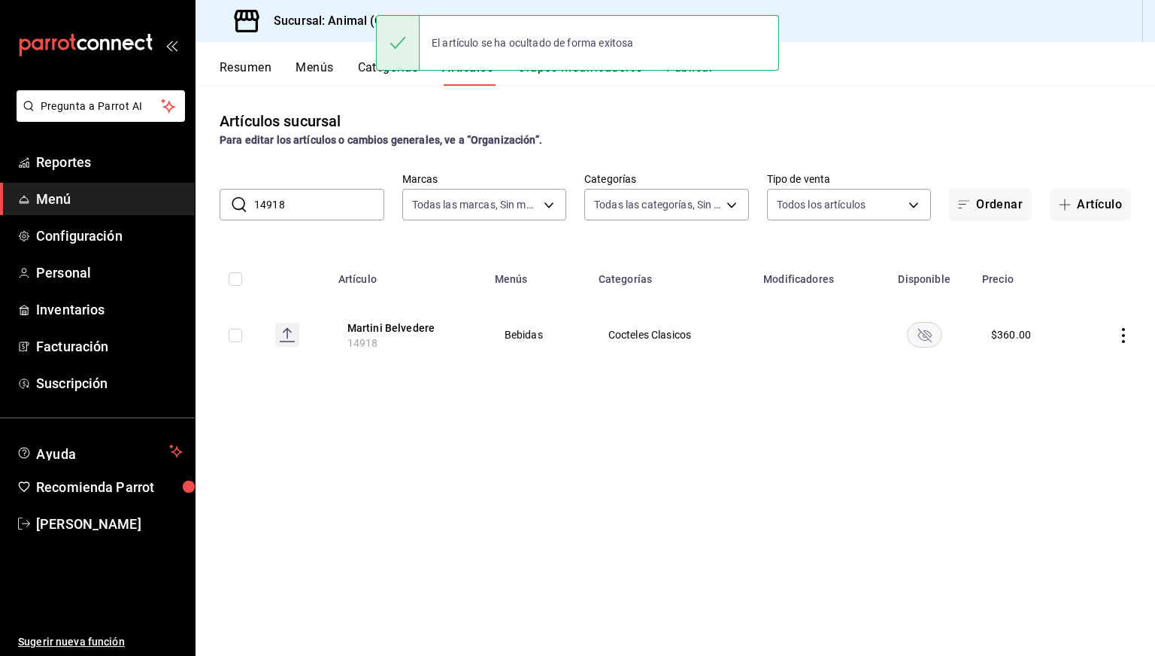
click at [314, 216] on input "14918" at bounding box center [319, 205] width 130 height 30
click at [314, 216] on input "14917" at bounding box center [319, 205] width 130 height 30
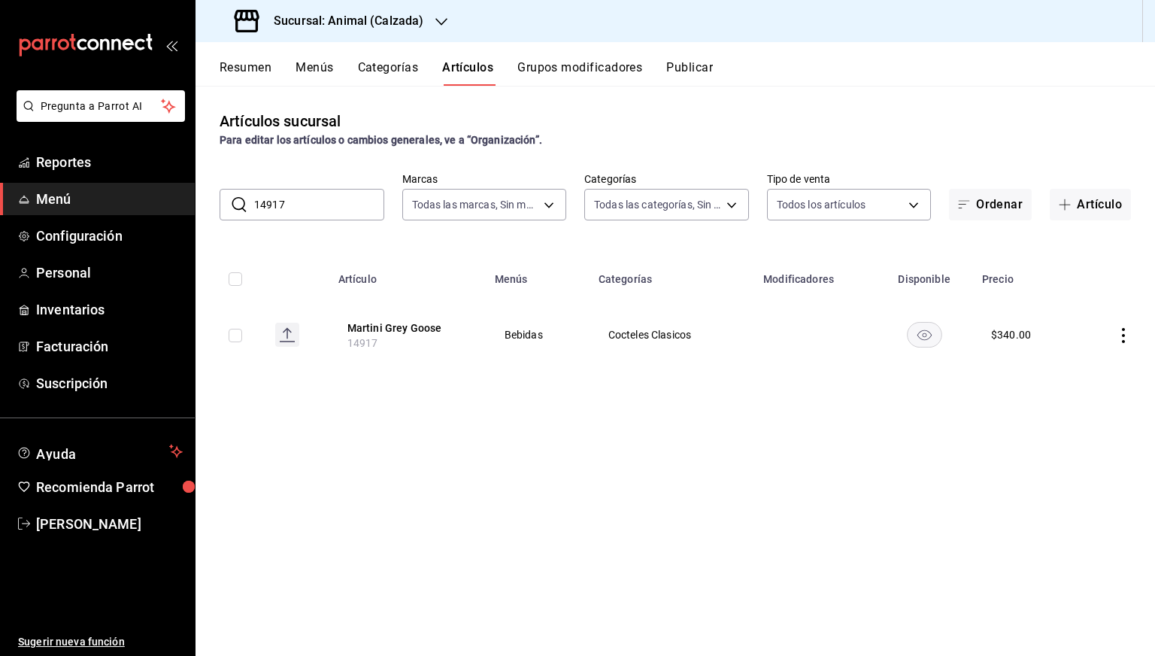
click at [918, 335] on icon "availability-product" at bounding box center [924, 335] width 14 height 11
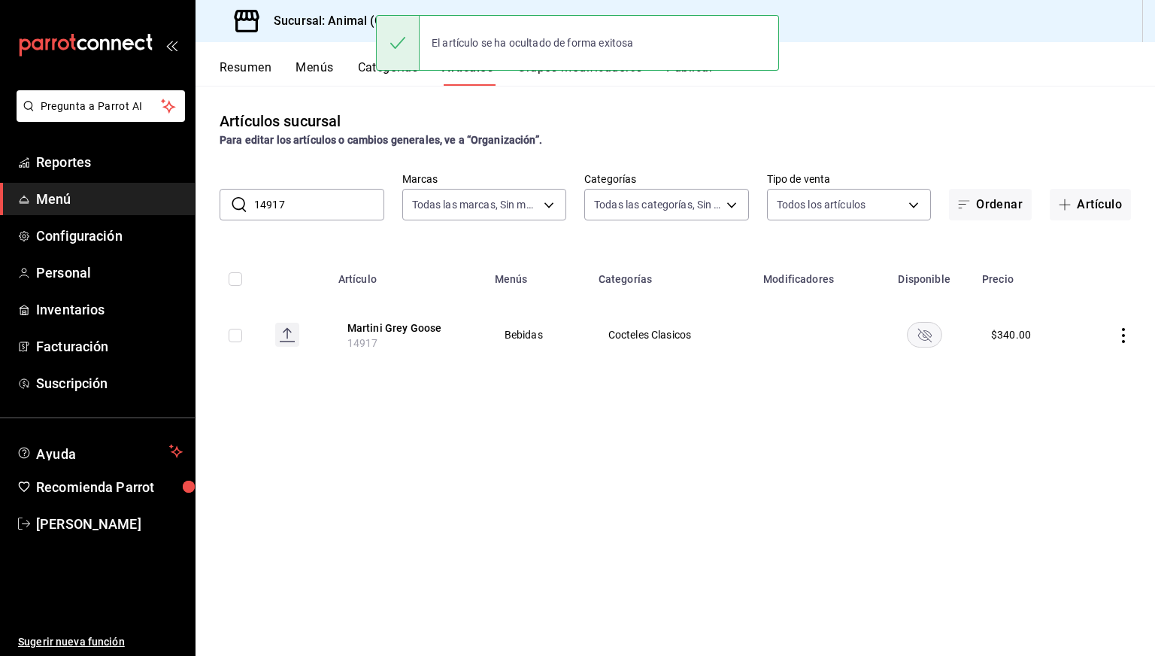
click at [360, 212] on input "14917" at bounding box center [319, 205] width 130 height 30
click at [360, 212] on input "14920" at bounding box center [319, 205] width 130 height 30
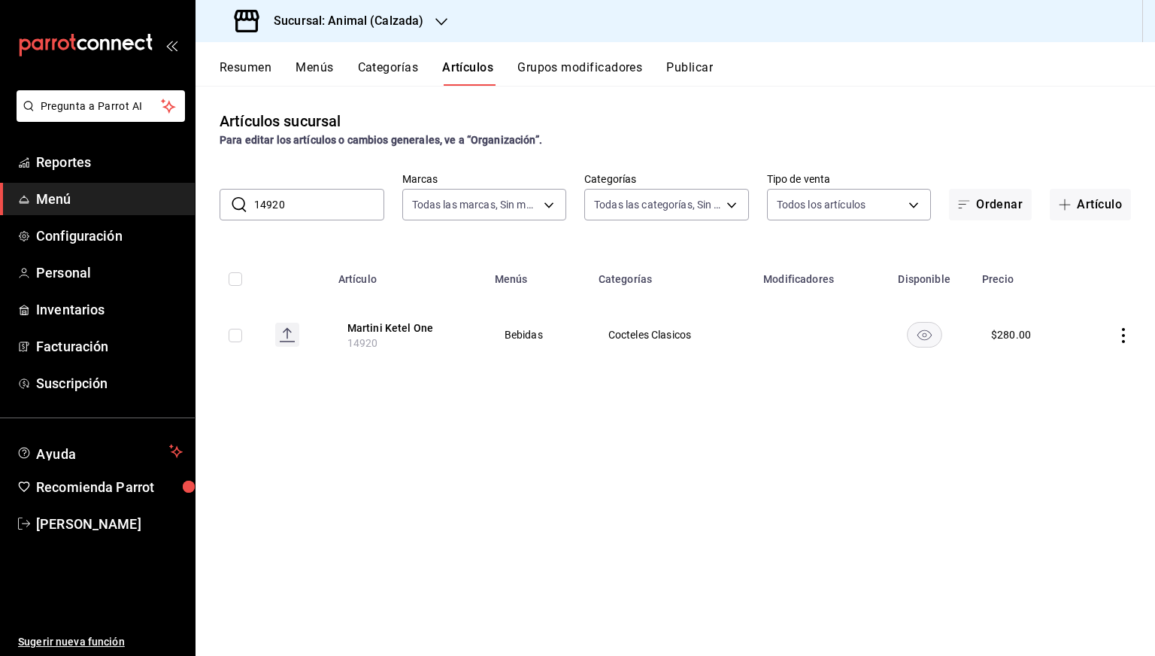
click at [928, 342] on rect "availability-product" at bounding box center [924, 334] width 35 height 25
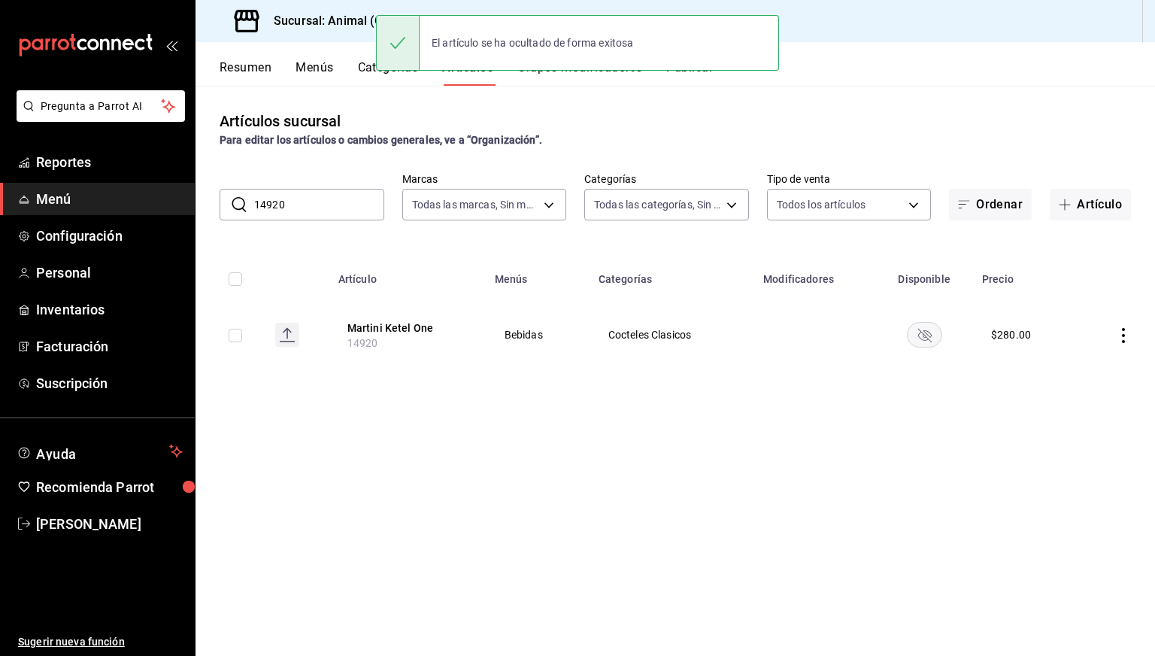
click at [346, 208] on input "14920" at bounding box center [319, 205] width 130 height 30
click at [346, 208] on input "14919" at bounding box center [319, 205] width 130 height 30
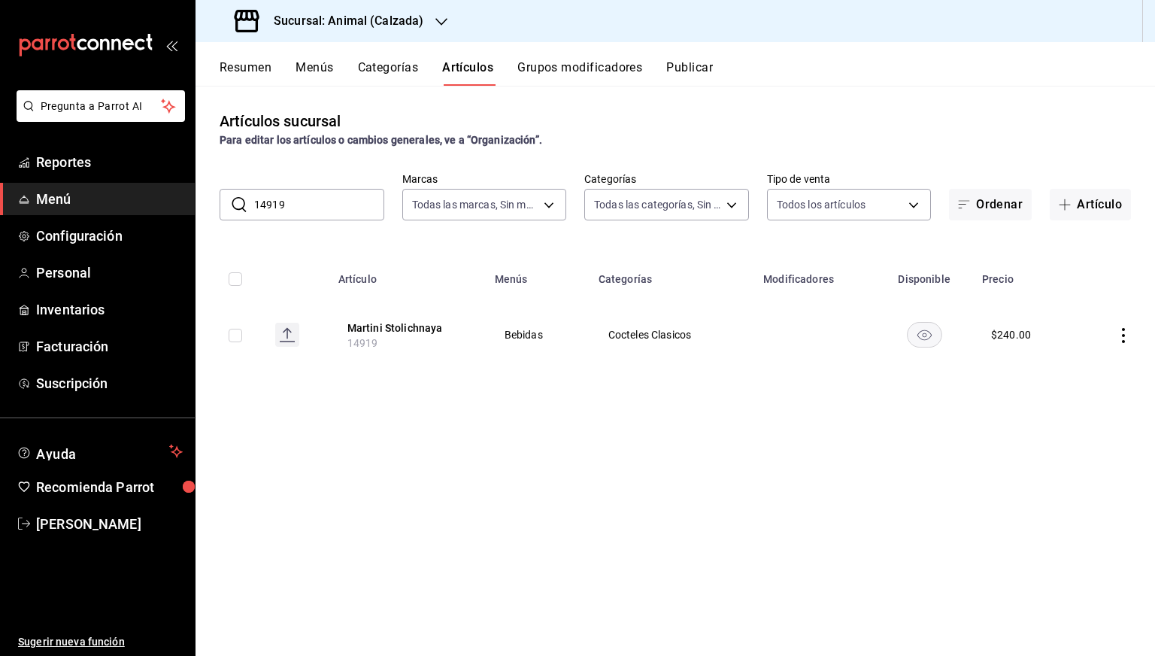
click at [927, 334] on rect "availability-product" at bounding box center [924, 334] width 35 height 25
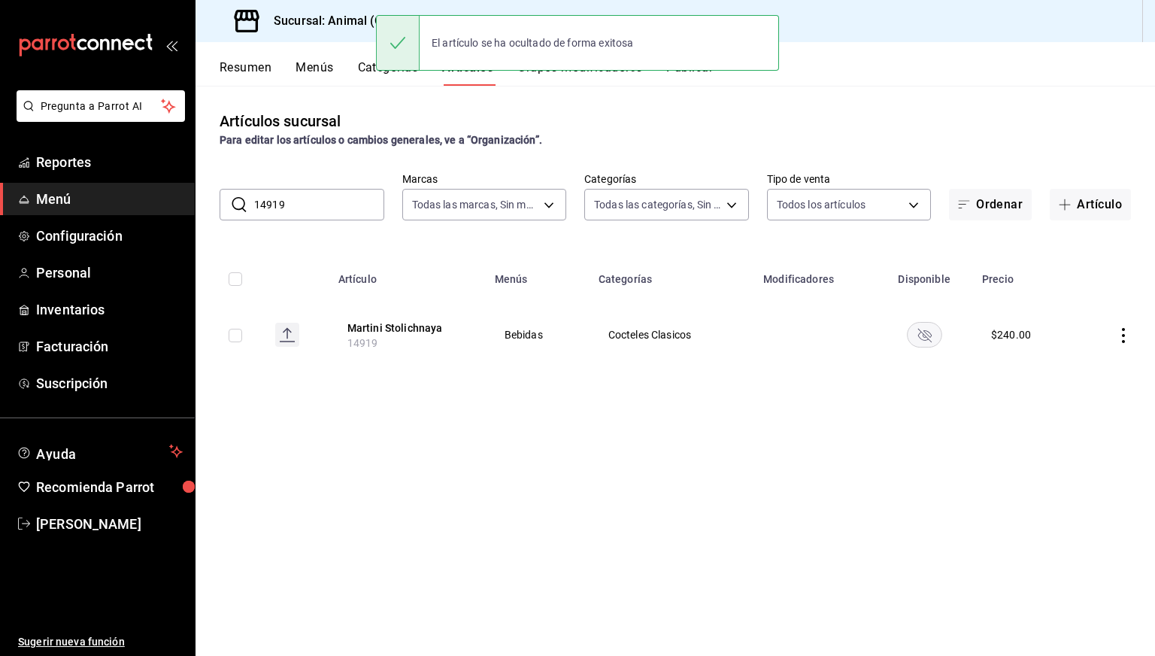
click at [363, 208] on input "14919" at bounding box center [319, 205] width 130 height 30
click at [363, 208] on input "15173" at bounding box center [319, 205] width 130 height 30
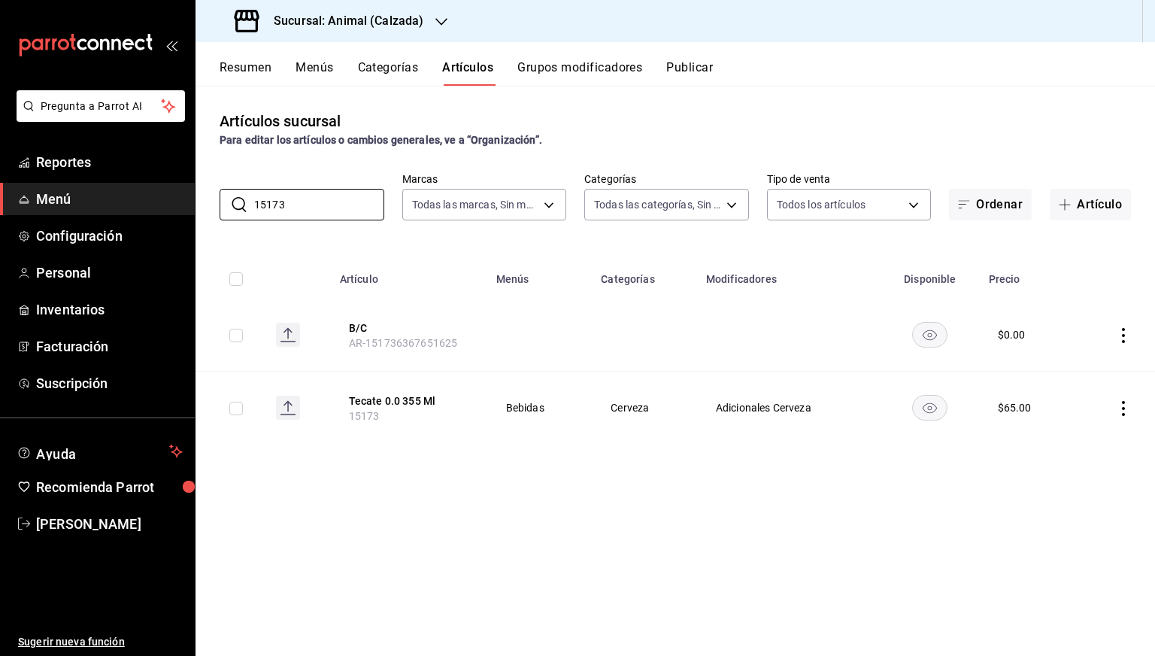
click at [942, 406] on rect "availability-product" at bounding box center [930, 407] width 35 height 25
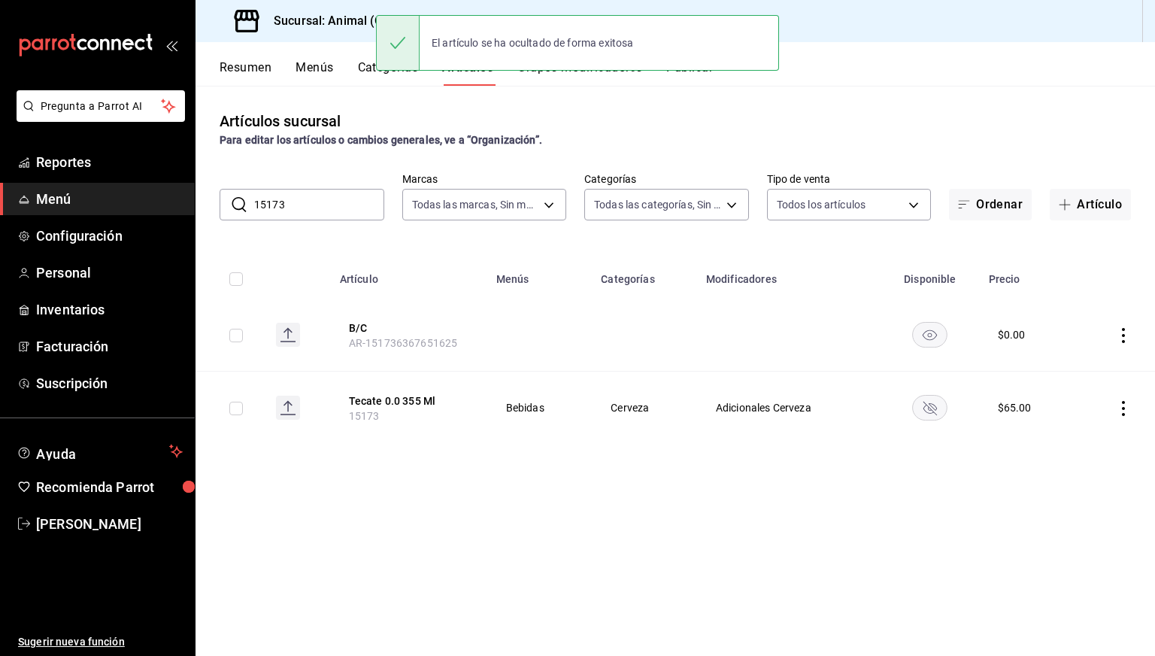
click at [308, 208] on input "15173" at bounding box center [319, 205] width 130 height 30
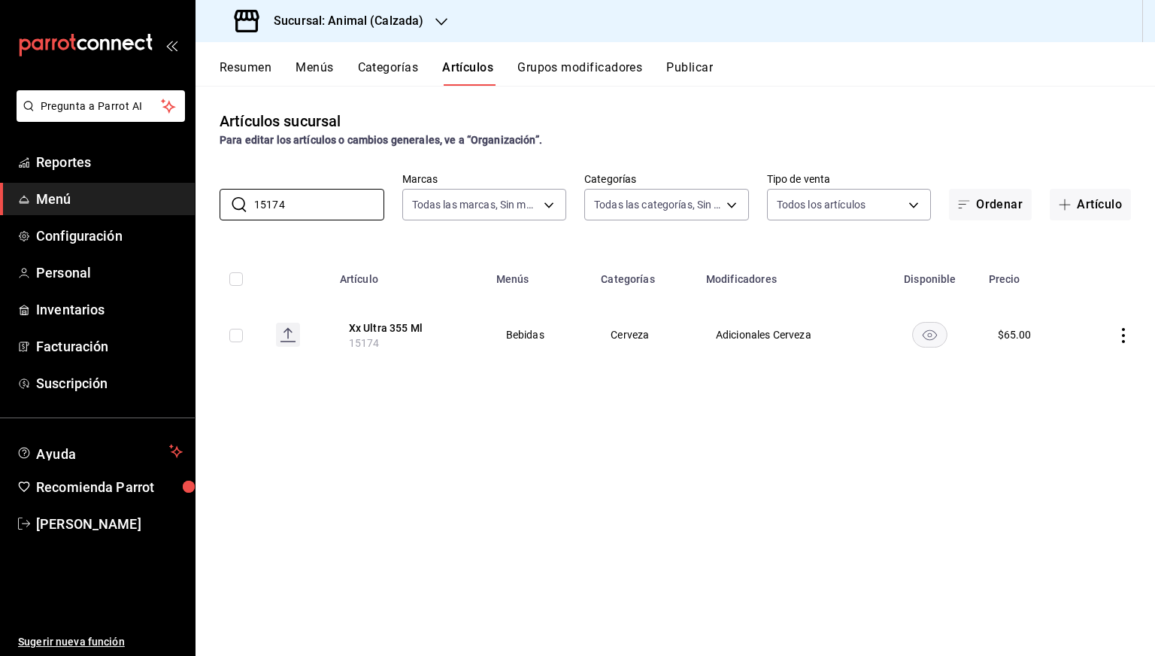
type input "15174"
click at [927, 345] on rect "availability-product" at bounding box center [930, 334] width 35 height 25
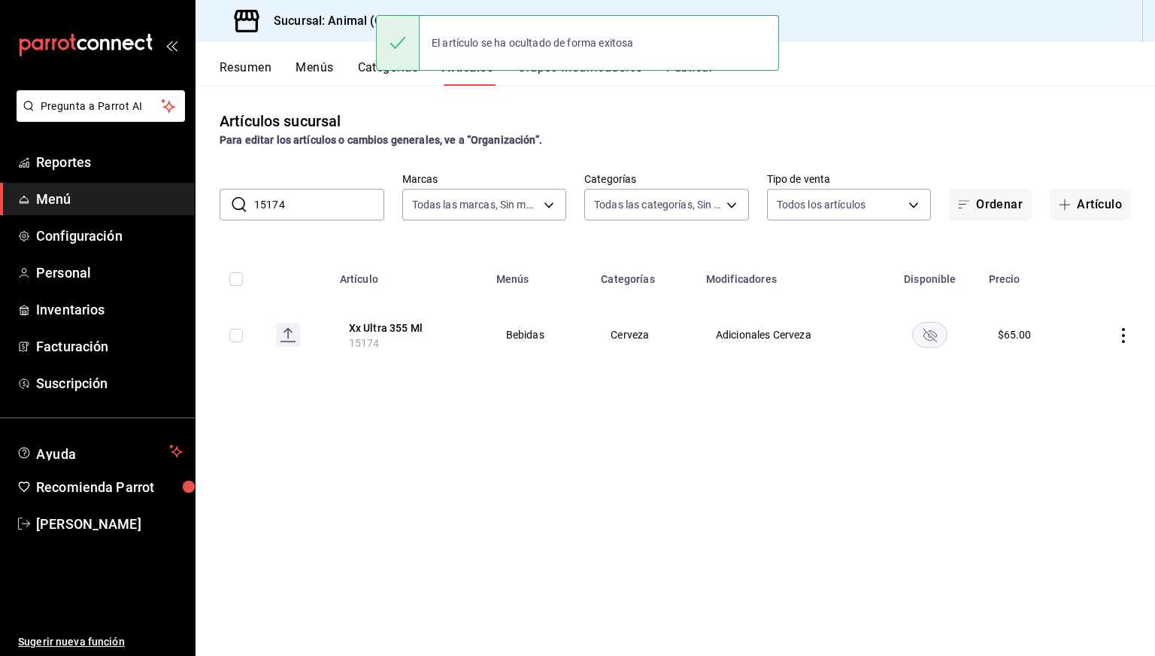
click at [362, 207] on input "15174" at bounding box center [319, 205] width 130 height 30
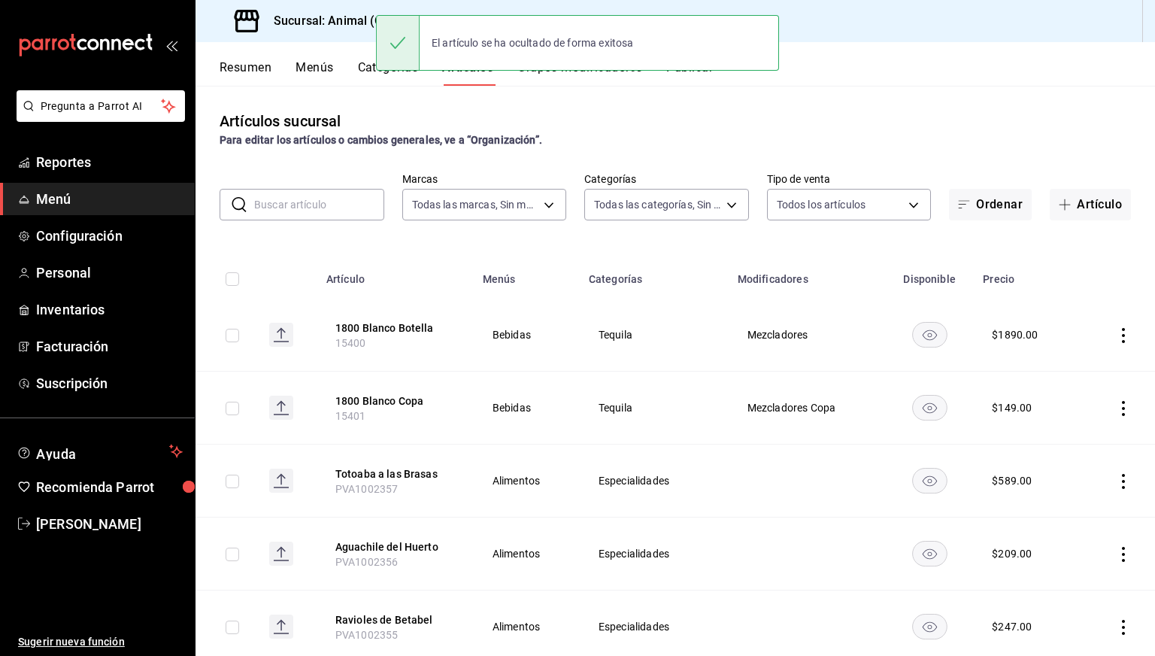
click at [317, 107] on div "Artículos sucursal Para editar los artículos o cambios generales, ve a “Organiz…" at bounding box center [676, 370] width 960 height 569
